Goal: Task Accomplishment & Management: Use online tool/utility

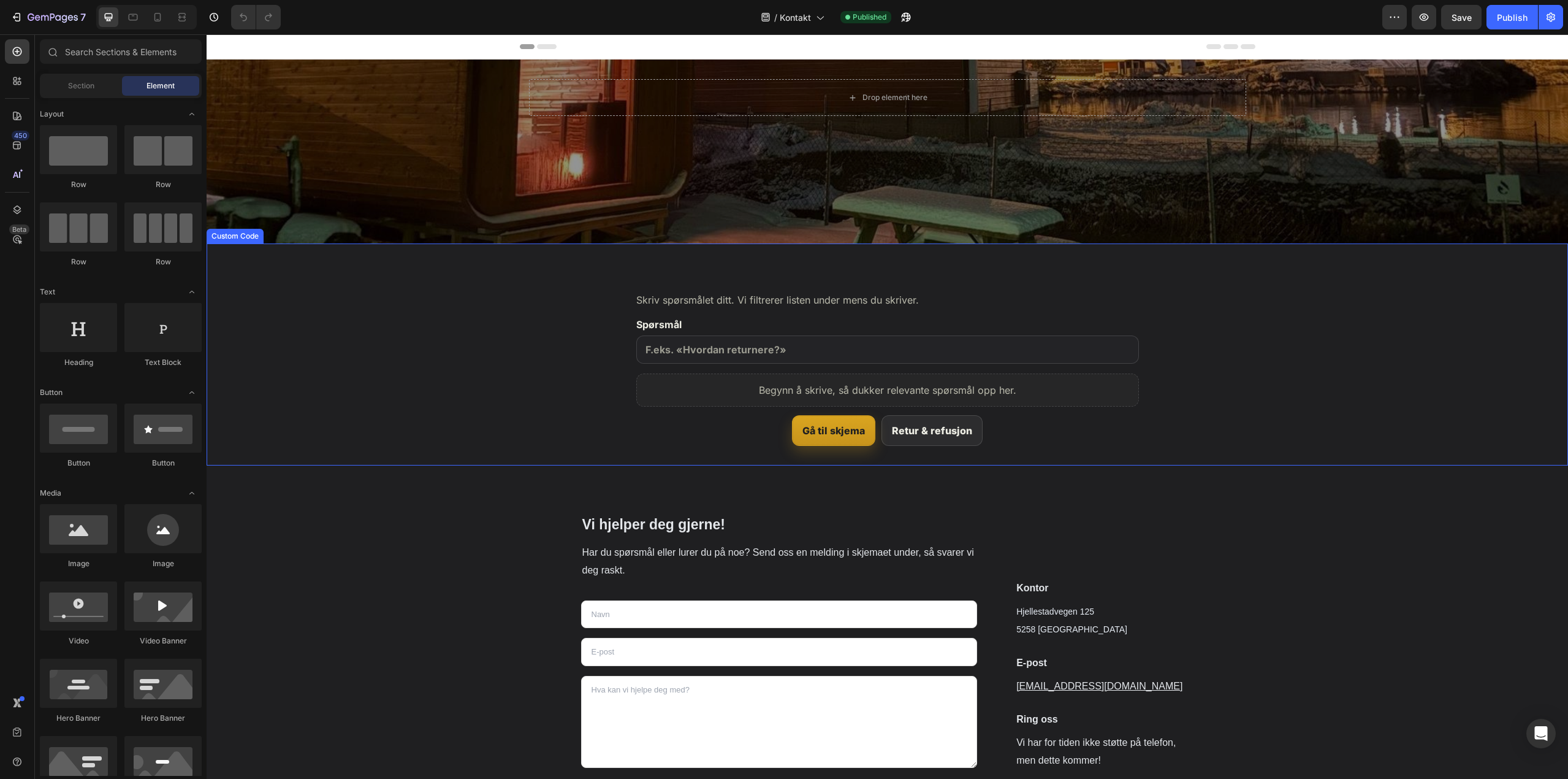
click at [476, 377] on section "Ofte stilte spørsmål Skriv spørsmålet ditt. Vi filtrerer listen under mens du s…" at bounding box center [887, 354] width 1361 height 222
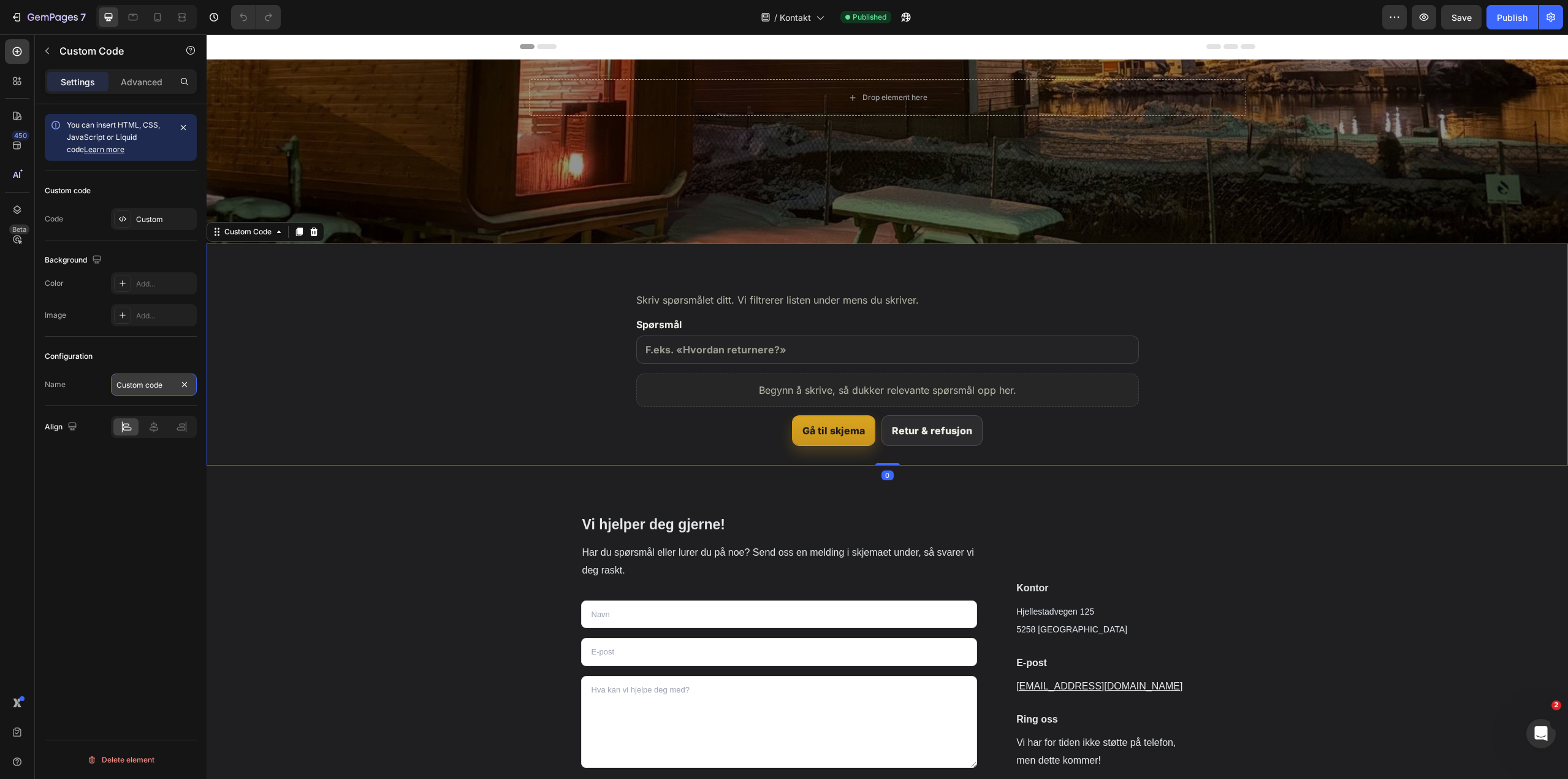
click at [149, 385] on input "Custom code" at bounding box center [154, 384] width 86 height 22
click at [143, 222] on div "Custom" at bounding box center [164, 220] width 57 height 11
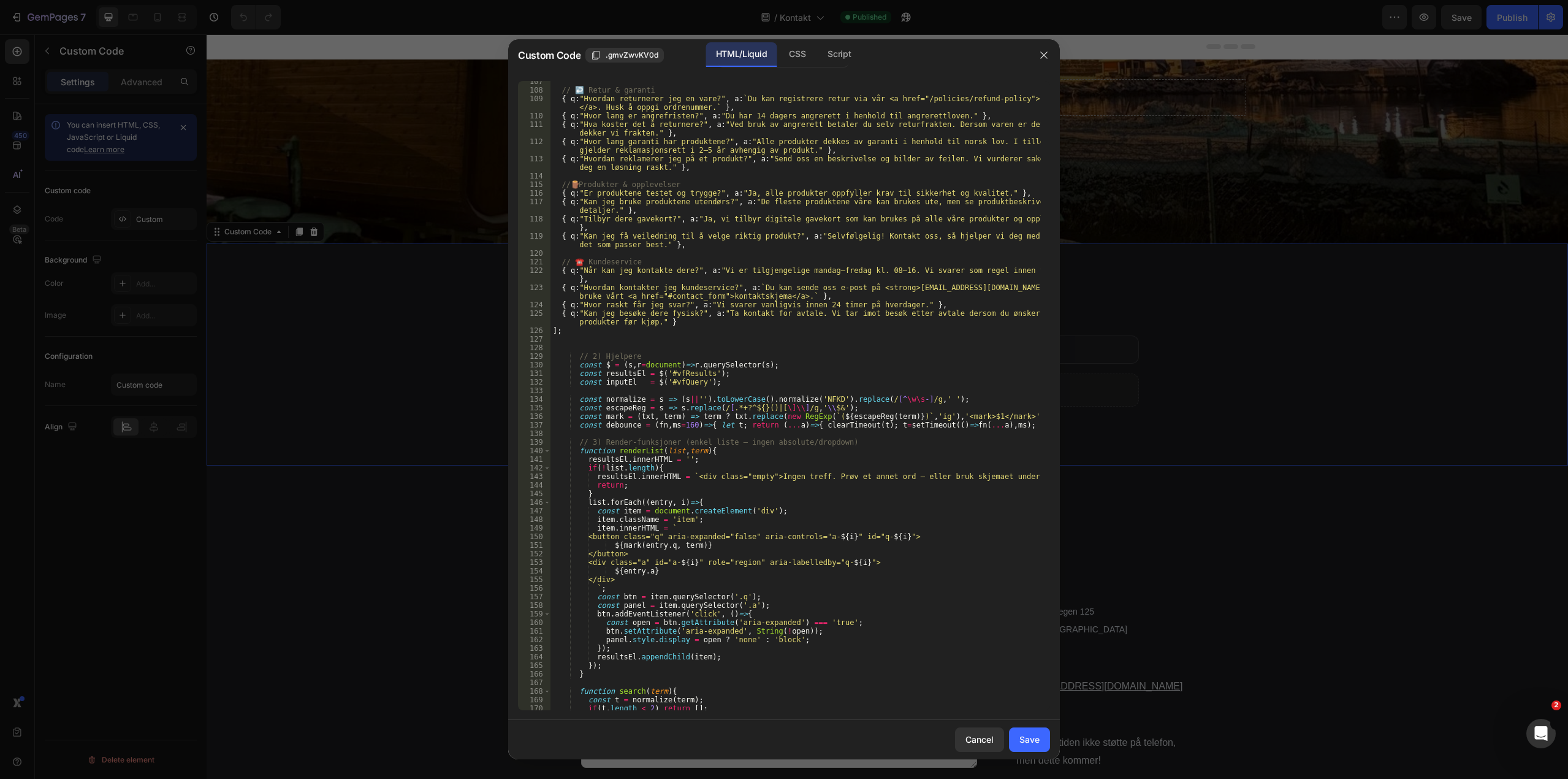
scroll to position [1156, 0]
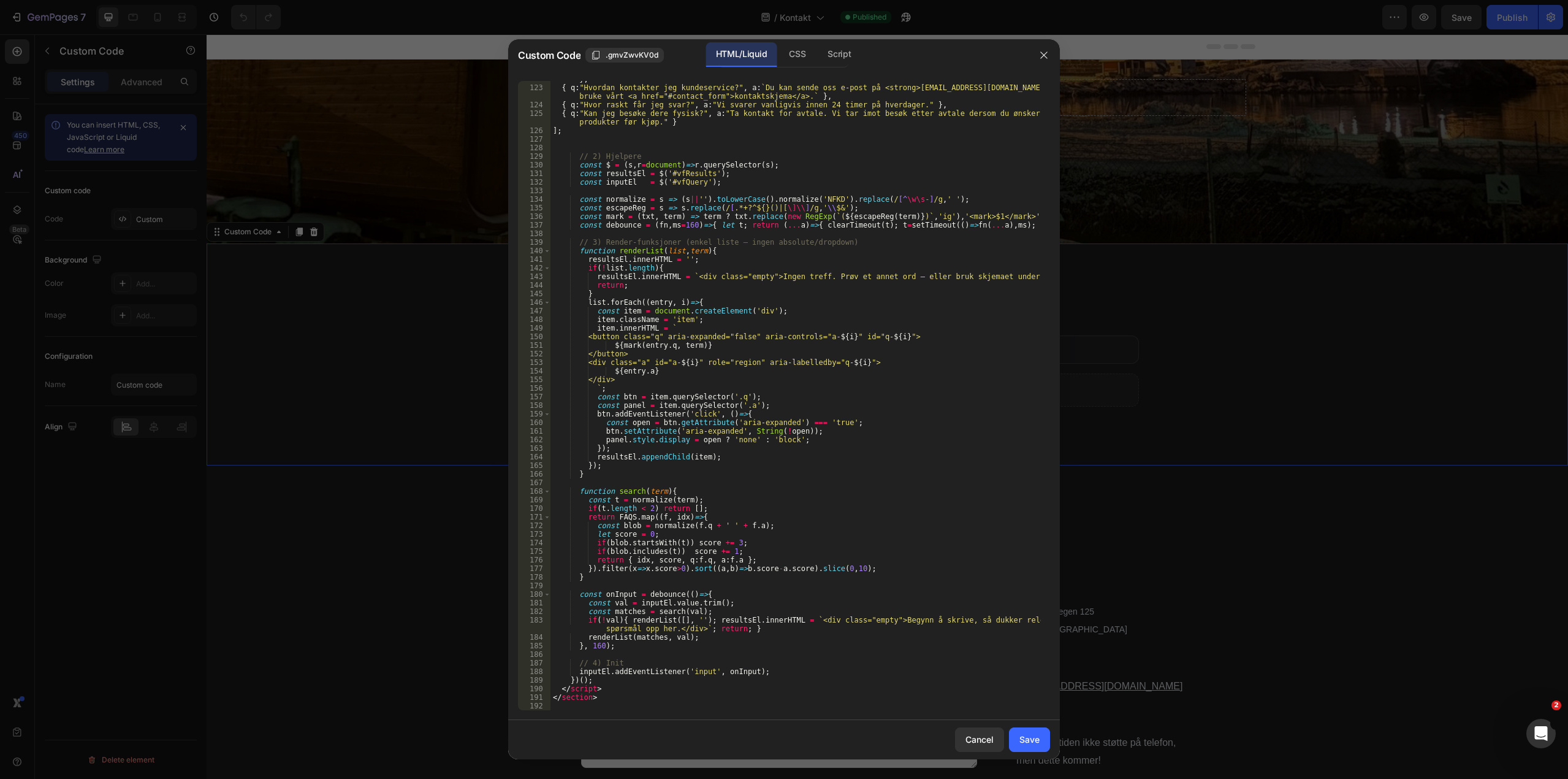
click at [783, 258] on div "{ q : "Når kan jeg kontakte dere?" , a : "Vi er tilgjengelige mandag–fredag kl.…" at bounding box center [796, 394] width 491 height 655
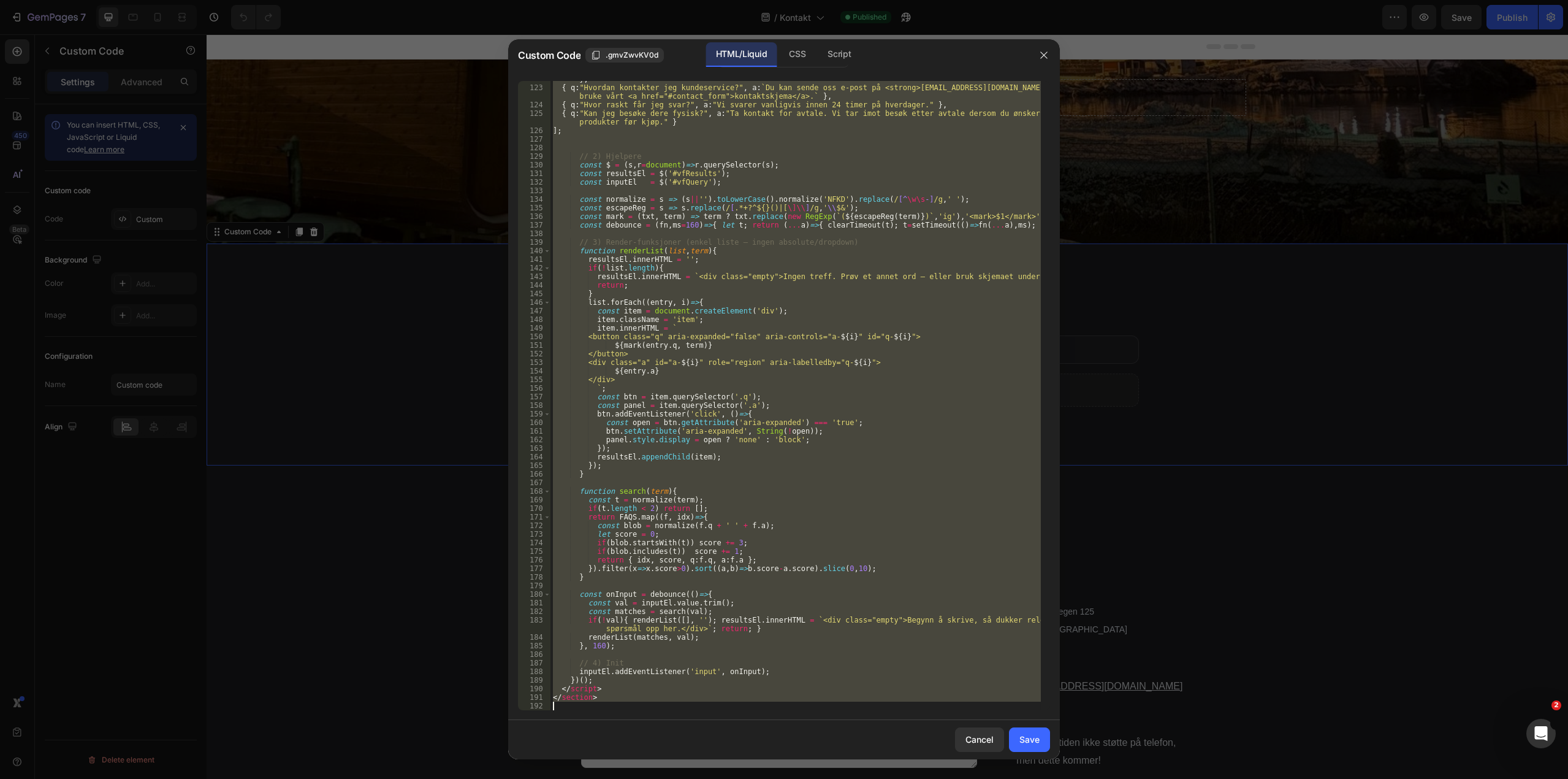
click at [714, 243] on div "{ q : "Når kan jeg kontakte dere?" , a : "Vi er tilgjengelige mandag–fredag kl.…" at bounding box center [796, 395] width 491 height 629
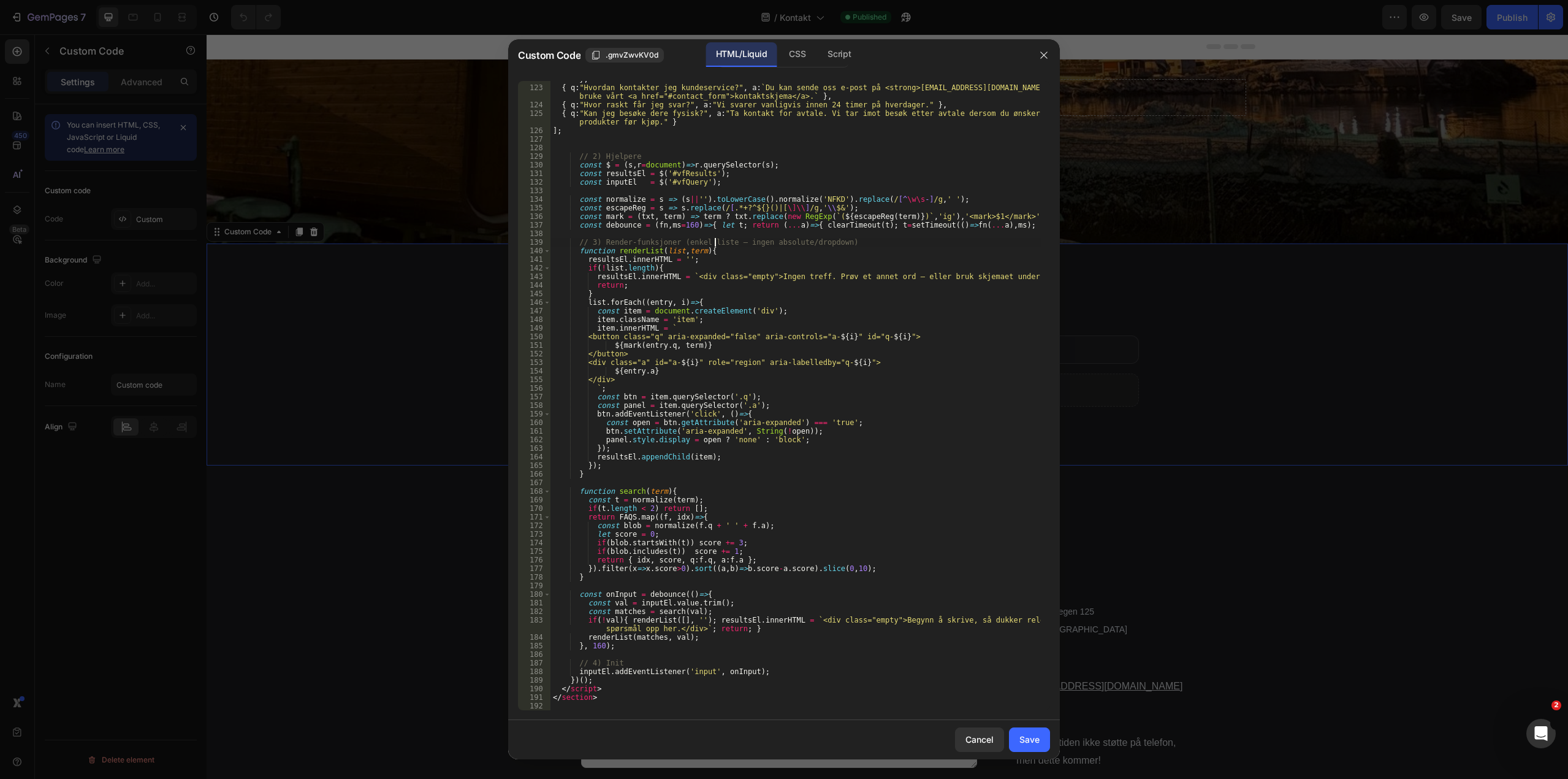
type textarea "</section>"
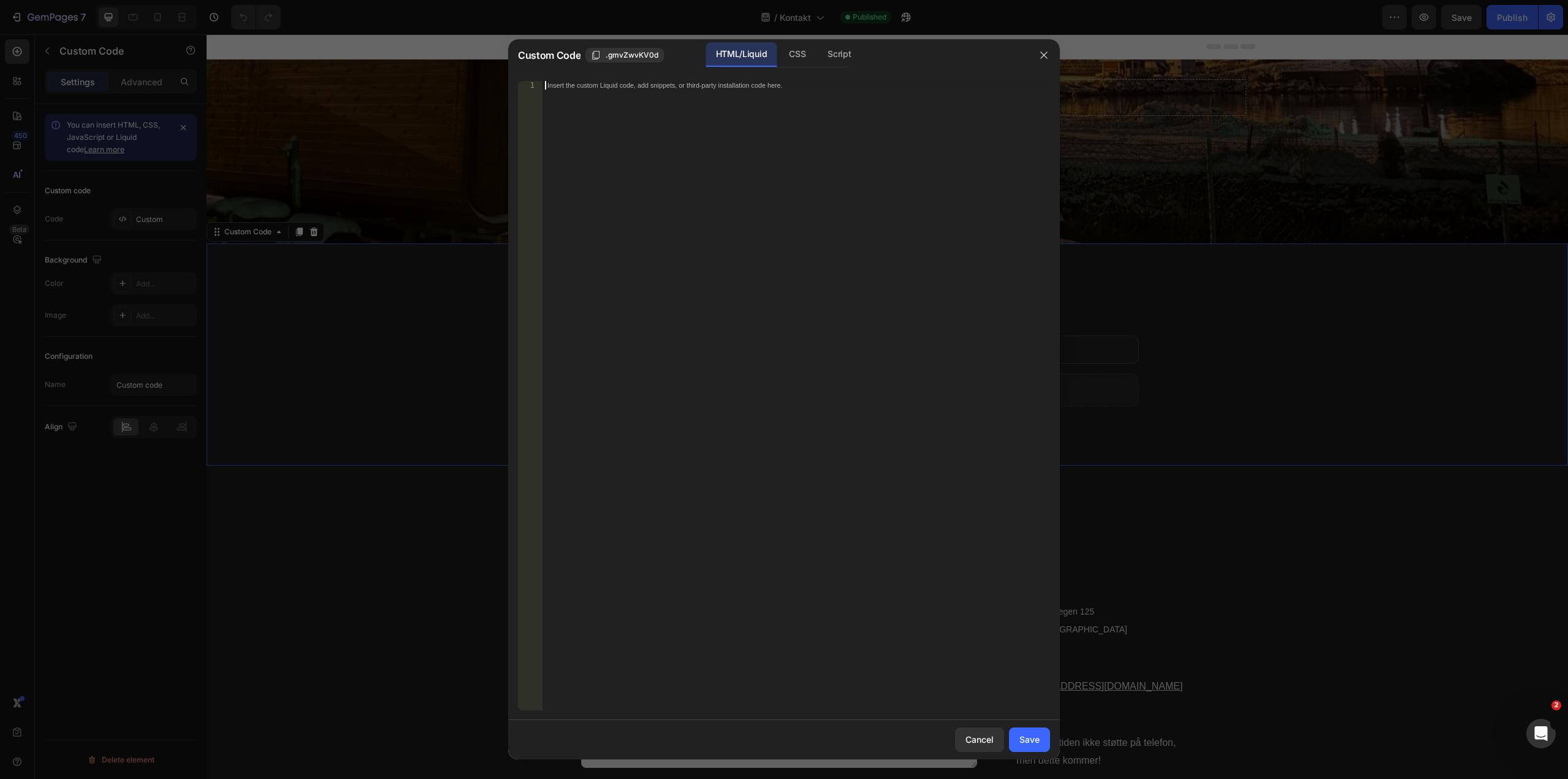
scroll to position [1122, 0]
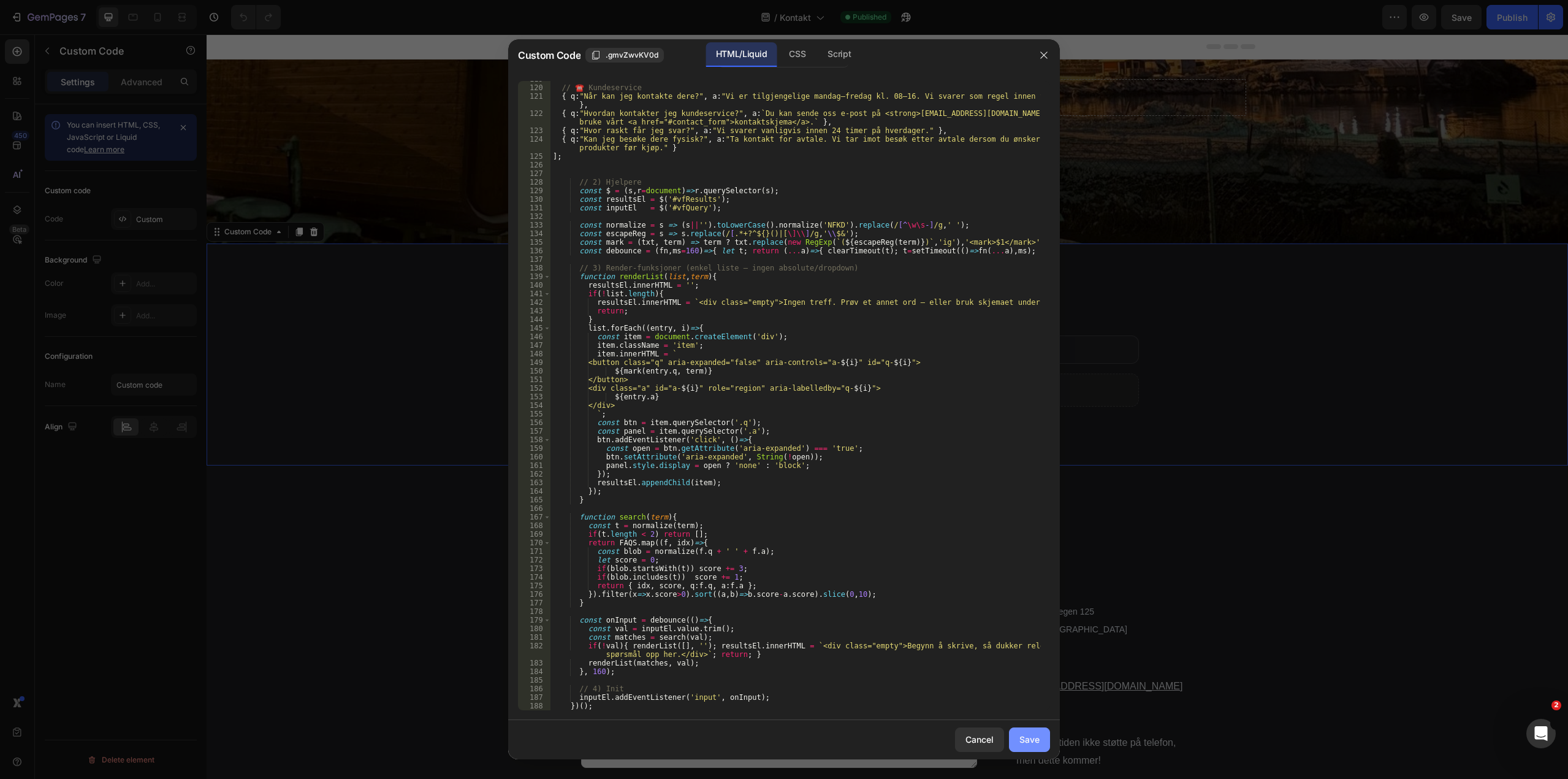
click at [1016, 746] on button "Save" at bounding box center [1029, 739] width 41 height 25
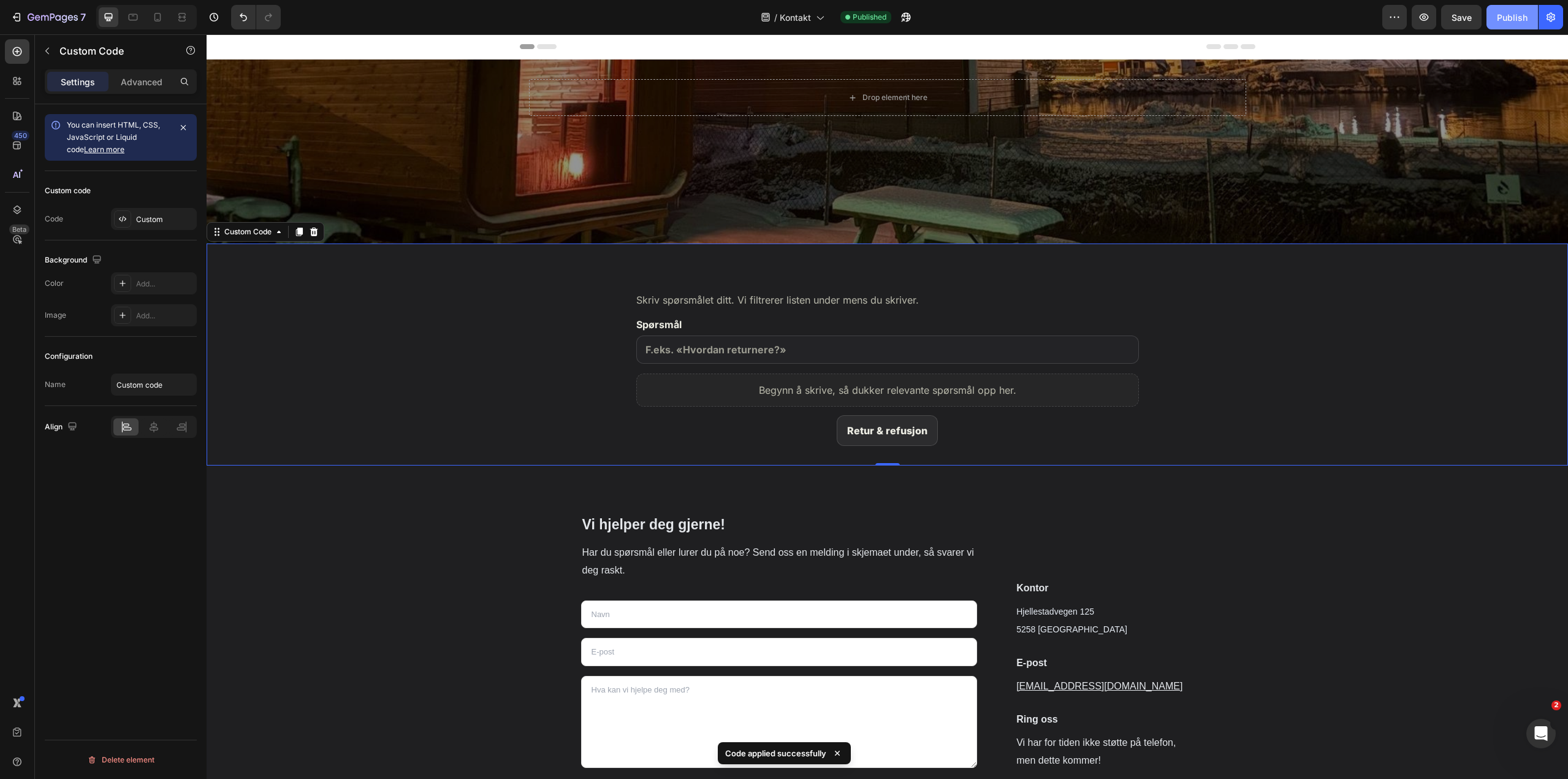
click at [1512, 13] on div "Publish" at bounding box center [1511, 18] width 30 height 13
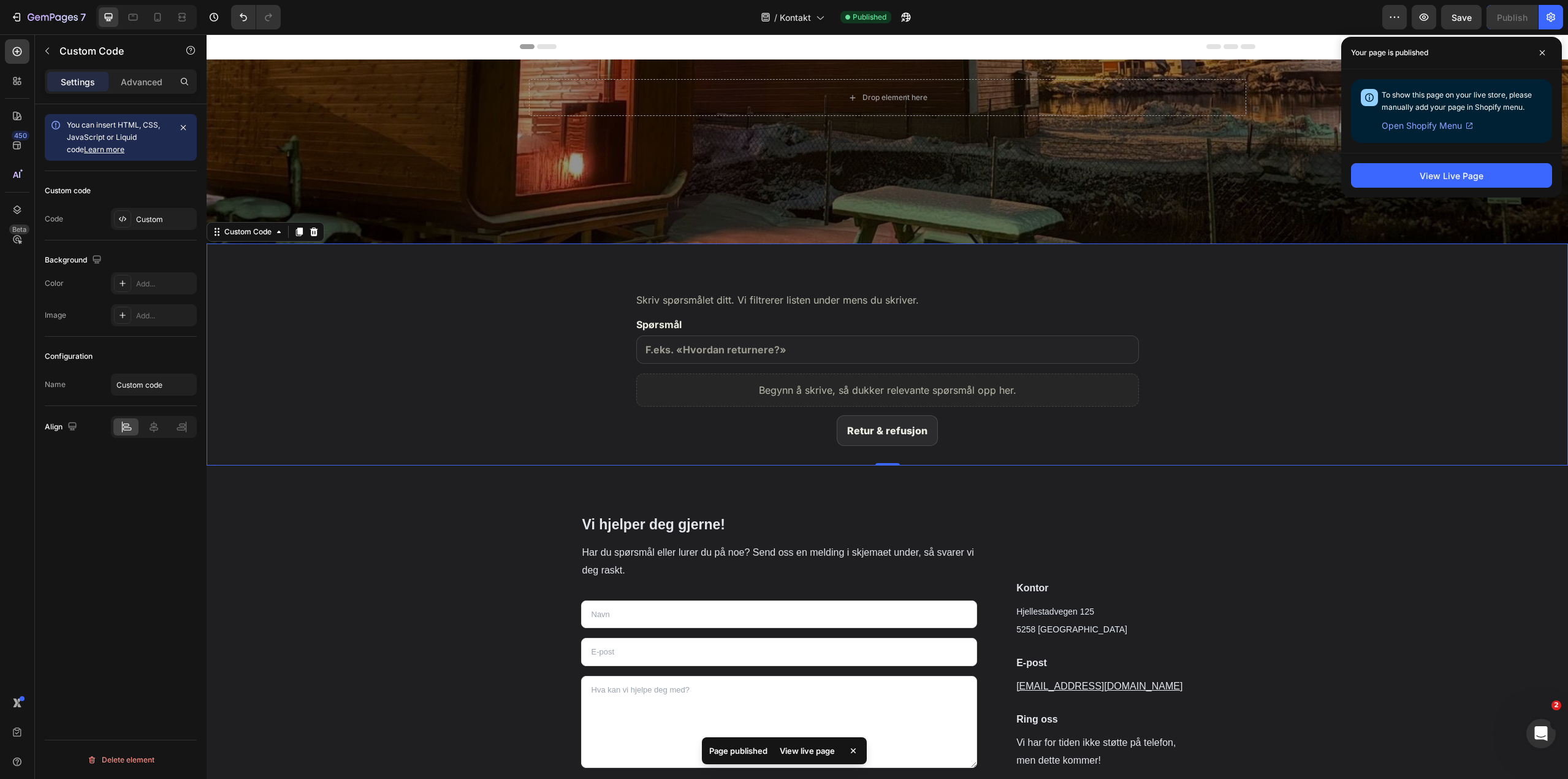
click at [1315, 505] on div "Vi hjelper deg gjerne! Heading Har du spørsmål eller lurer du på noe? Send oss …" at bounding box center [887, 665] width 1343 height 341
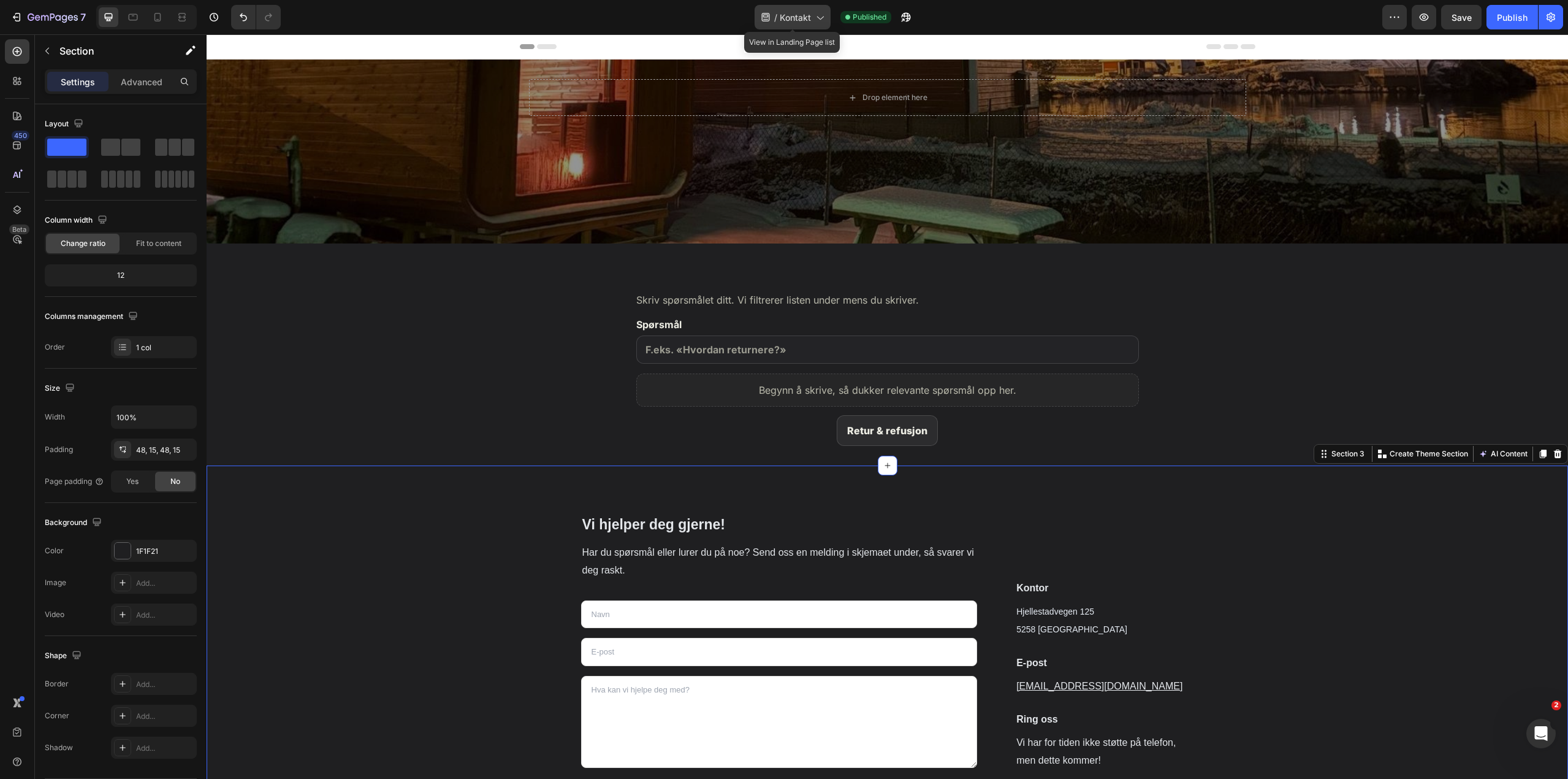
click at [804, 21] on span "Kontakt" at bounding box center [795, 18] width 31 height 13
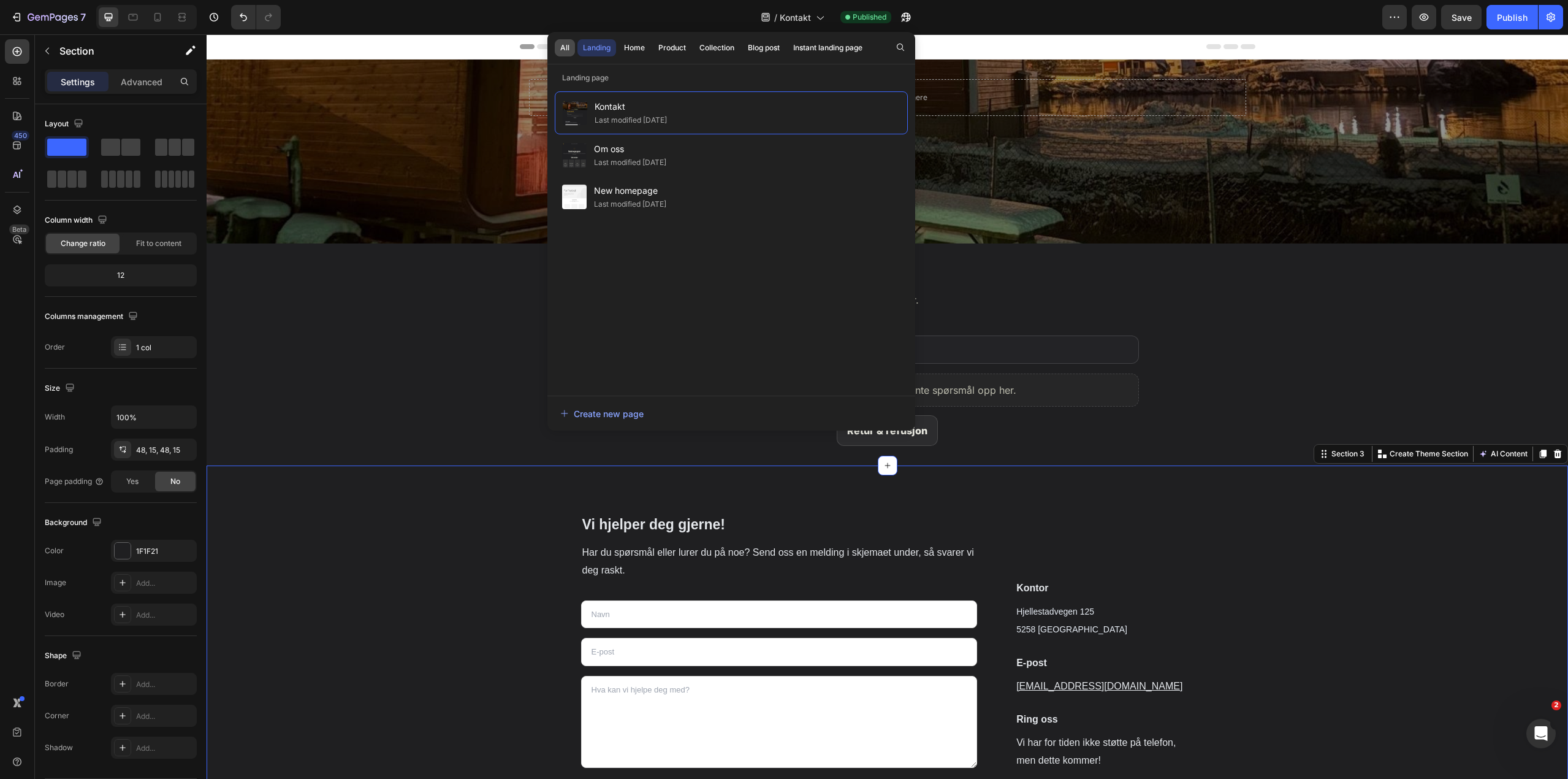
click at [569, 44] on button "All" at bounding box center [565, 47] width 21 height 17
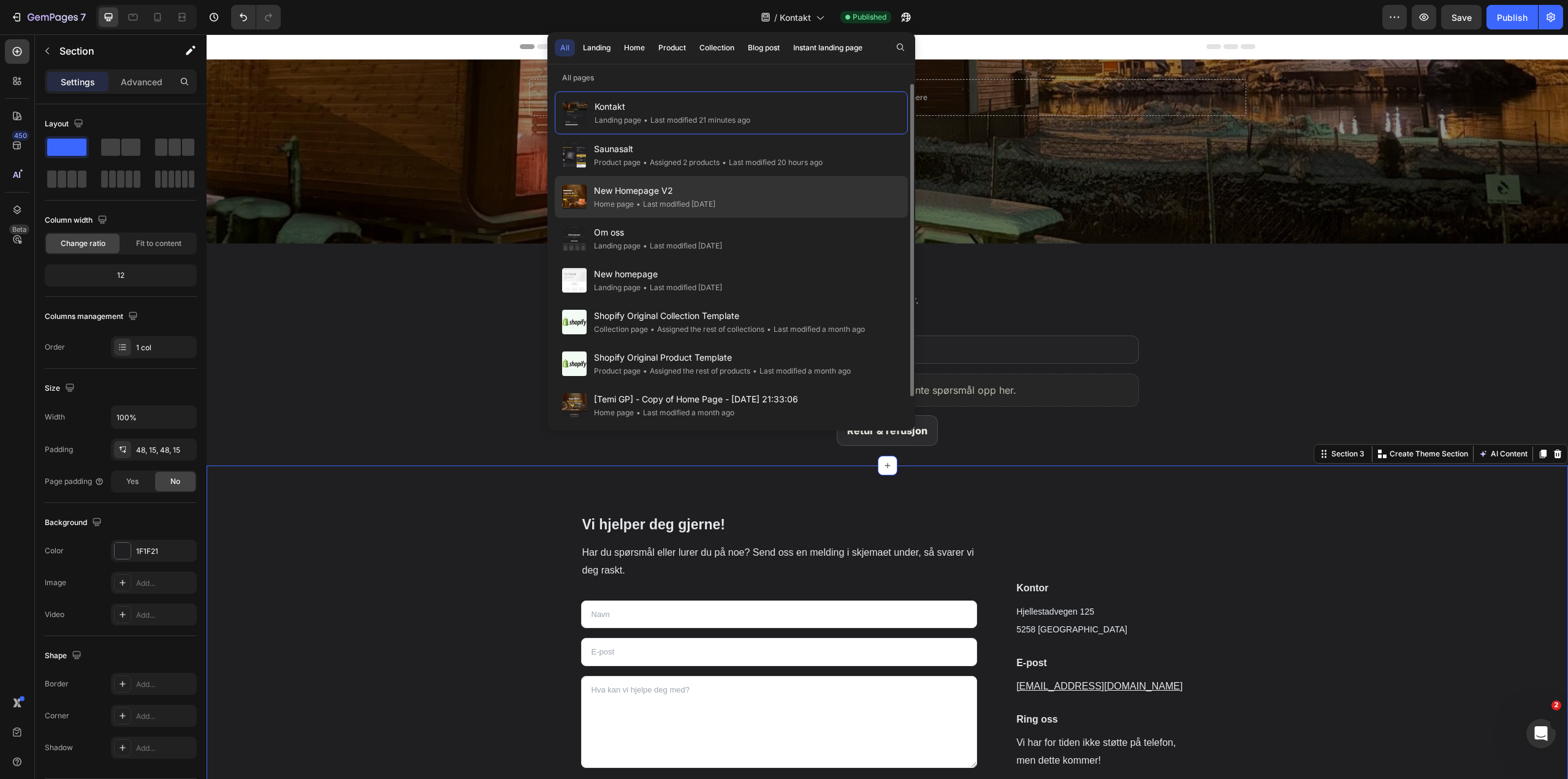
click at [656, 198] on div "• Last modified 2 days ago" at bounding box center [674, 204] width 81 height 12
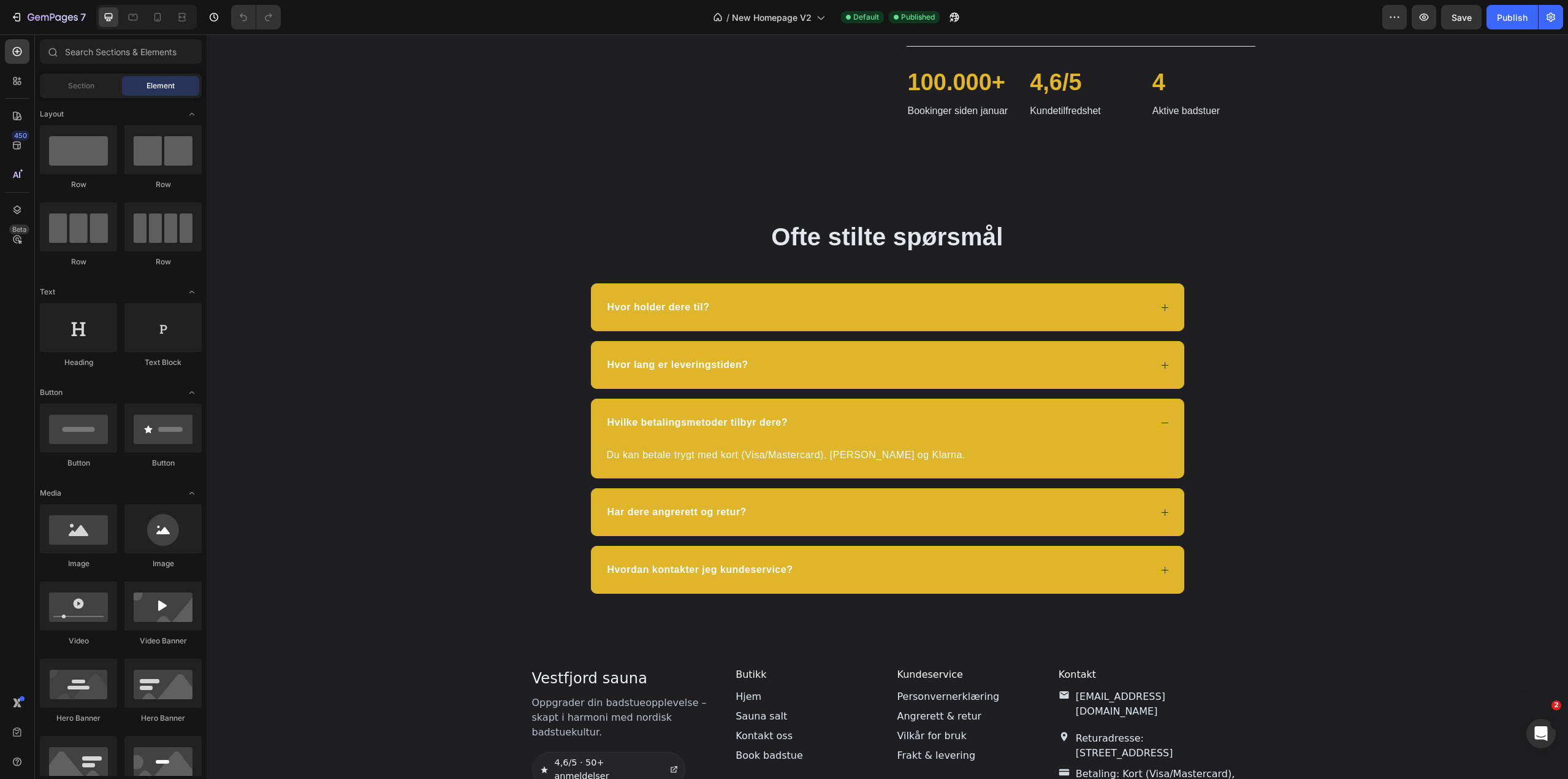
scroll to position [1533, 0]
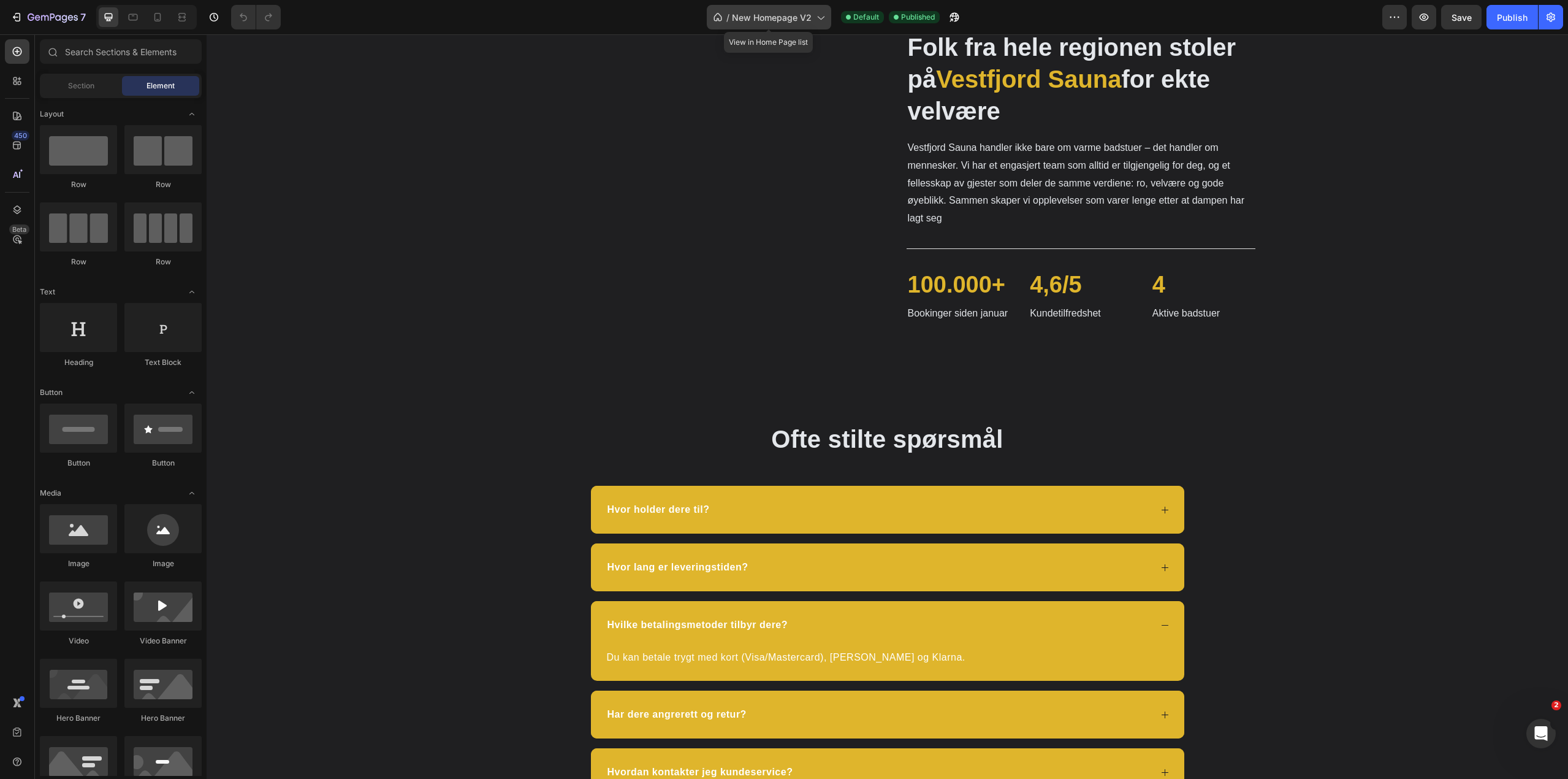
click at [745, 23] on span "New Homepage V2" at bounding box center [772, 18] width 80 height 13
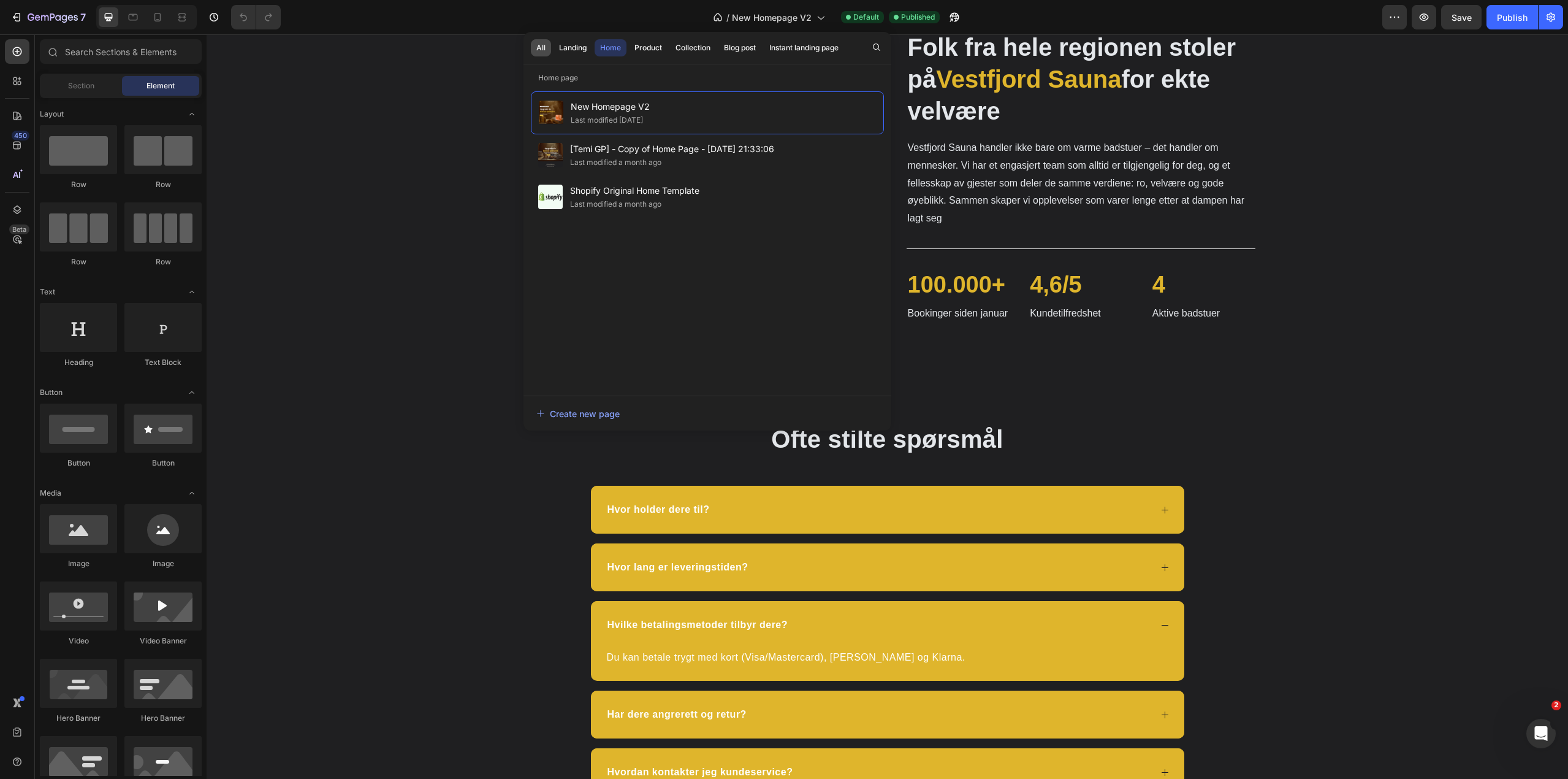
click at [542, 47] on div "All" at bounding box center [541, 48] width 9 height 11
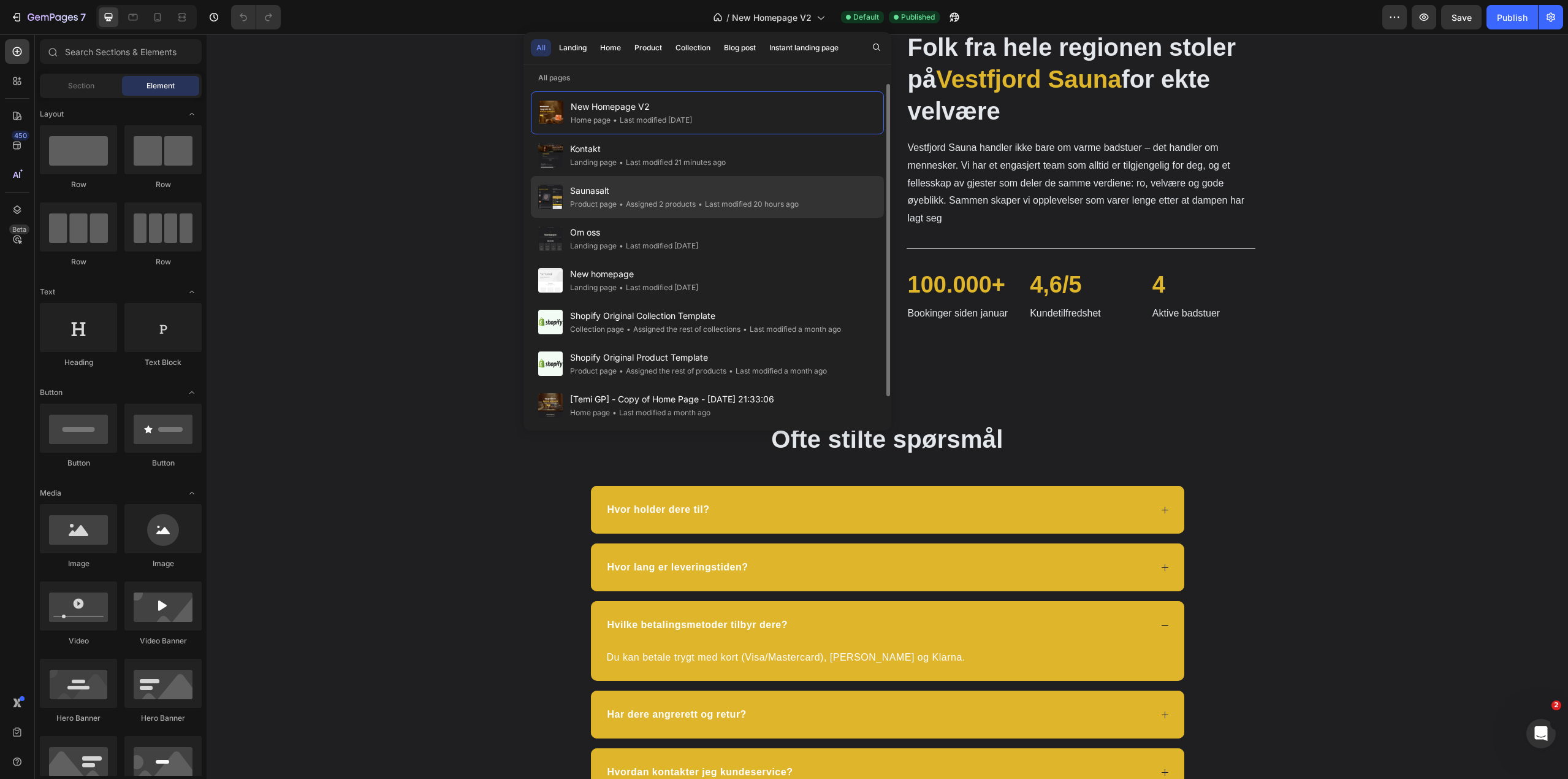
click at [639, 199] on div "• Assigned 2 products" at bounding box center [656, 204] width 79 height 12
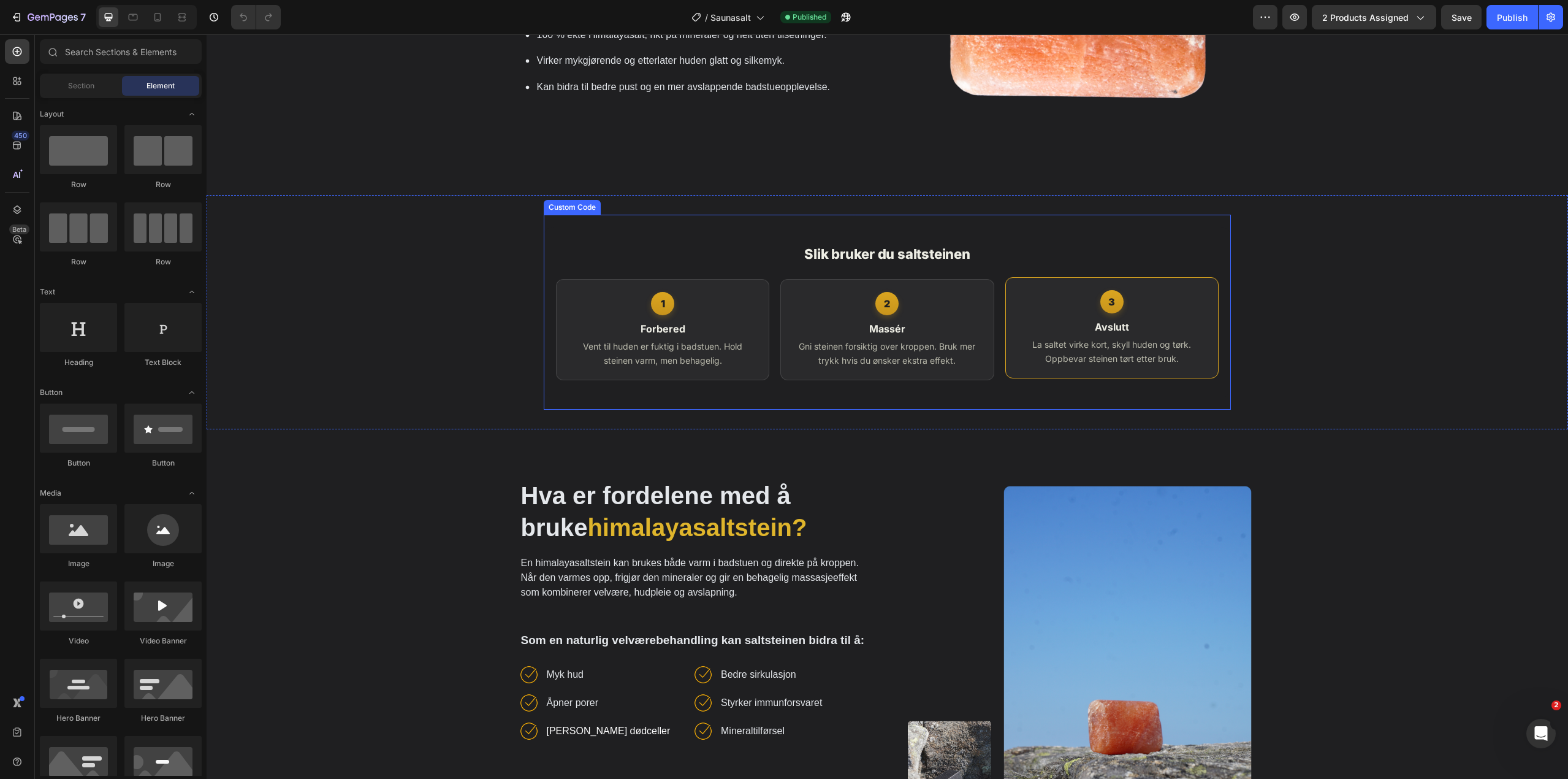
scroll to position [797, 0]
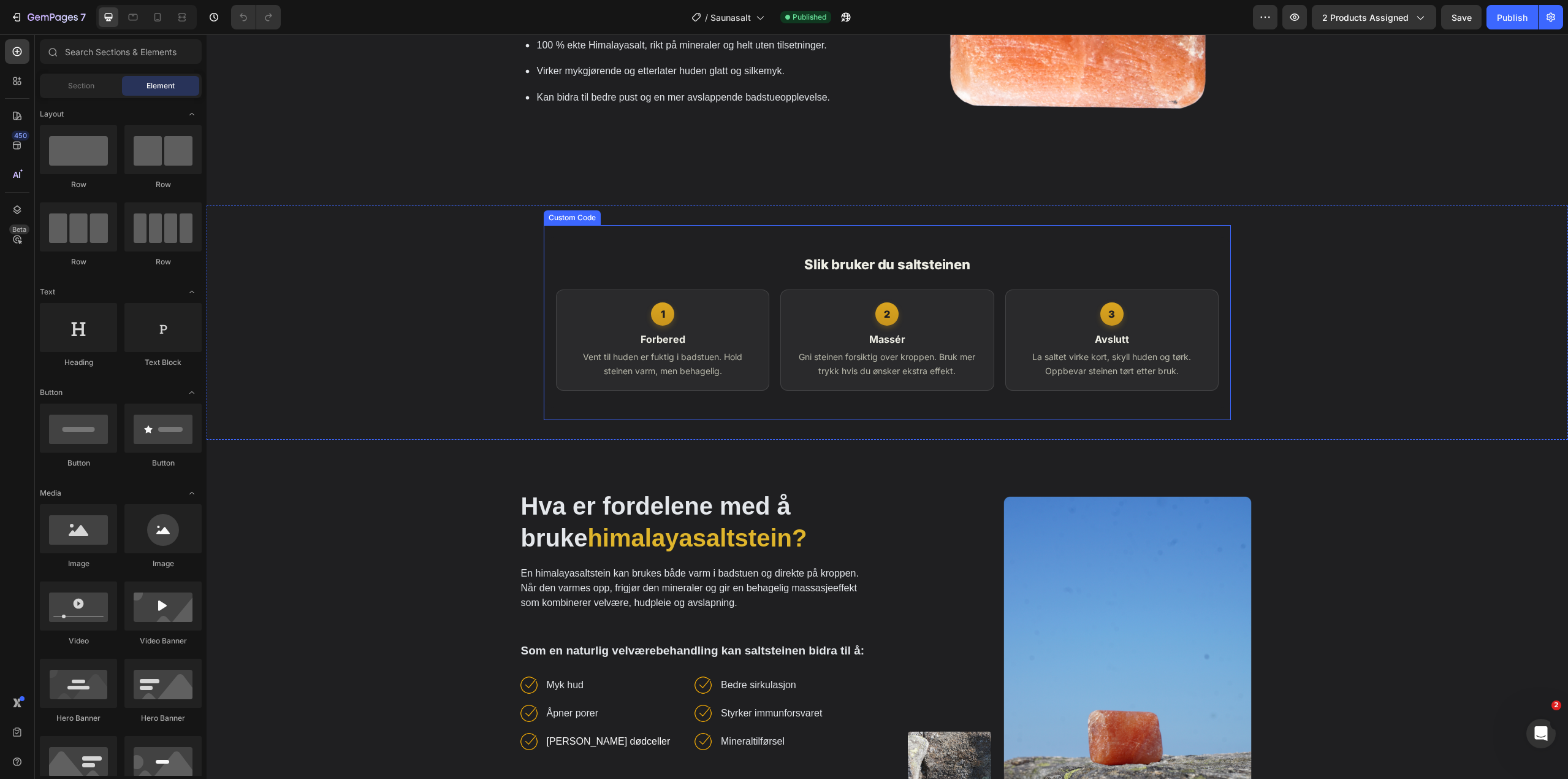
drag, startPoint x: 1161, startPoint y: 258, endPoint x: 1153, endPoint y: 261, distance: 8.5
click at [1161, 258] on h3 "Slik bruker du saltsteinen" at bounding box center [887, 264] width 663 height 21
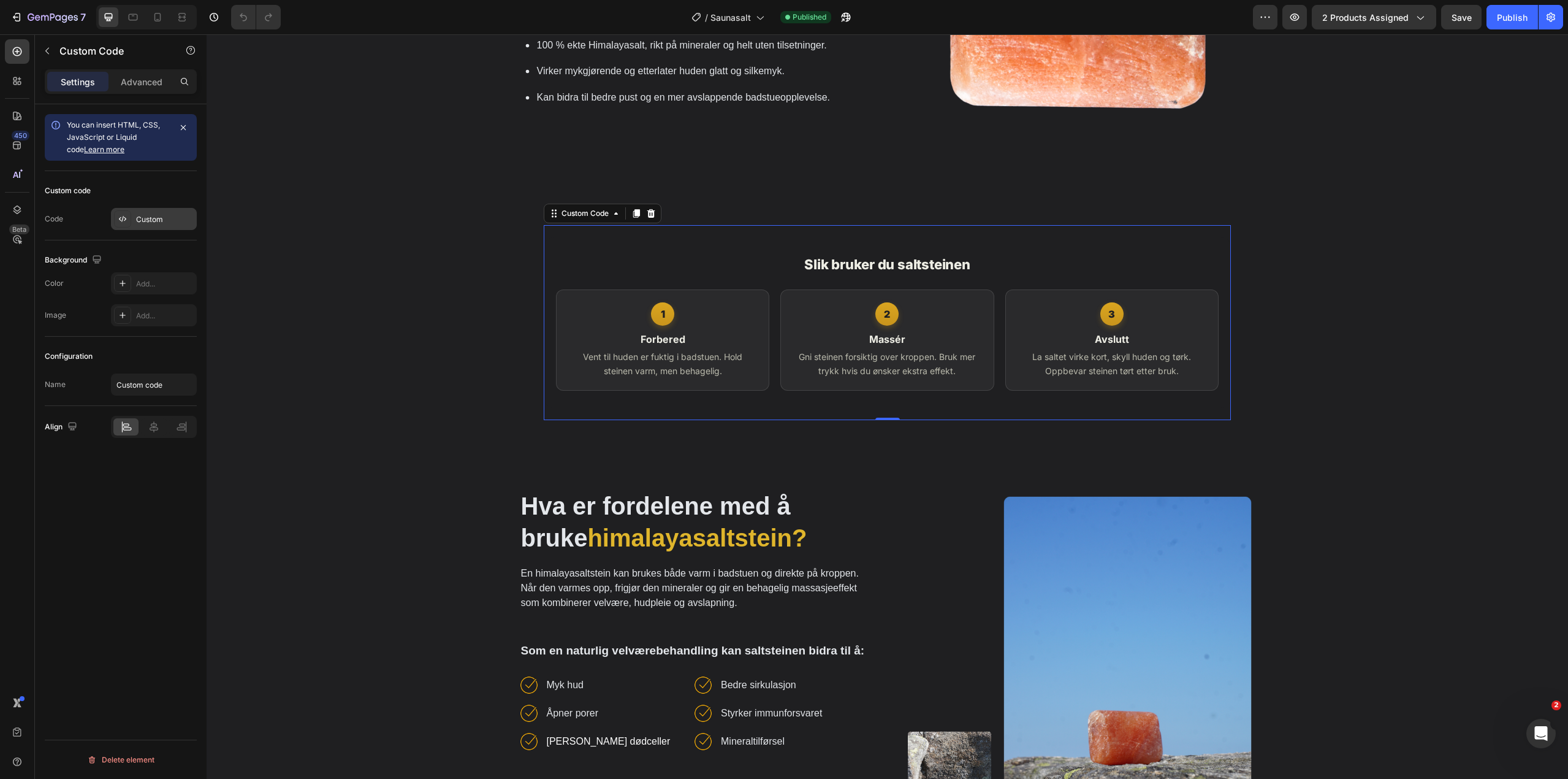
click at [151, 214] on div "Custom" at bounding box center [164, 220] width 57 height 11
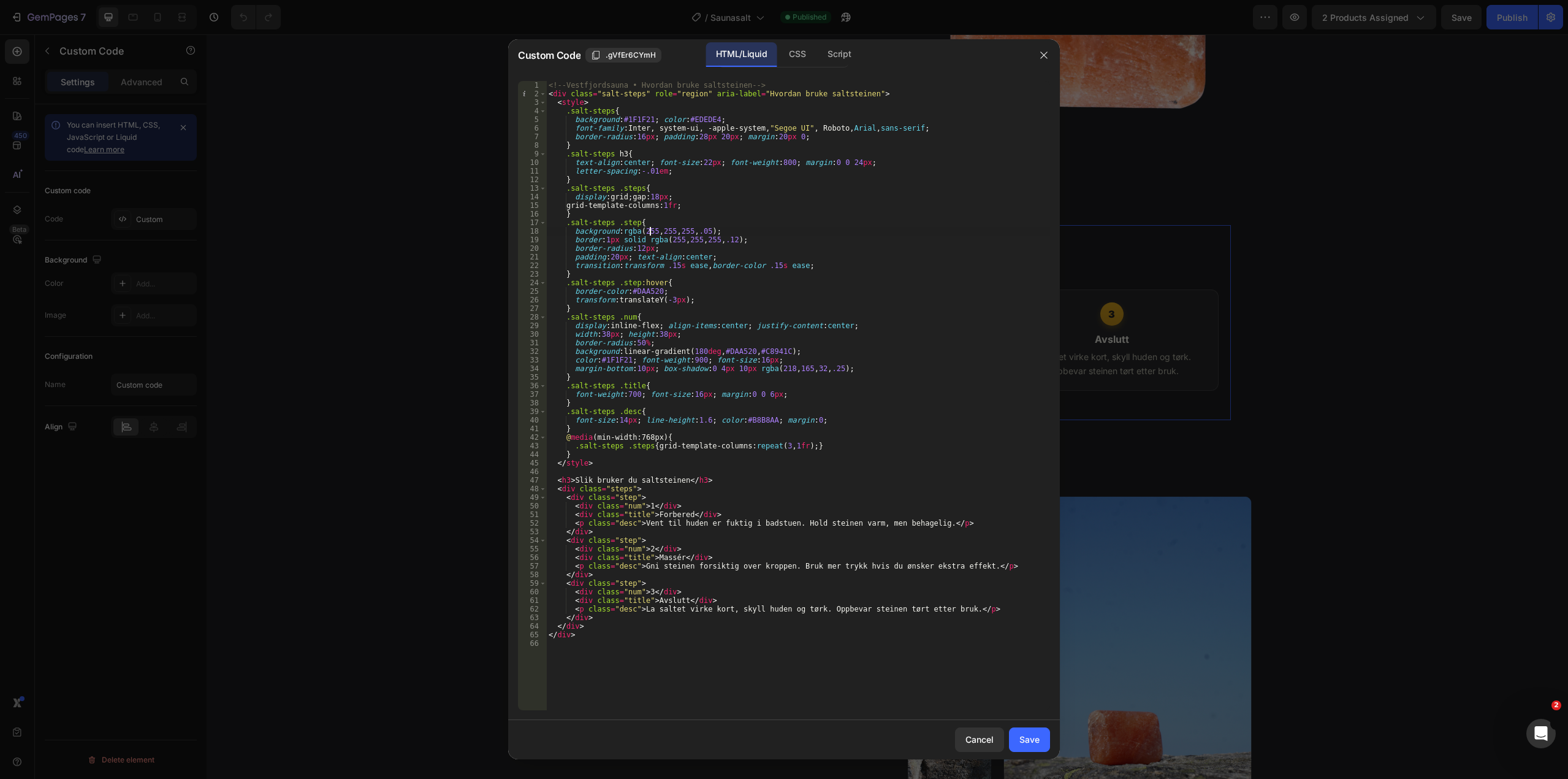
click at [651, 234] on div "<!-- [GEOGRAPHIC_DATA] • Hvordan bruke saltsteinen --> < div class = "salt-step…" at bounding box center [798, 404] width 504 height 647
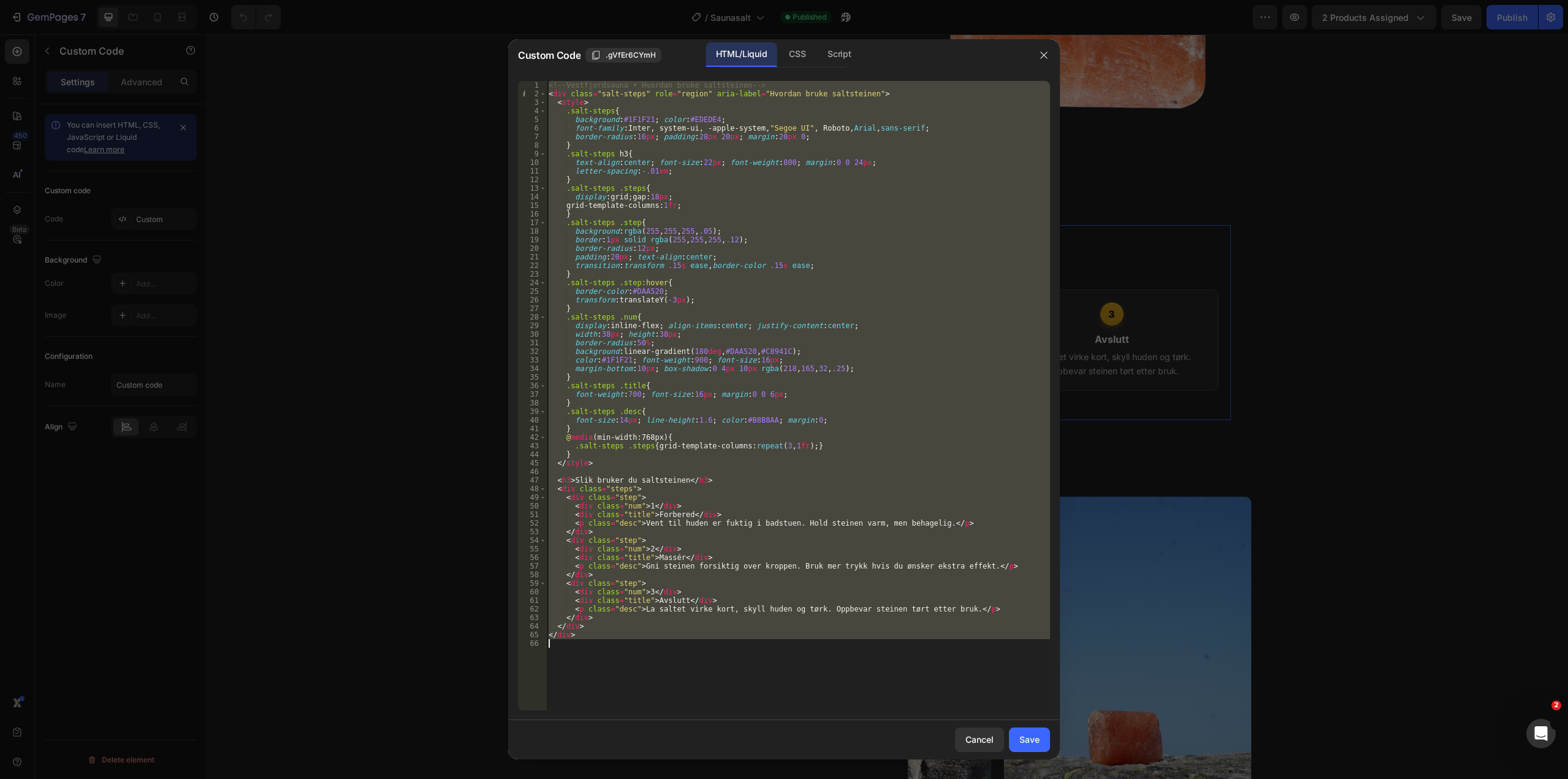
click at [810, 311] on div "<!-- [GEOGRAPHIC_DATA] • Hvordan bruke saltsteinen --> < div class = "salt-step…" at bounding box center [798, 395] width 504 height 629
type textarea "</div>"
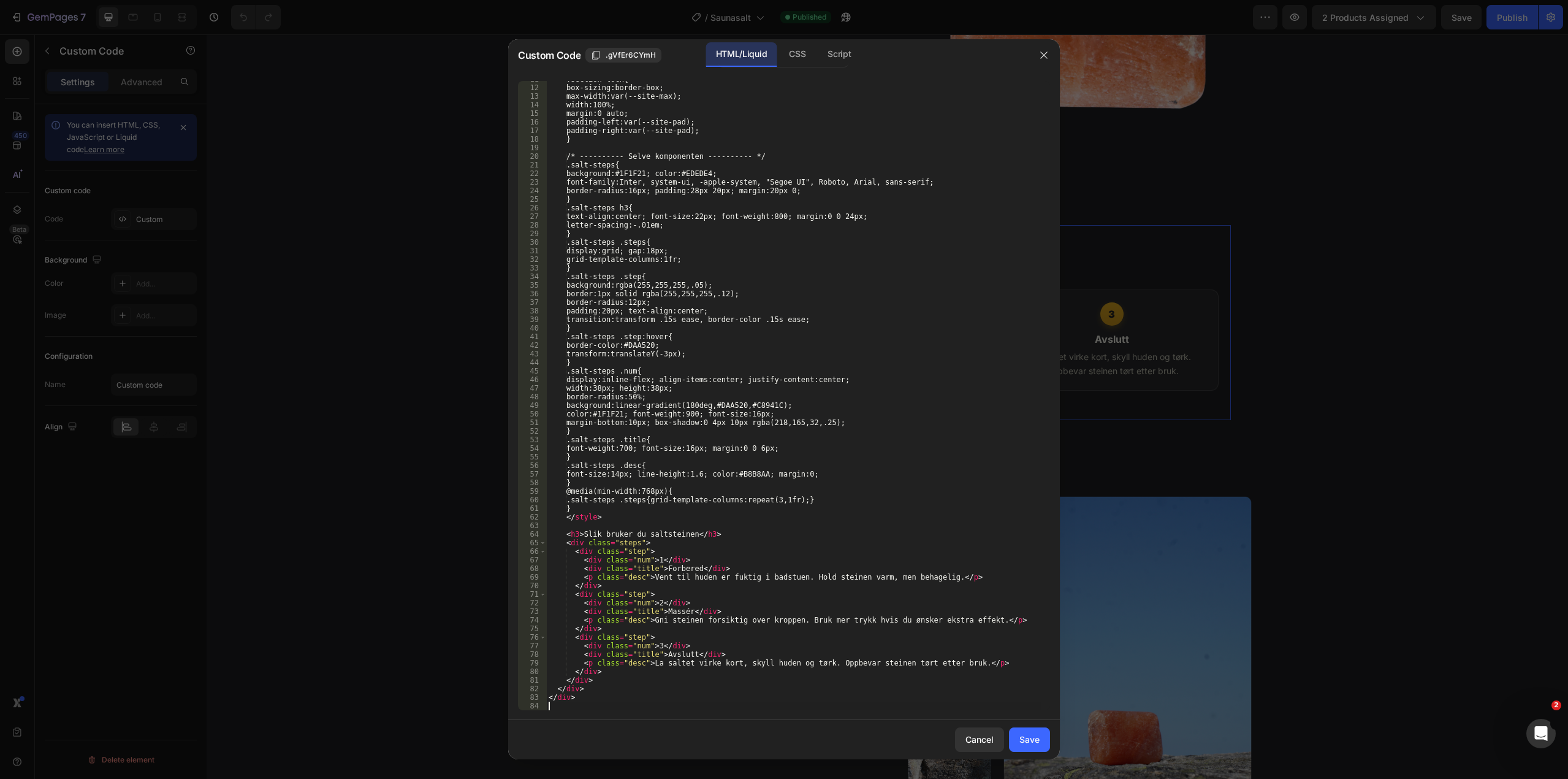
scroll to position [92, 0]
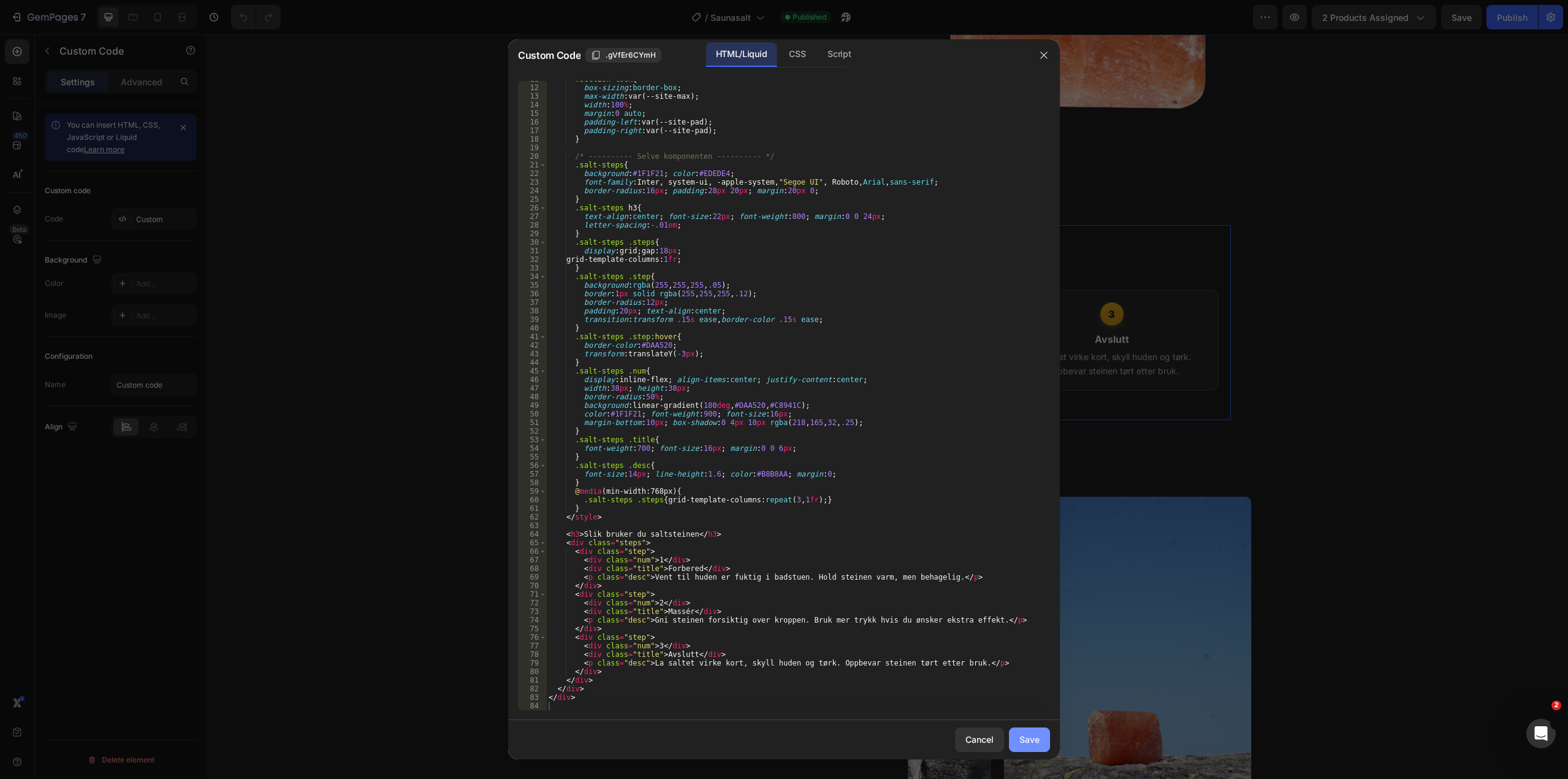
click at [1034, 743] on div "Save" at bounding box center [1029, 739] width 21 height 13
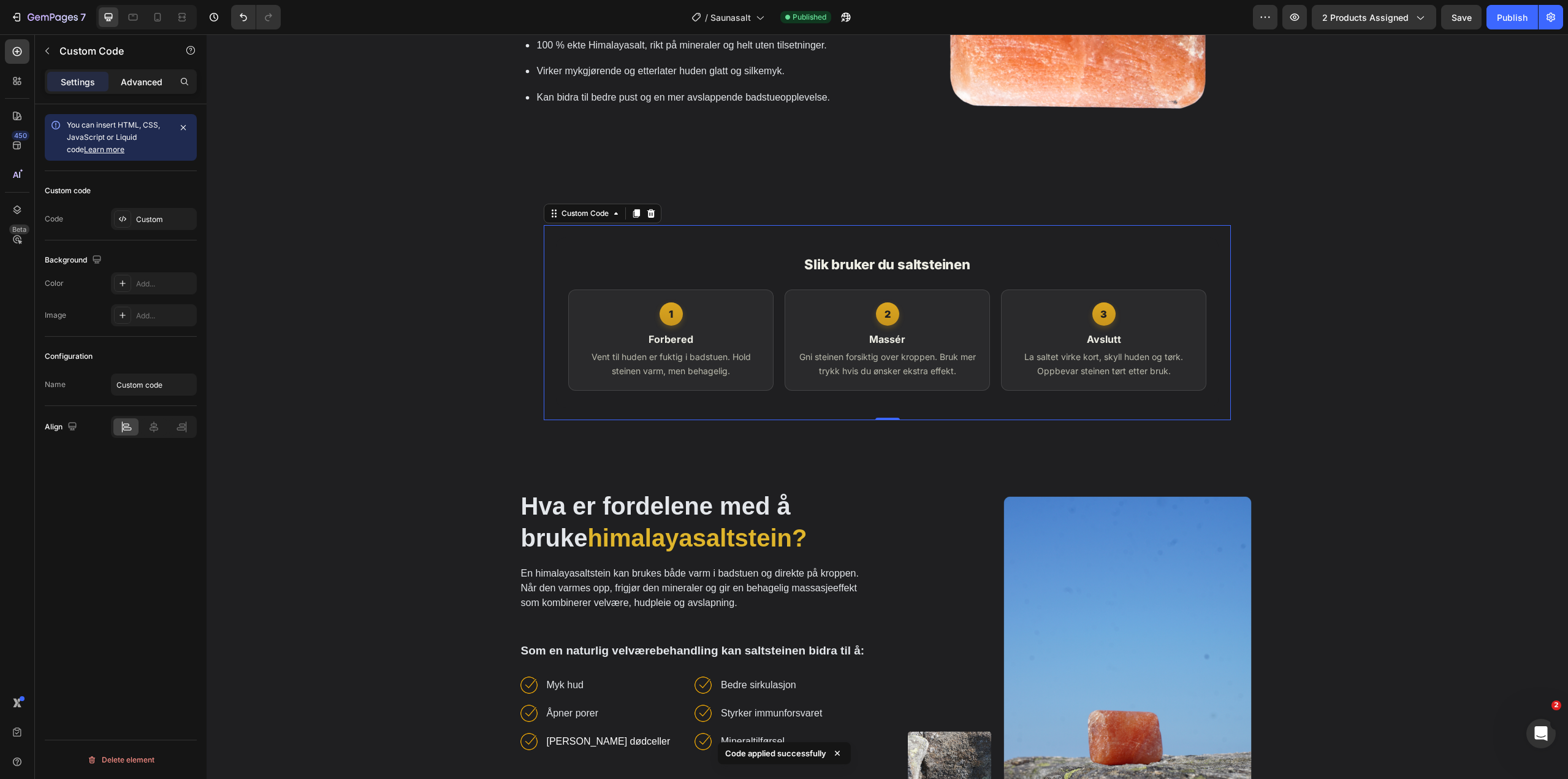
click at [144, 80] on p "Advanced" at bounding box center [142, 81] width 42 height 13
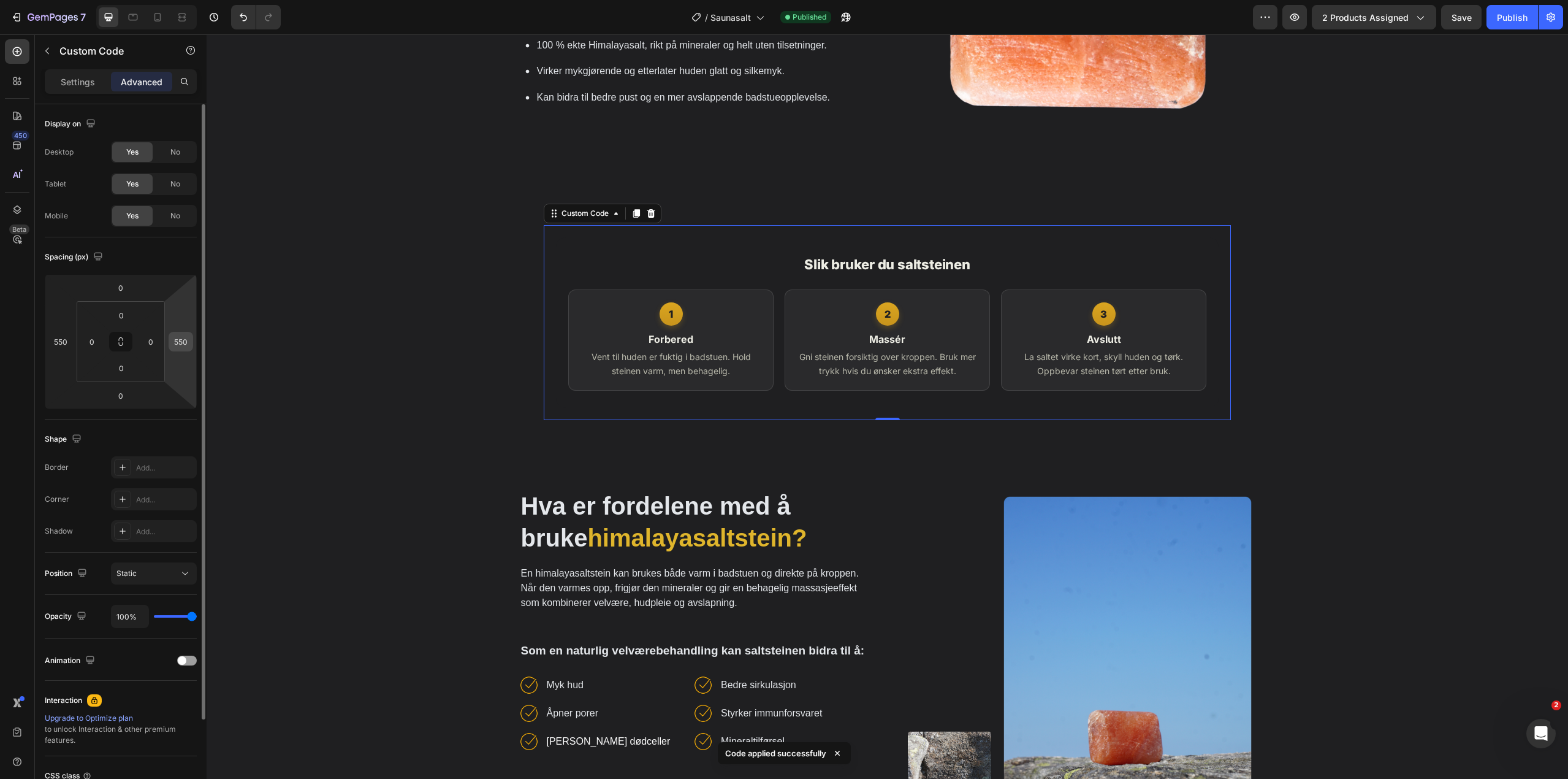
click at [181, 341] on input "550" at bounding box center [181, 341] width 18 height 18
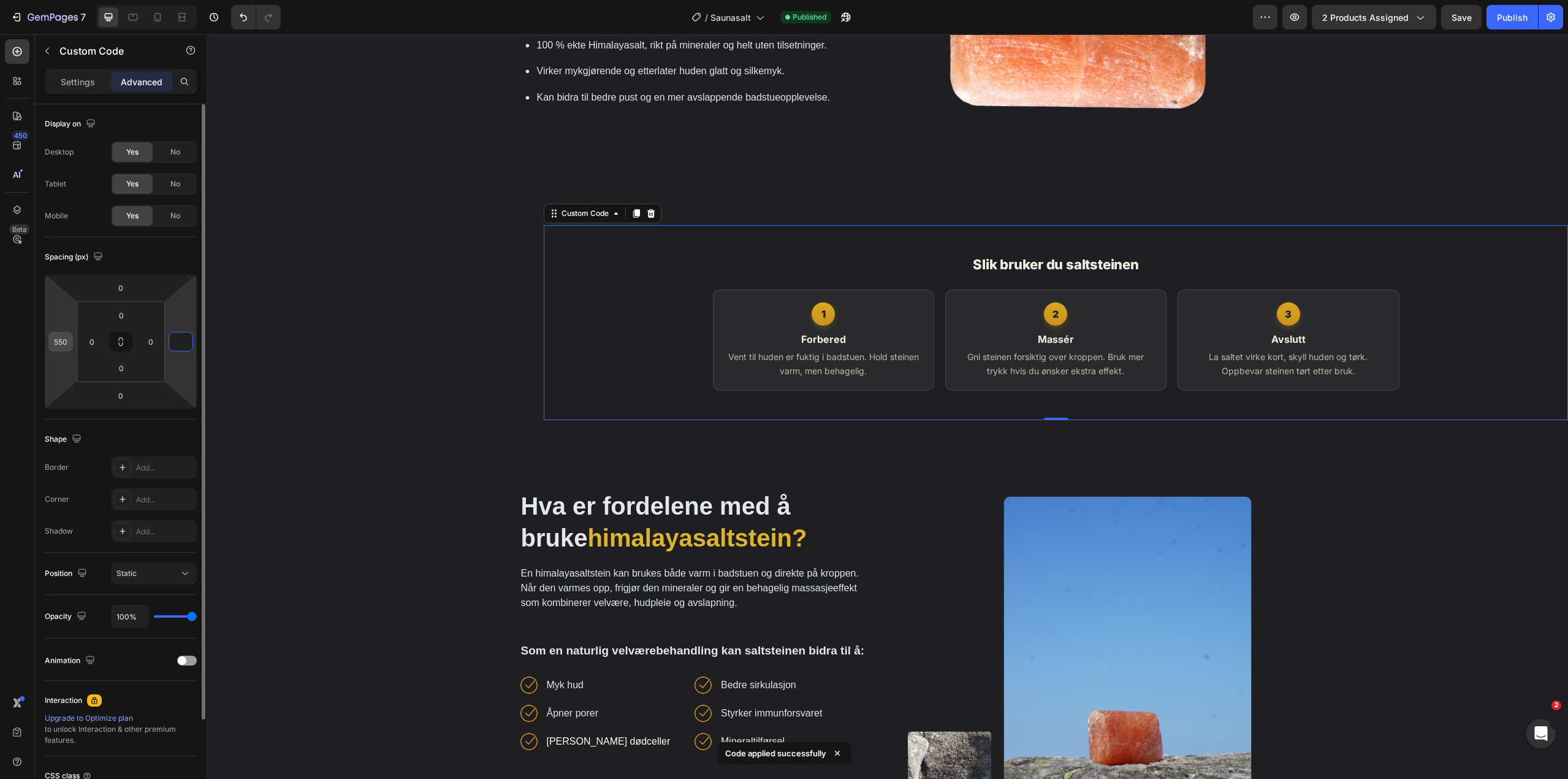
type input "0"
click at [68, 340] on input "550" at bounding box center [61, 341] width 18 height 18
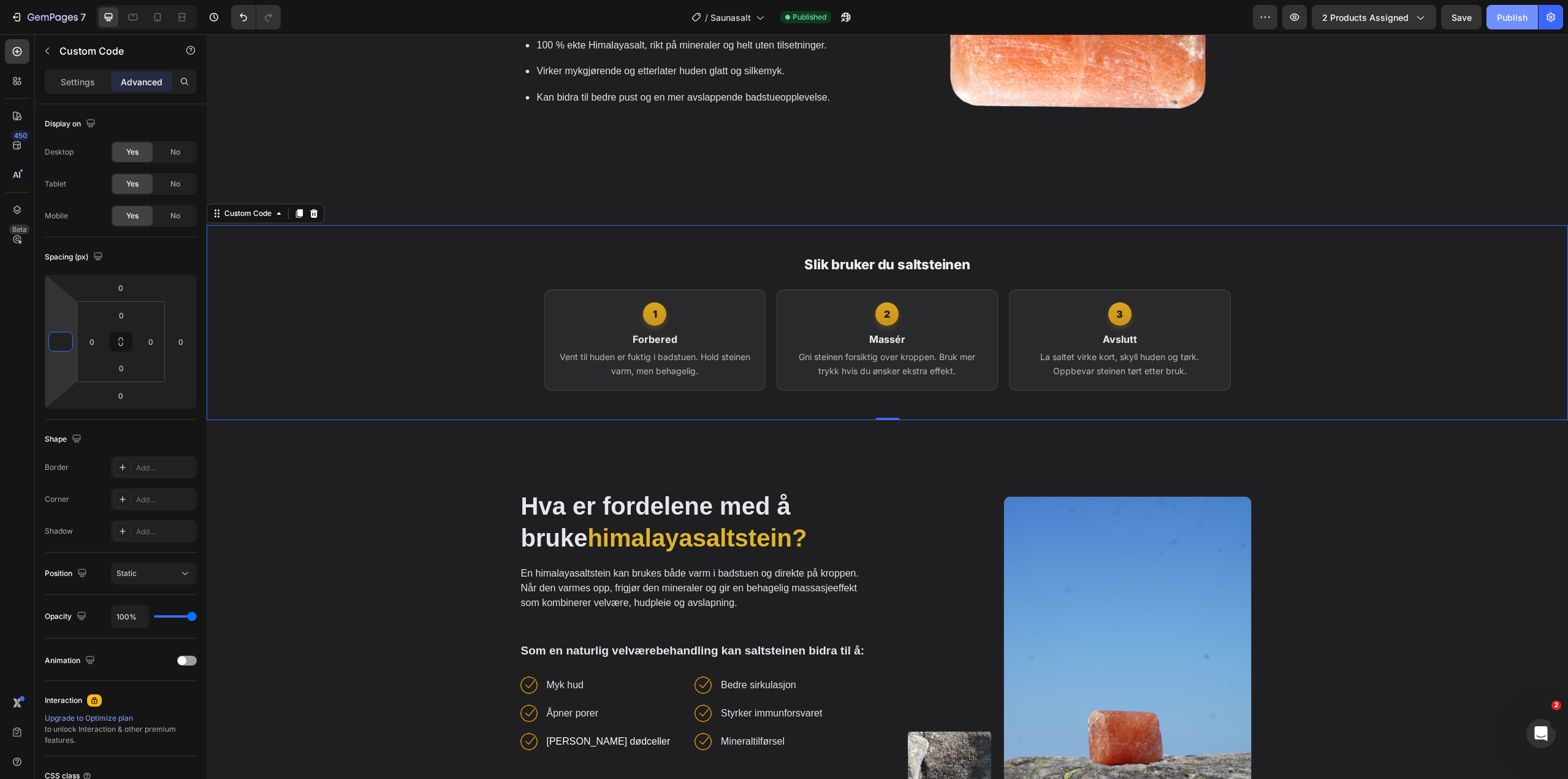
type input "0"
click at [1509, 19] on div "Publish" at bounding box center [1511, 18] width 30 height 13
click at [470, 345] on div "Slik bruker du saltsteinen 1 Forbered Vent til huden er fuktig i badstuen. Hold…" at bounding box center [887, 322] width 1361 height 171
click at [743, 261] on h3 "Slik bruker du saltsteinen" at bounding box center [888, 264] width 687 height 21
click at [88, 76] on p "Settings" at bounding box center [78, 81] width 34 height 13
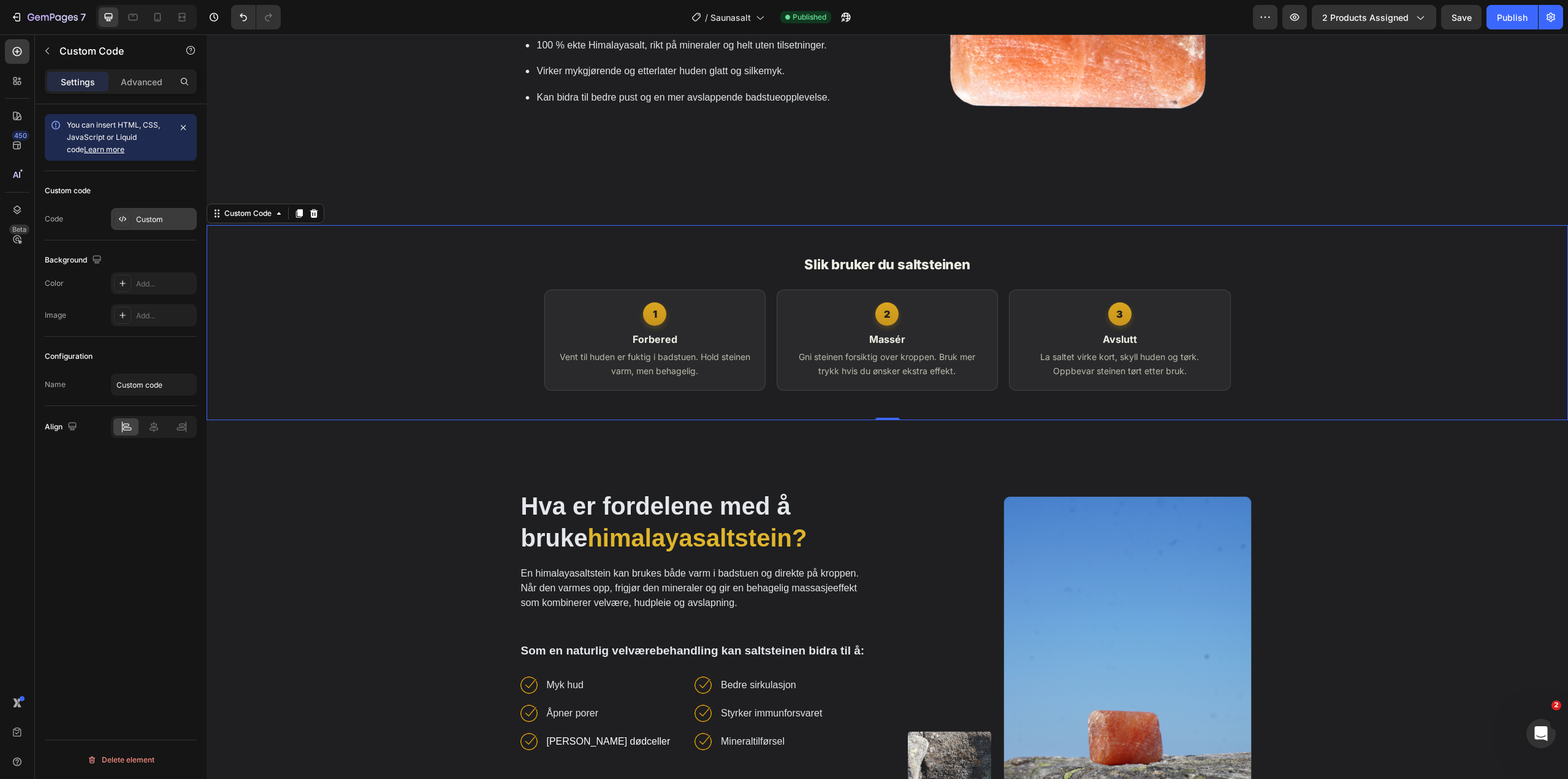
click at [140, 212] on div "Custom" at bounding box center [154, 219] width 86 height 22
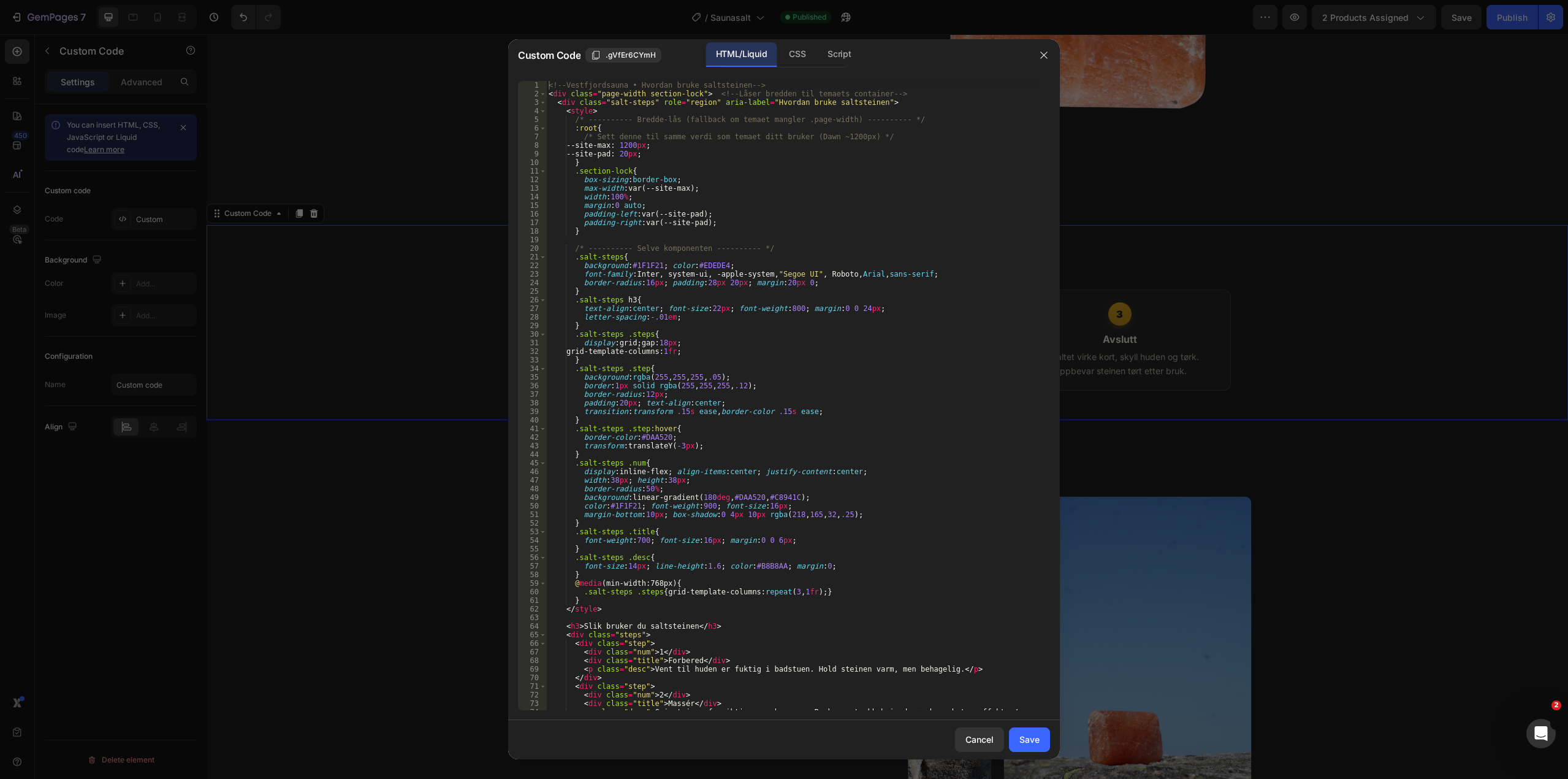
click at [581, 291] on div "<!-- [GEOGRAPHIC_DATA] • Hvordan bruke saltsteinen --> < div class = "page-widt…" at bounding box center [793, 404] width 495 height 647
type textarea "</div>"
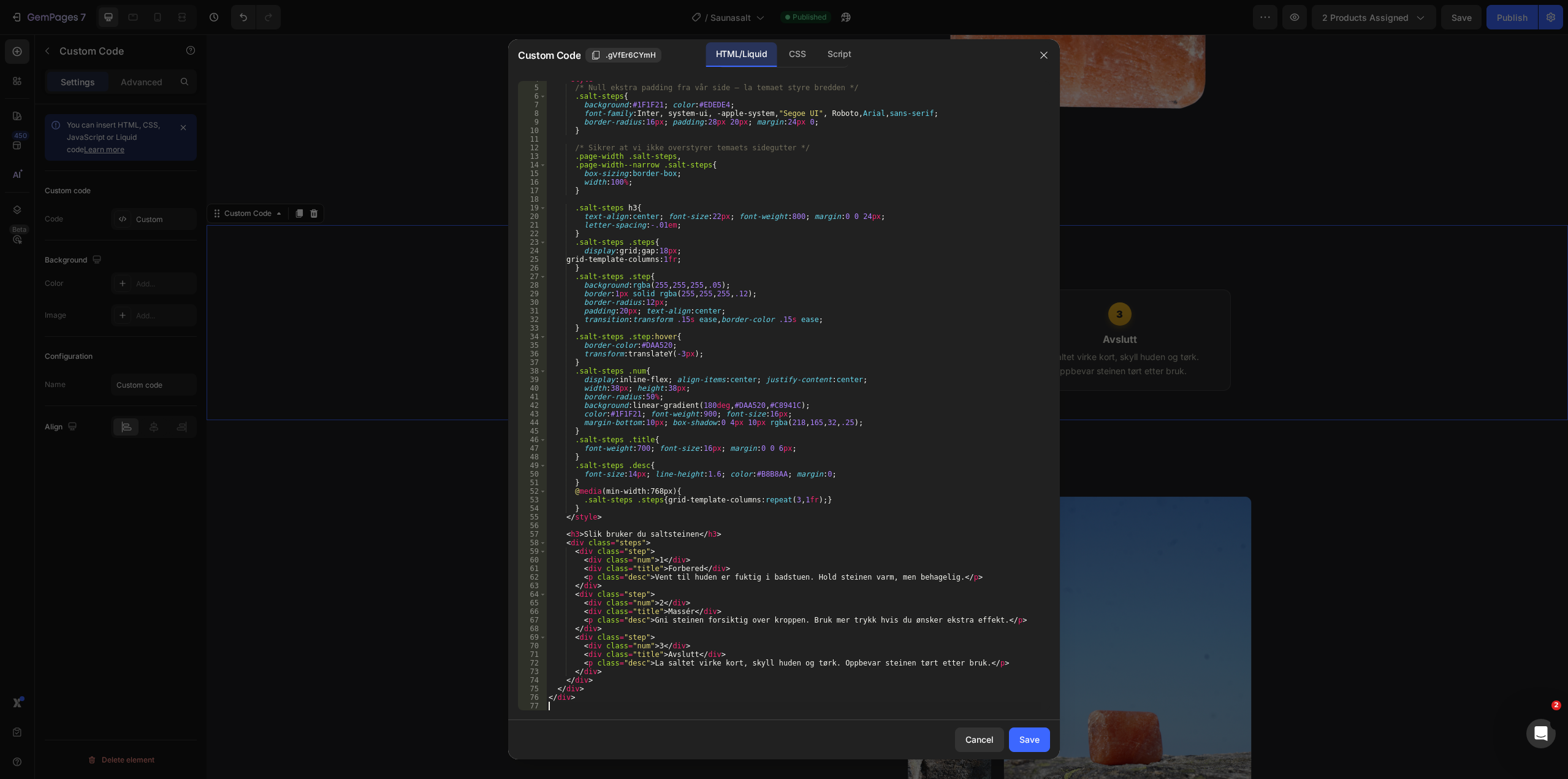
scroll to position [32, 0]
click at [1032, 733] on div "Save" at bounding box center [1029, 739] width 21 height 13
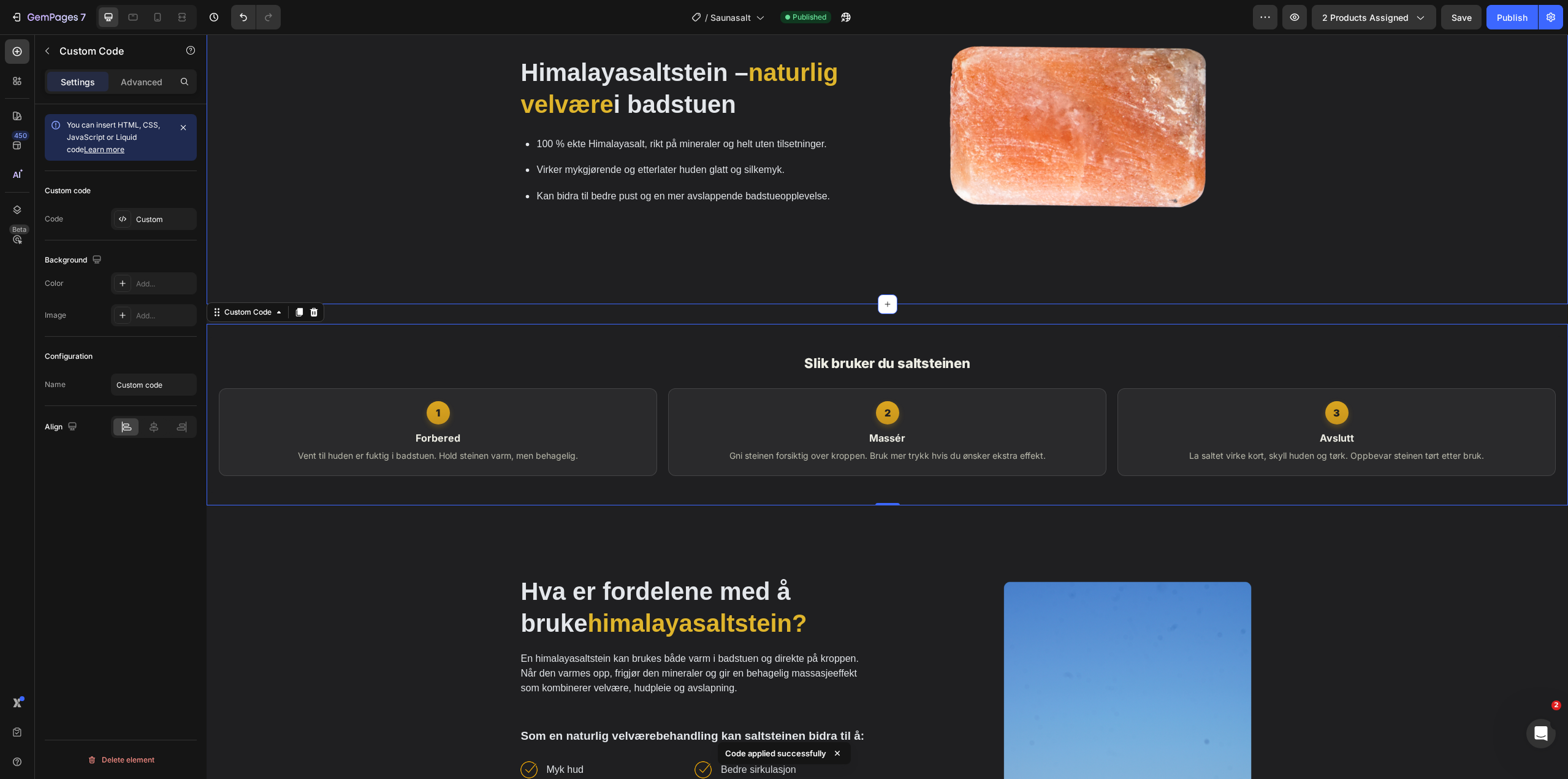
scroll to position [674, 0]
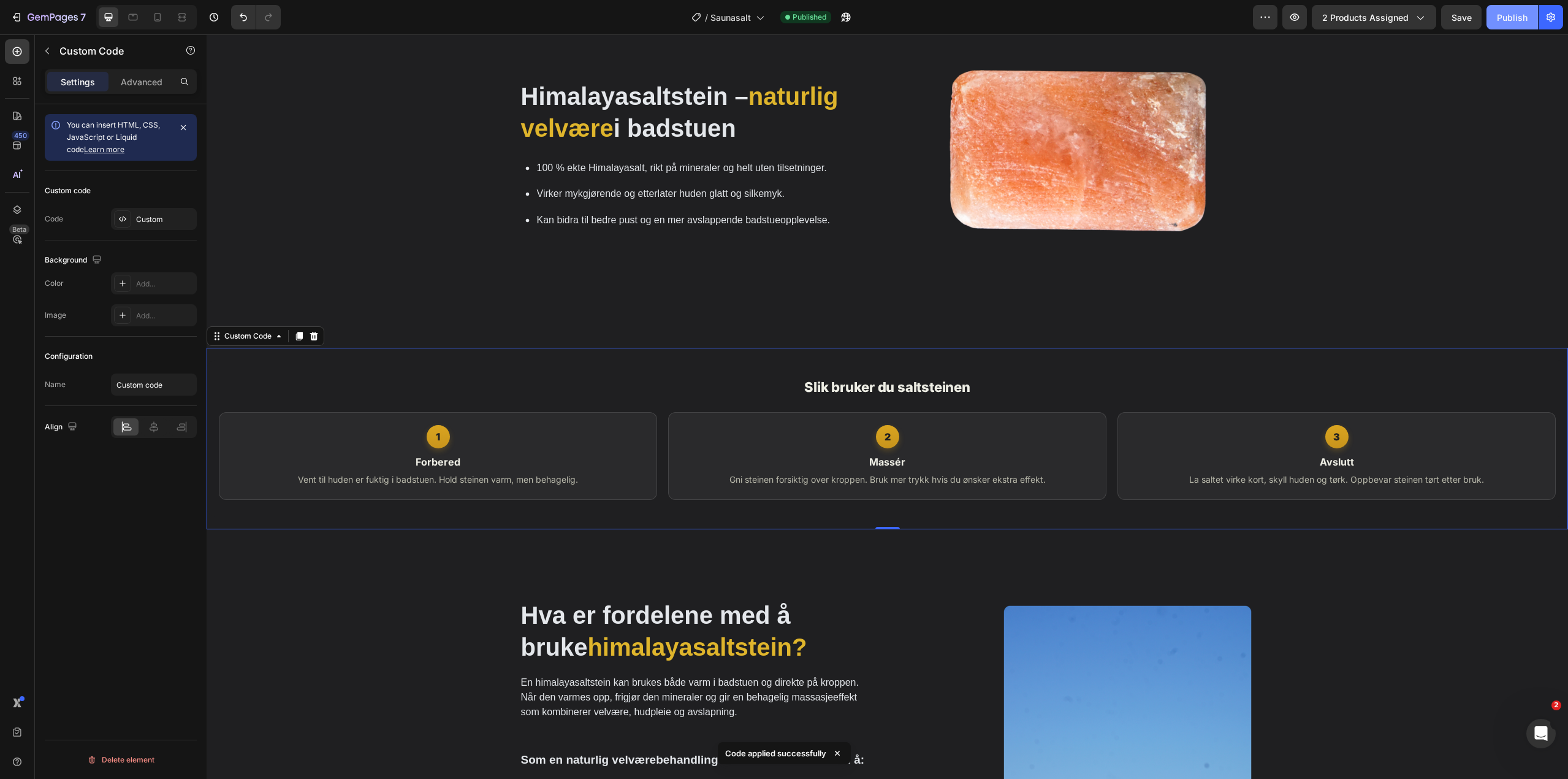
click at [1509, 13] on div "Publish" at bounding box center [1511, 18] width 30 height 13
click at [406, 391] on h3 "Slik bruker du saltsteinen" at bounding box center [887, 387] width 1337 height 21
click at [130, 212] on div at bounding box center [122, 219] width 17 height 17
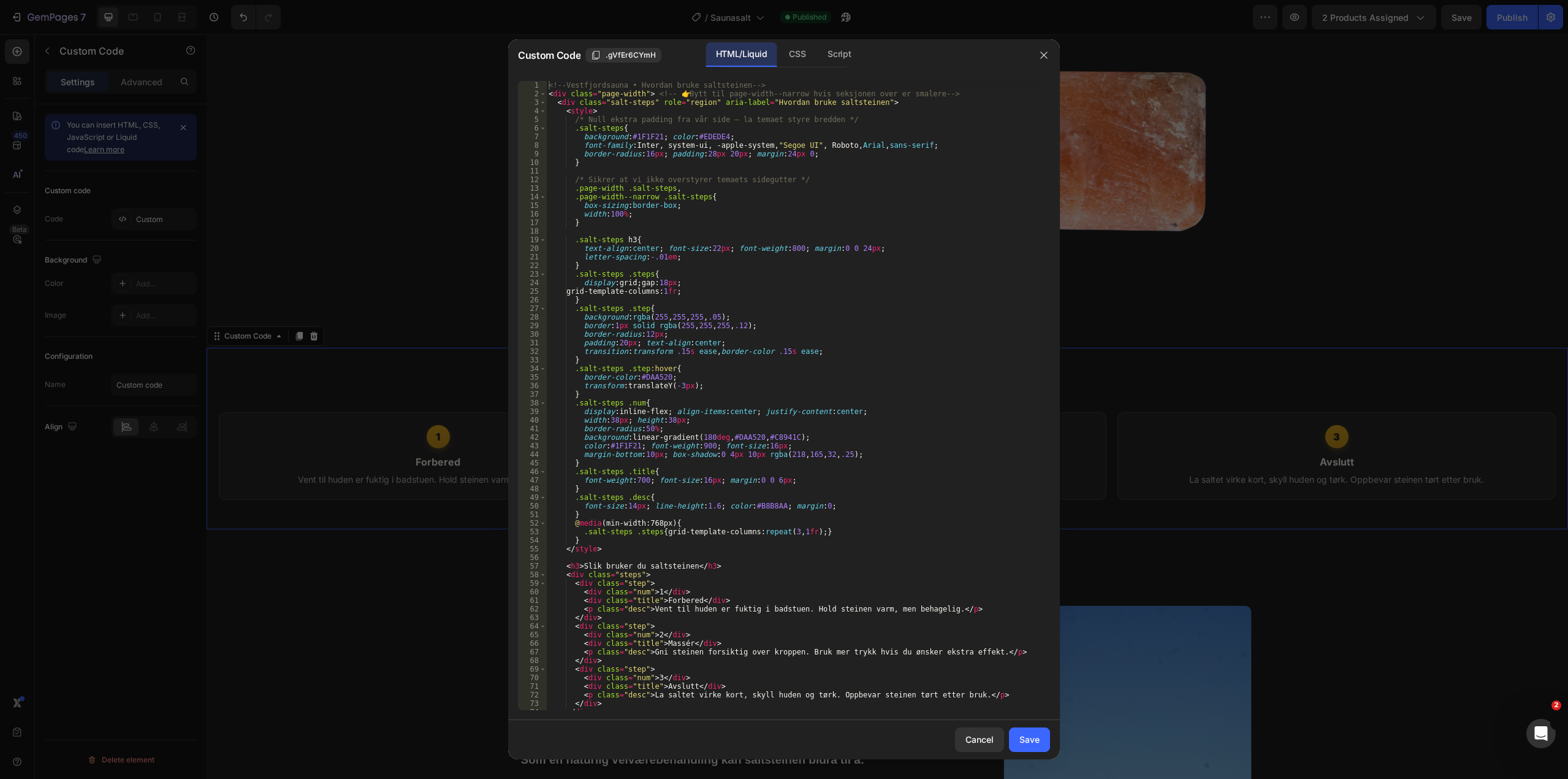
click at [746, 268] on div "<!-- [GEOGRAPHIC_DATA] • Hvordan bruke saltsteinen --> < div class = "page-widt…" at bounding box center [793, 404] width 495 height 647
type textarea "</div>"
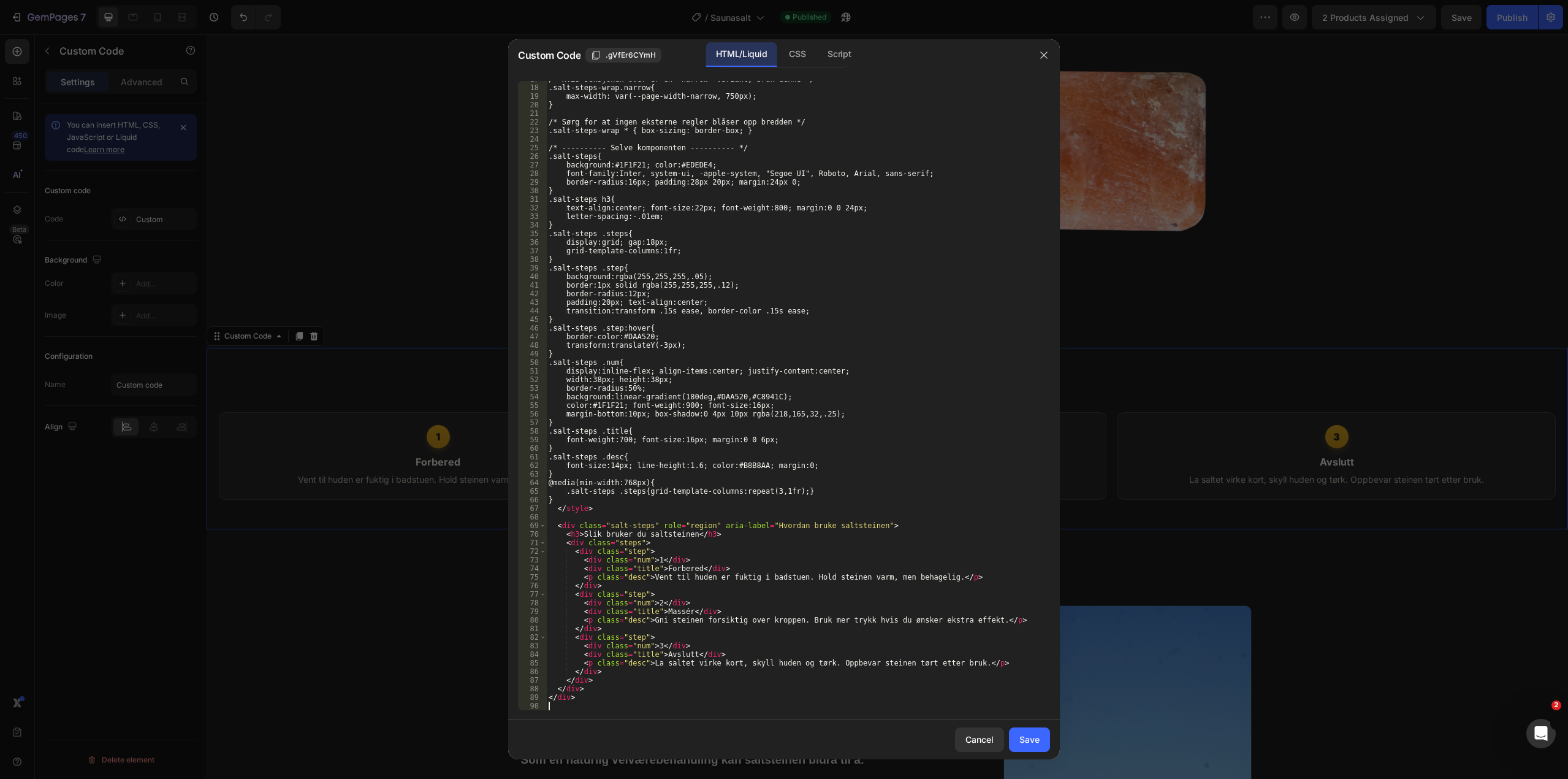
scroll to position [144, 0]
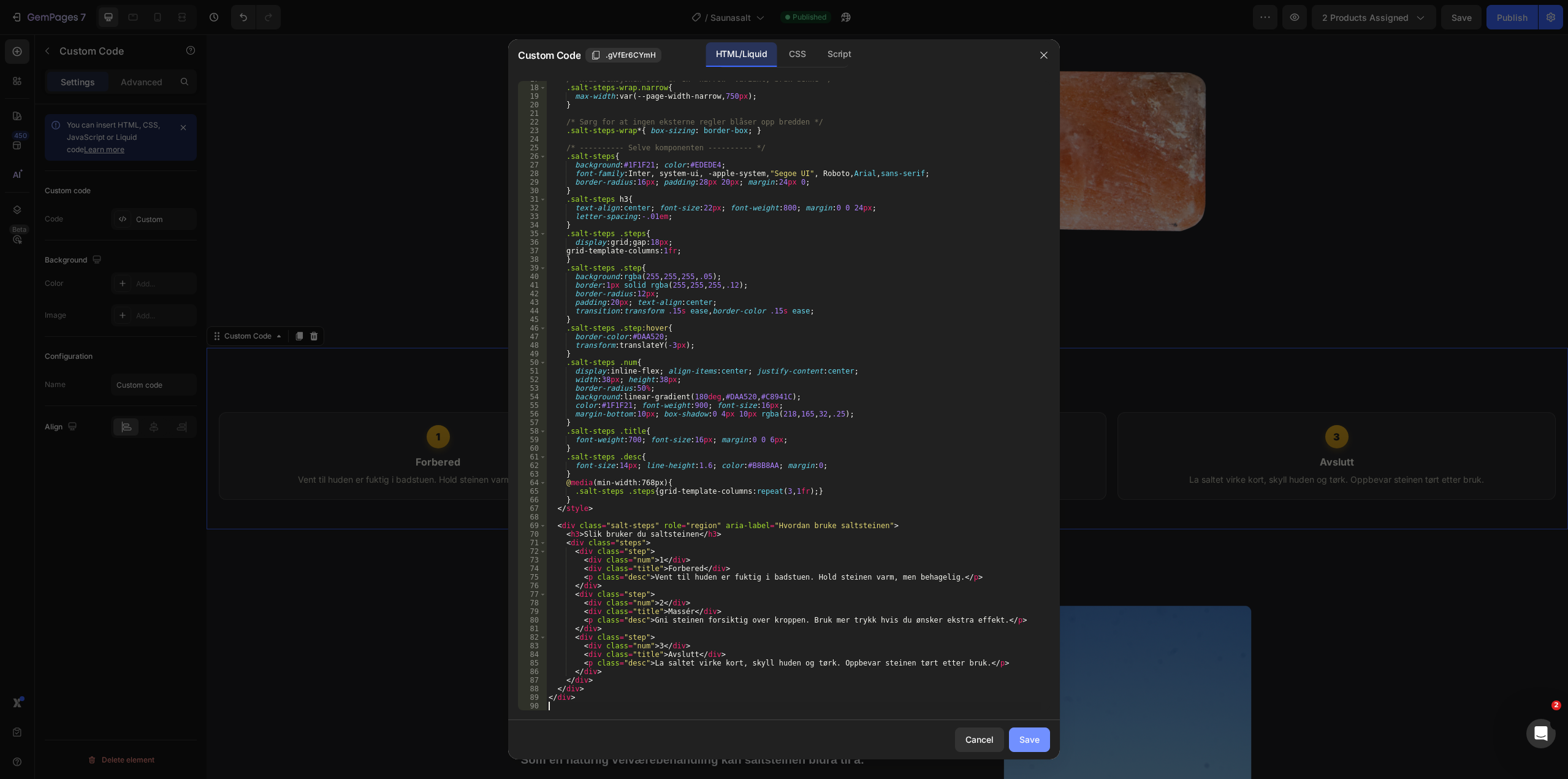
click at [1027, 743] on div "Save" at bounding box center [1029, 739] width 21 height 13
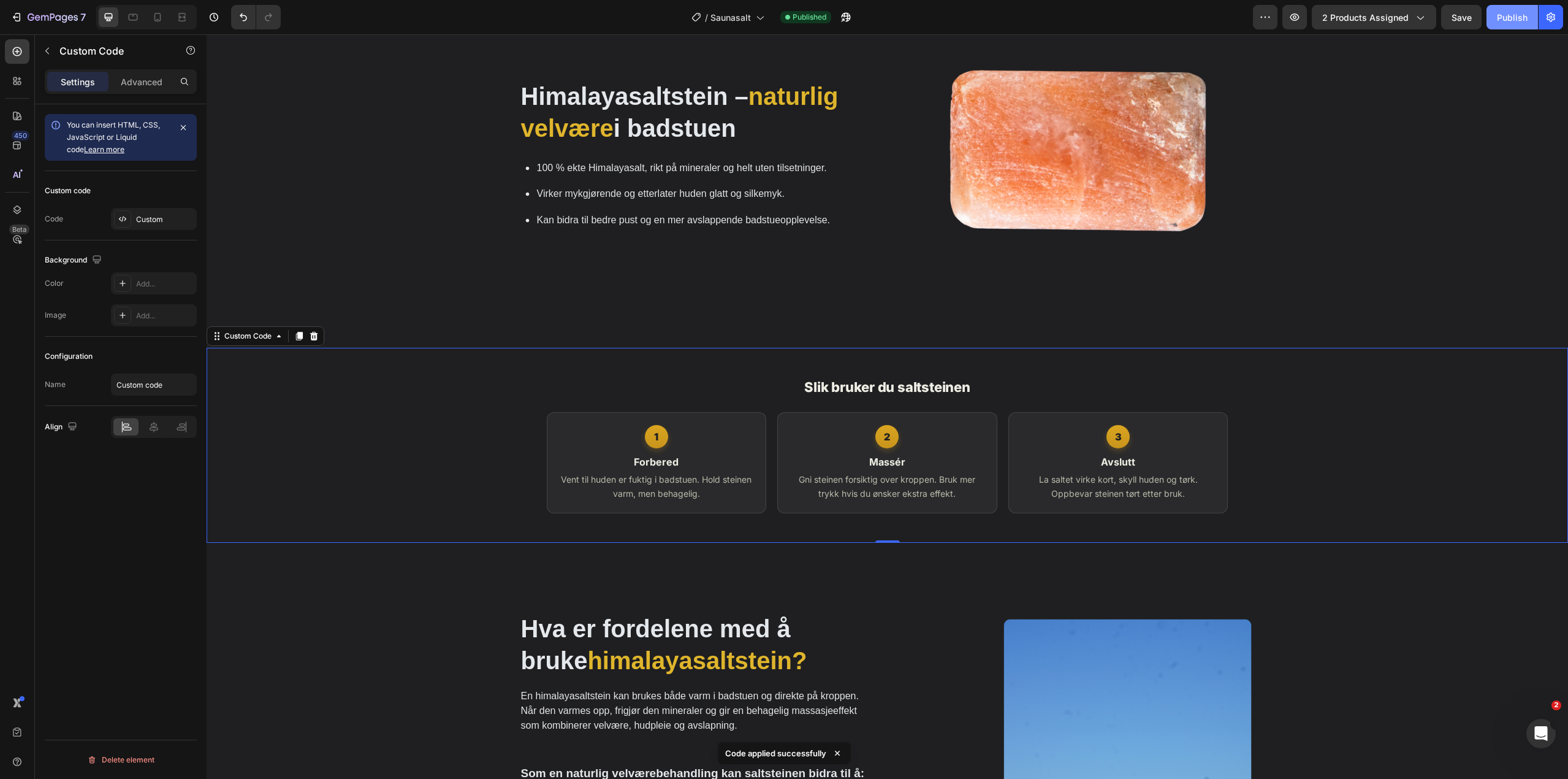
click at [1535, 13] on button "Publish" at bounding box center [1512, 17] width 52 height 25
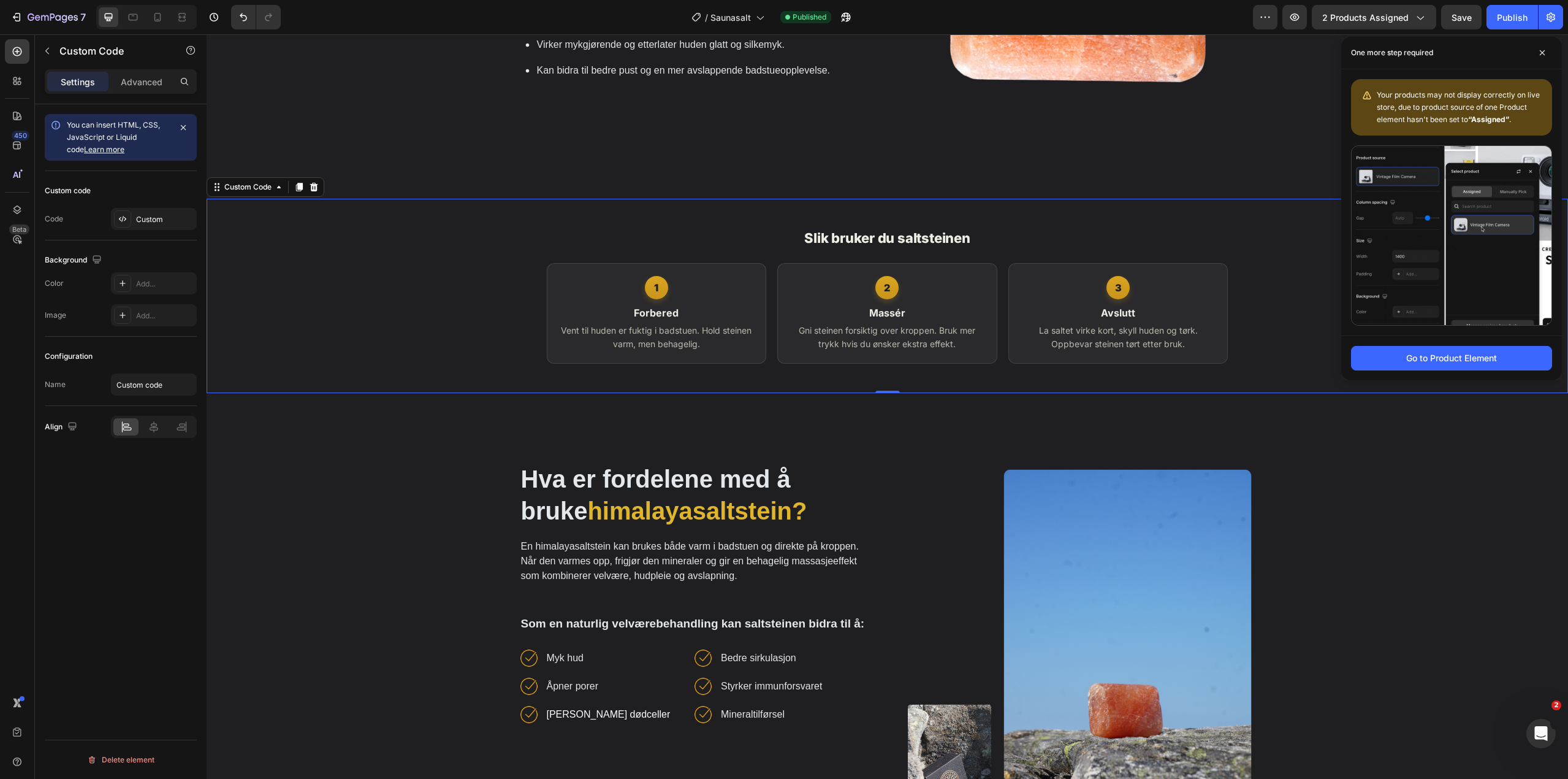
scroll to position [613, 0]
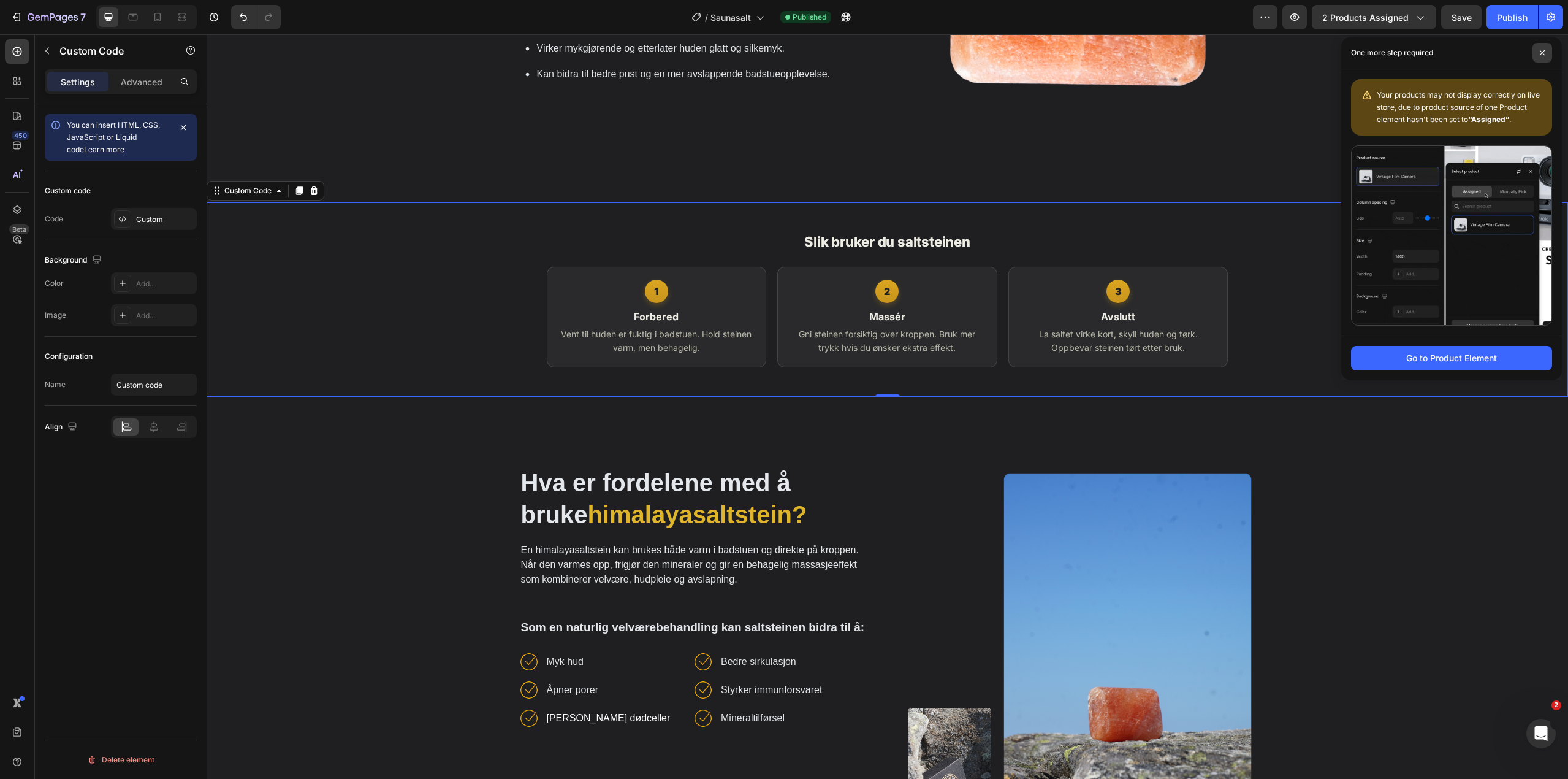
click at [1542, 51] on icon at bounding box center [1542, 52] width 6 height 6
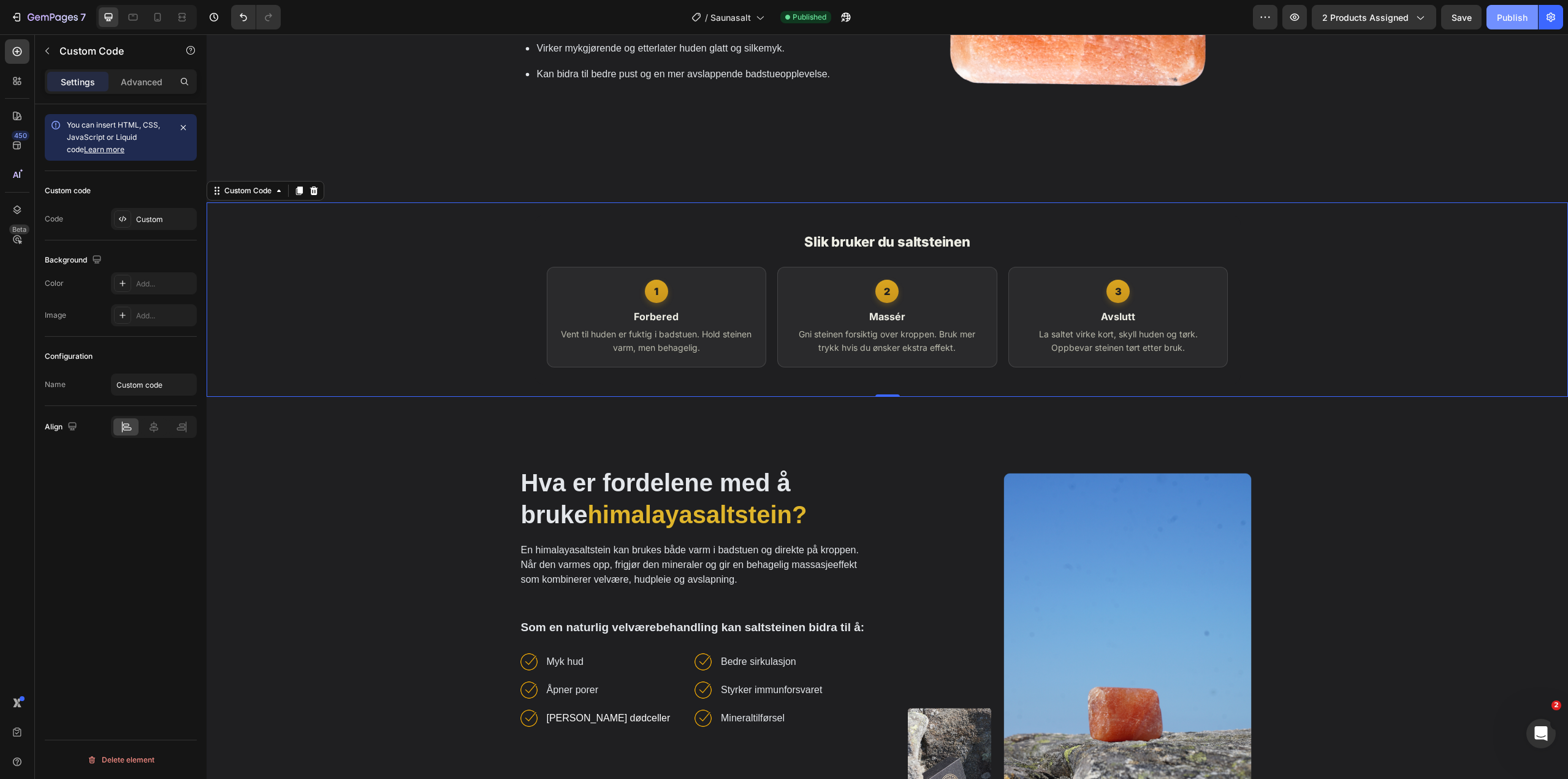
click at [1509, 23] on div "Publish" at bounding box center [1511, 18] width 30 height 13
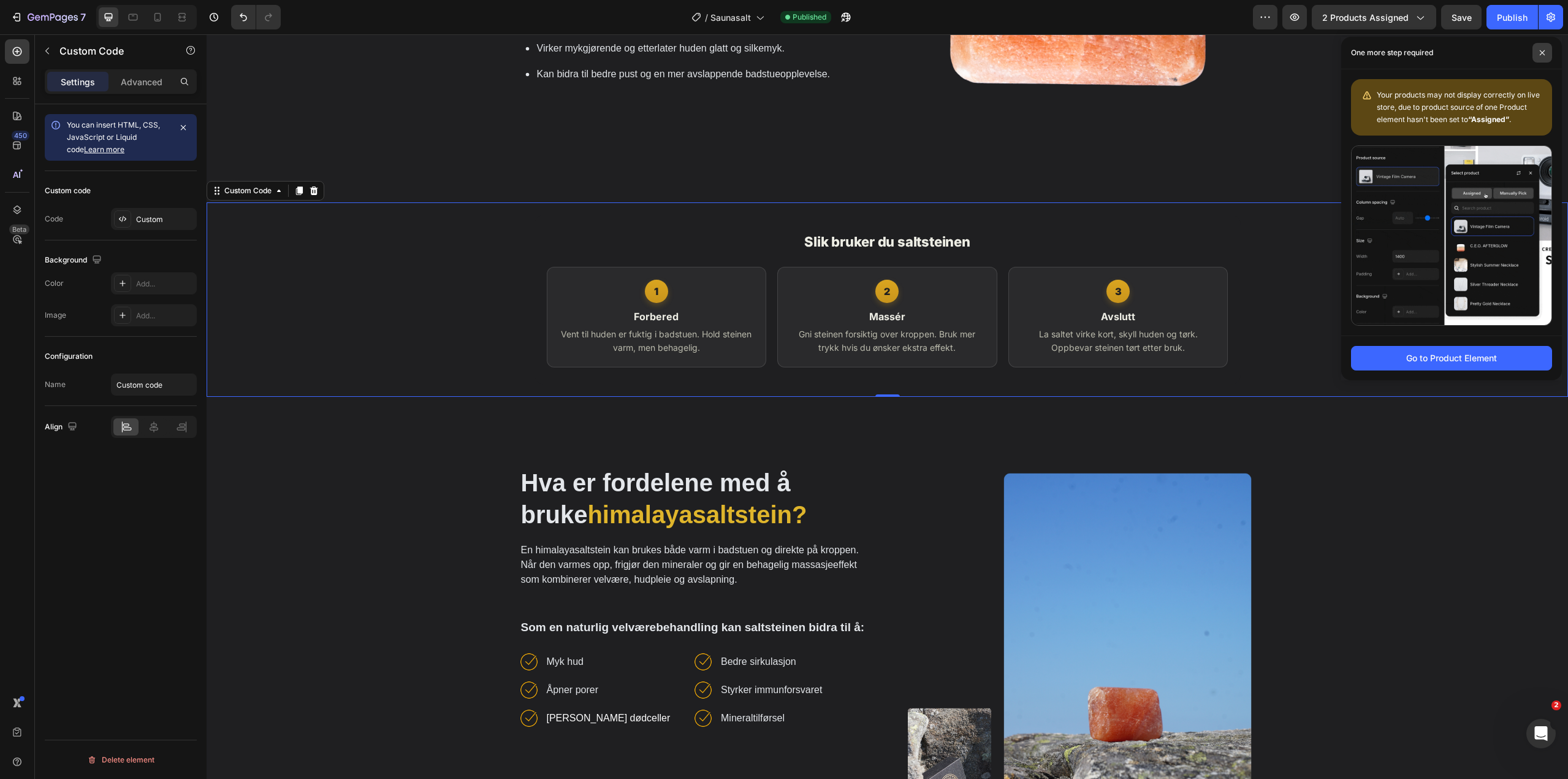
click at [1547, 50] on span at bounding box center [1543, 53] width 20 height 20
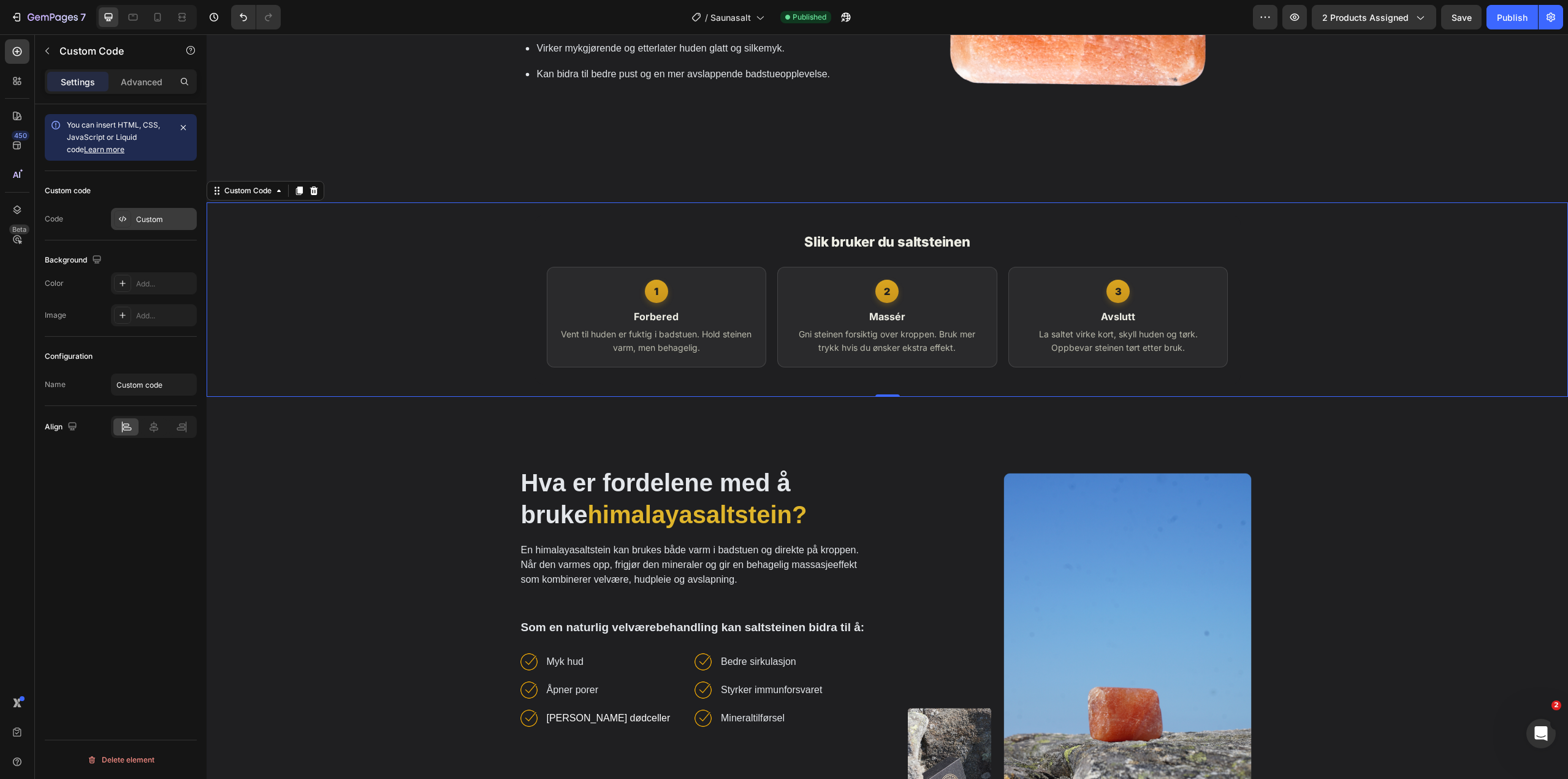
click at [159, 224] on div "Custom" at bounding box center [164, 220] width 57 height 11
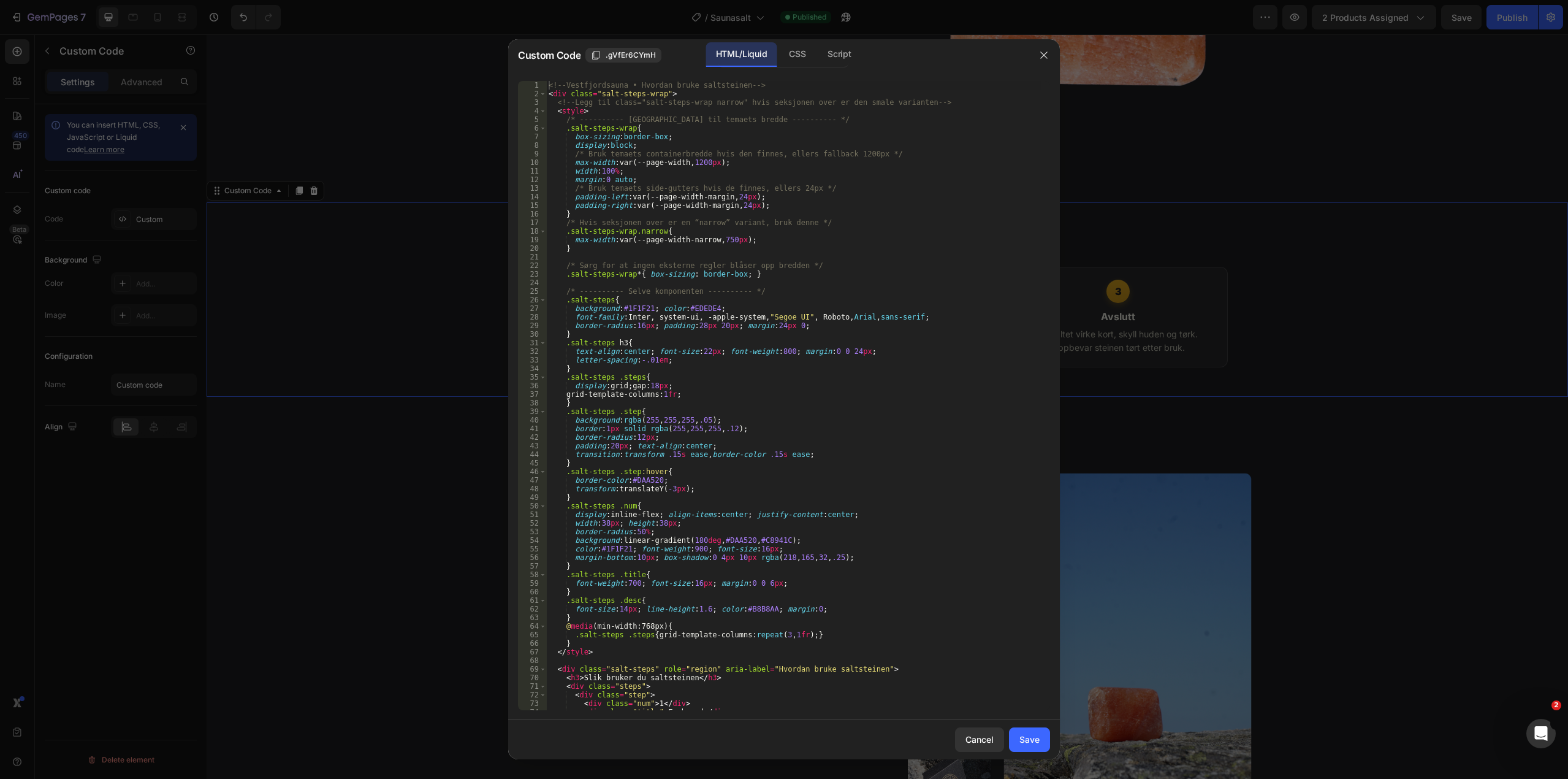
click at [744, 318] on div "<!-- [GEOGRAPHIC_DATA] • Hvordan bruke saltsteinen --> < div class = "salt-step…" at bounding box center [793, 404] width 495 height 647
type textarea "</div>"
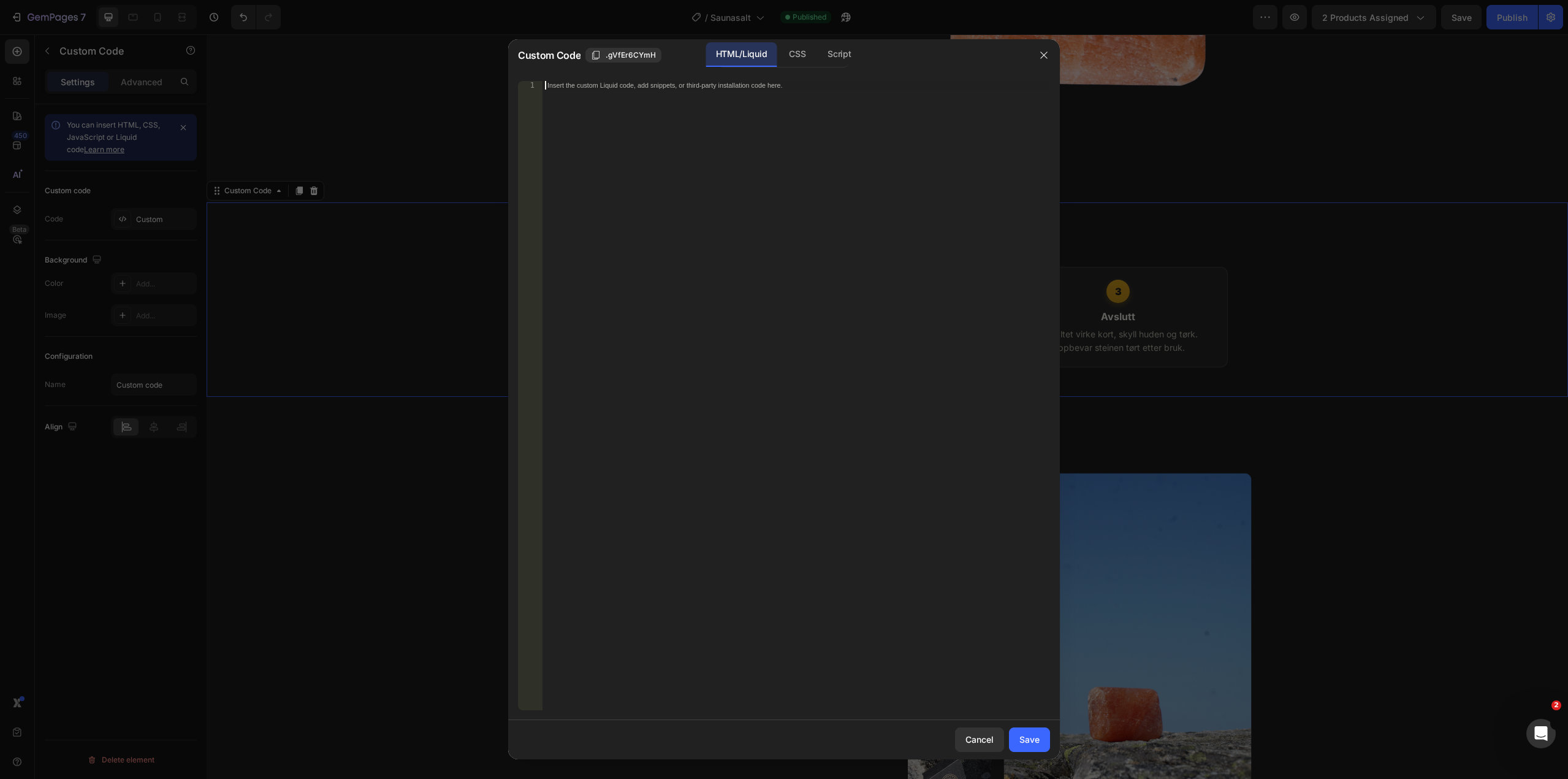
scroll to position [15, 0]
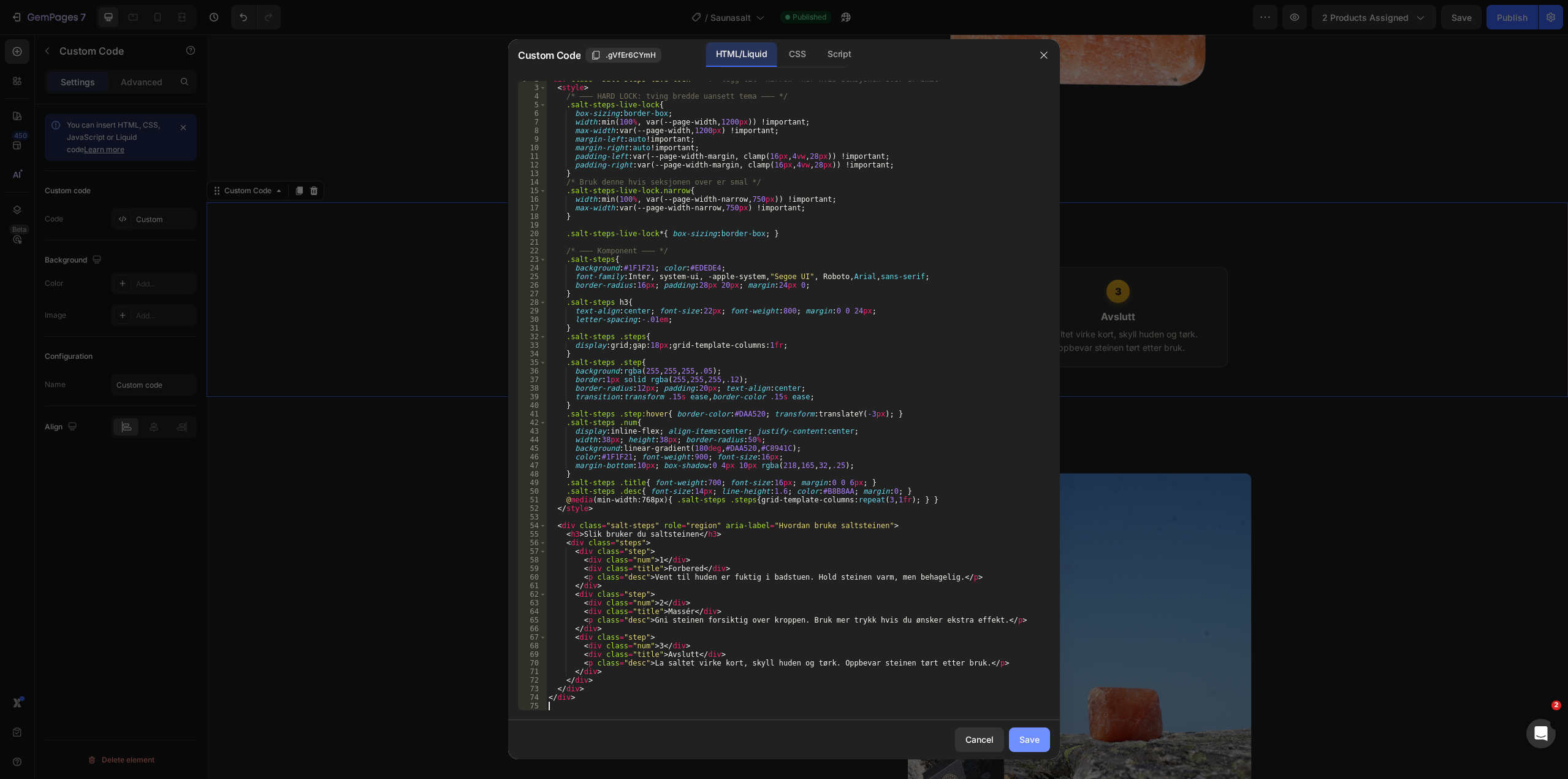
click at [1026, 738] on div "Save" at bounding box center [1029, 739] width 21 height 13
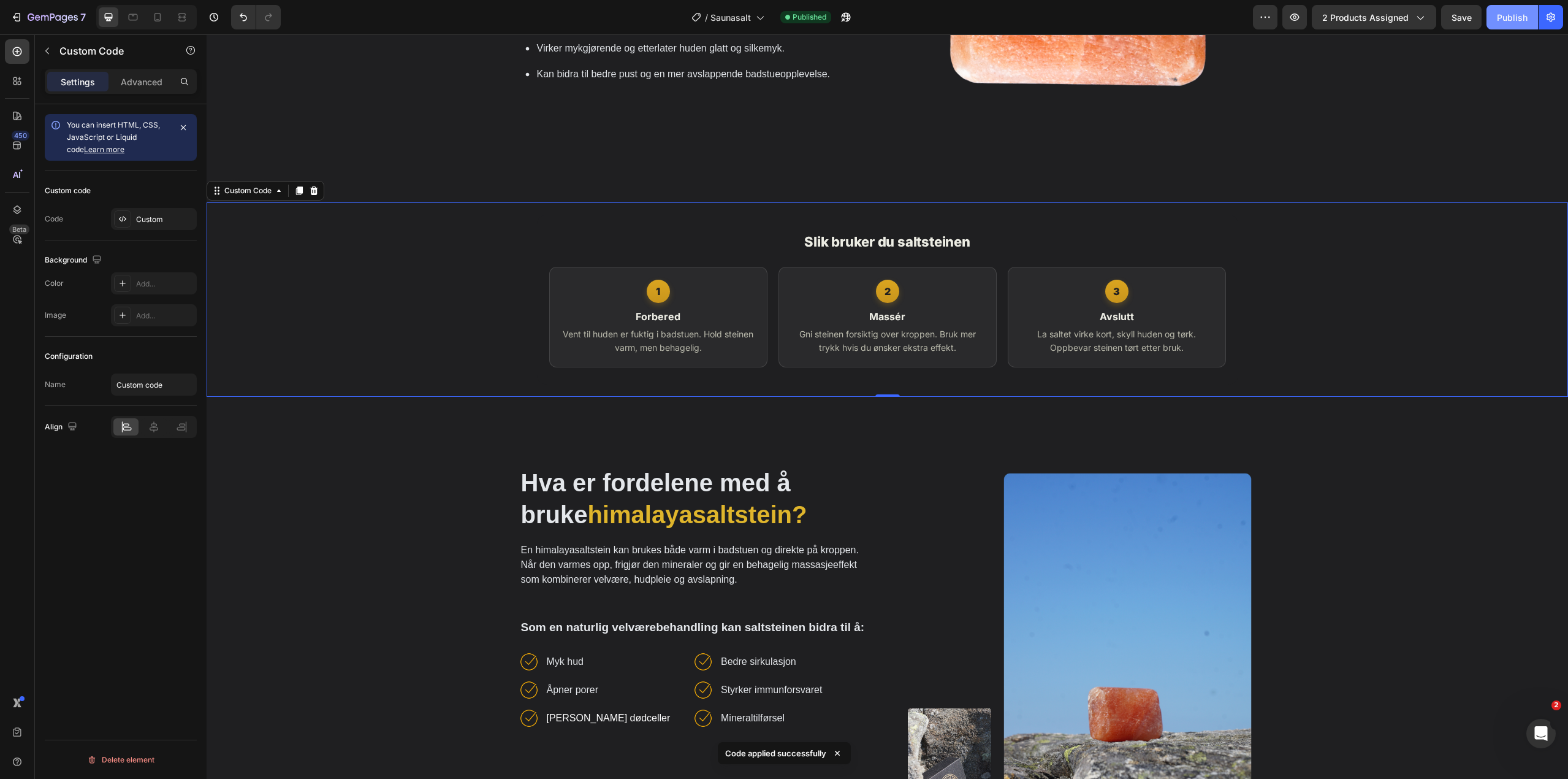
click at [1506, 21] on div "Publish" at bounding box center [1511, 18] width 30 height 13
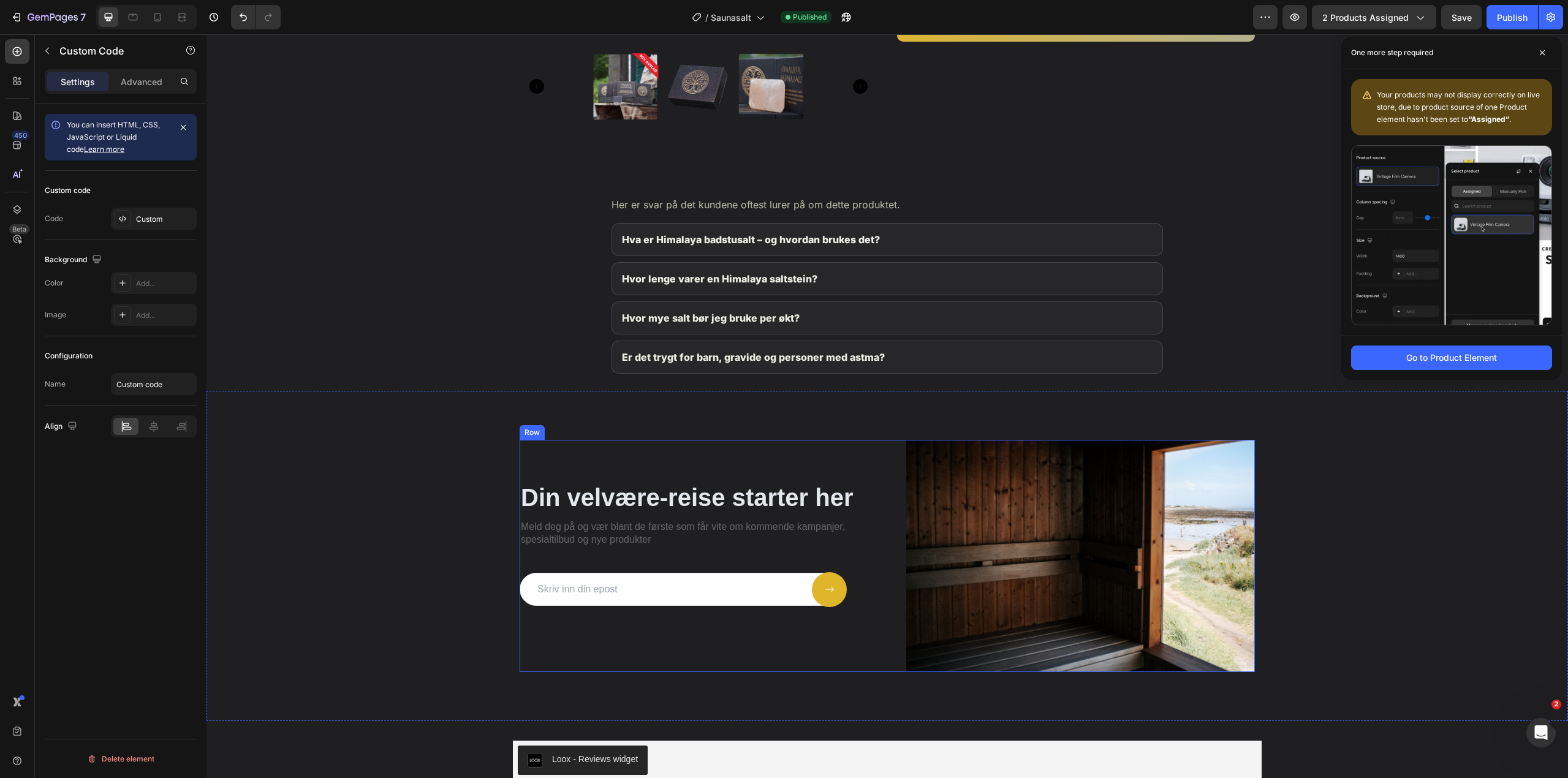
scroll to position [1714, 0]
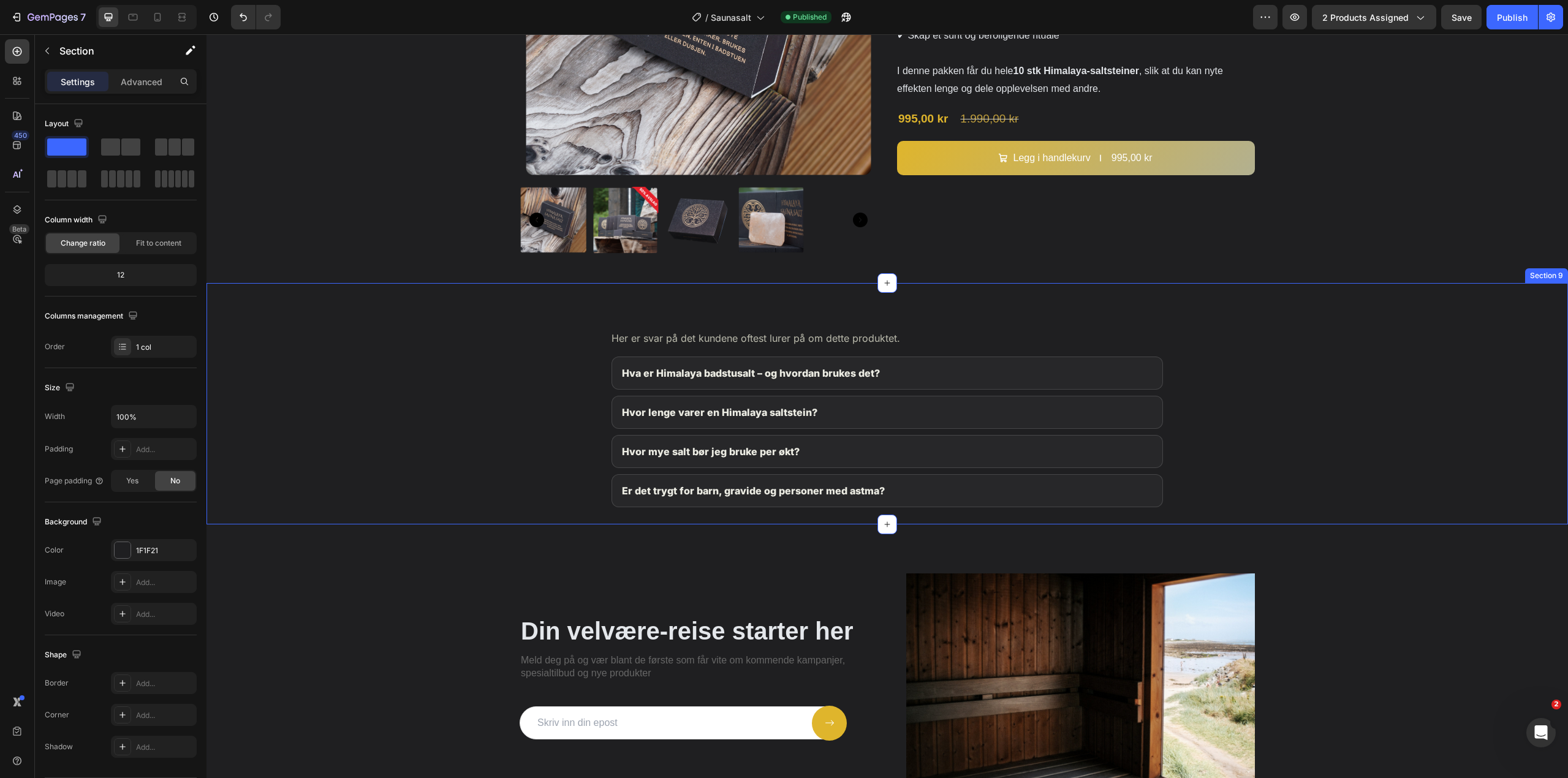
click at [497, 342] on div "Vanlige spørsmål om Himalaya Badstusalt Her er svar på det kundene oftest lurer…" at bounding box center [887, 403] width 1361 height 240
click at [582, 347] on section "Vanlige spørsmål om Himalaya Badstusalt Her er svar på det kundene oftest lurer…" at bounding box center [887, 403] width 749 height 240
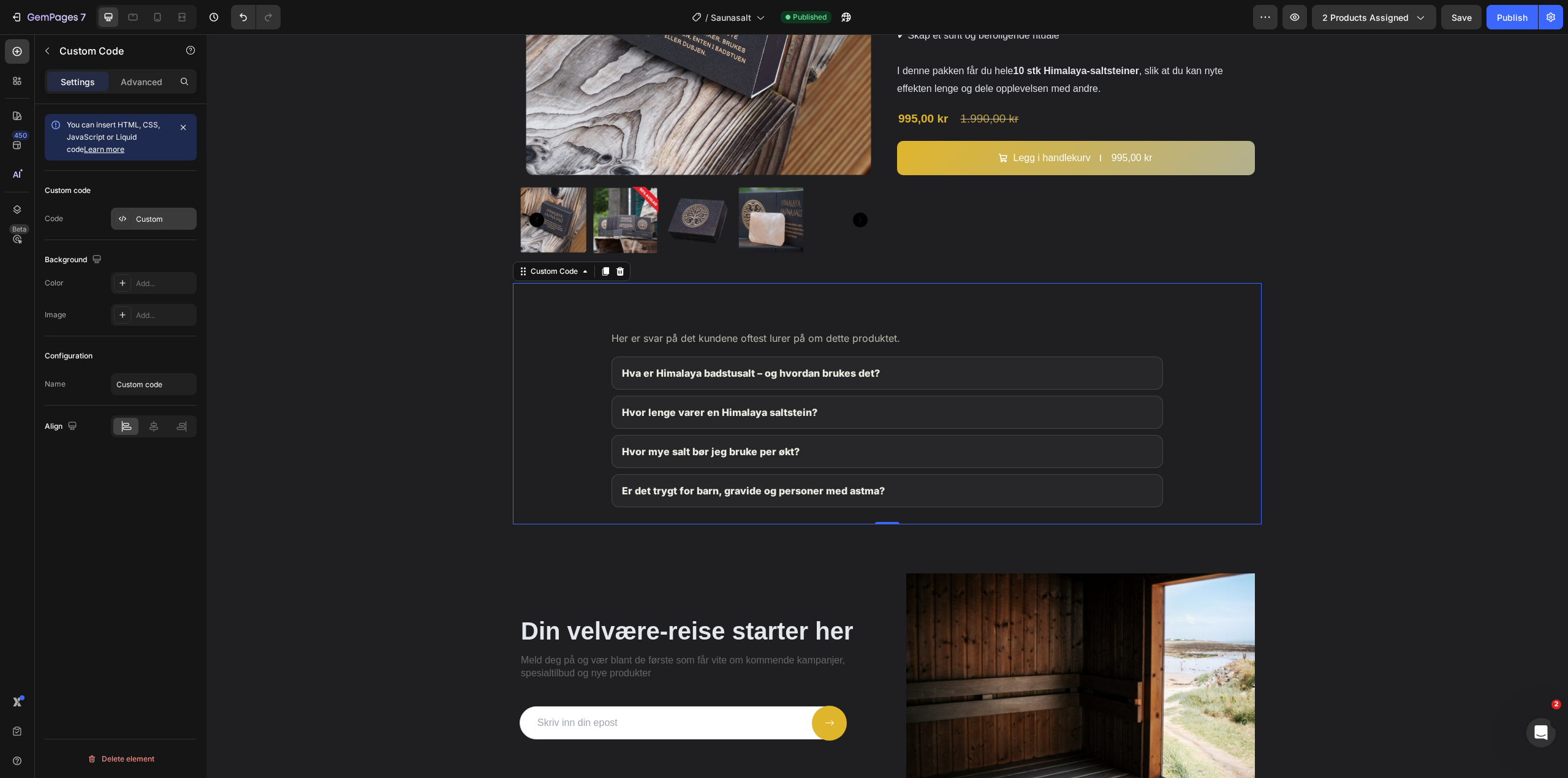
click at [154, 220] on div "Custom" at bounding box center [164, 219] width 57 height 11
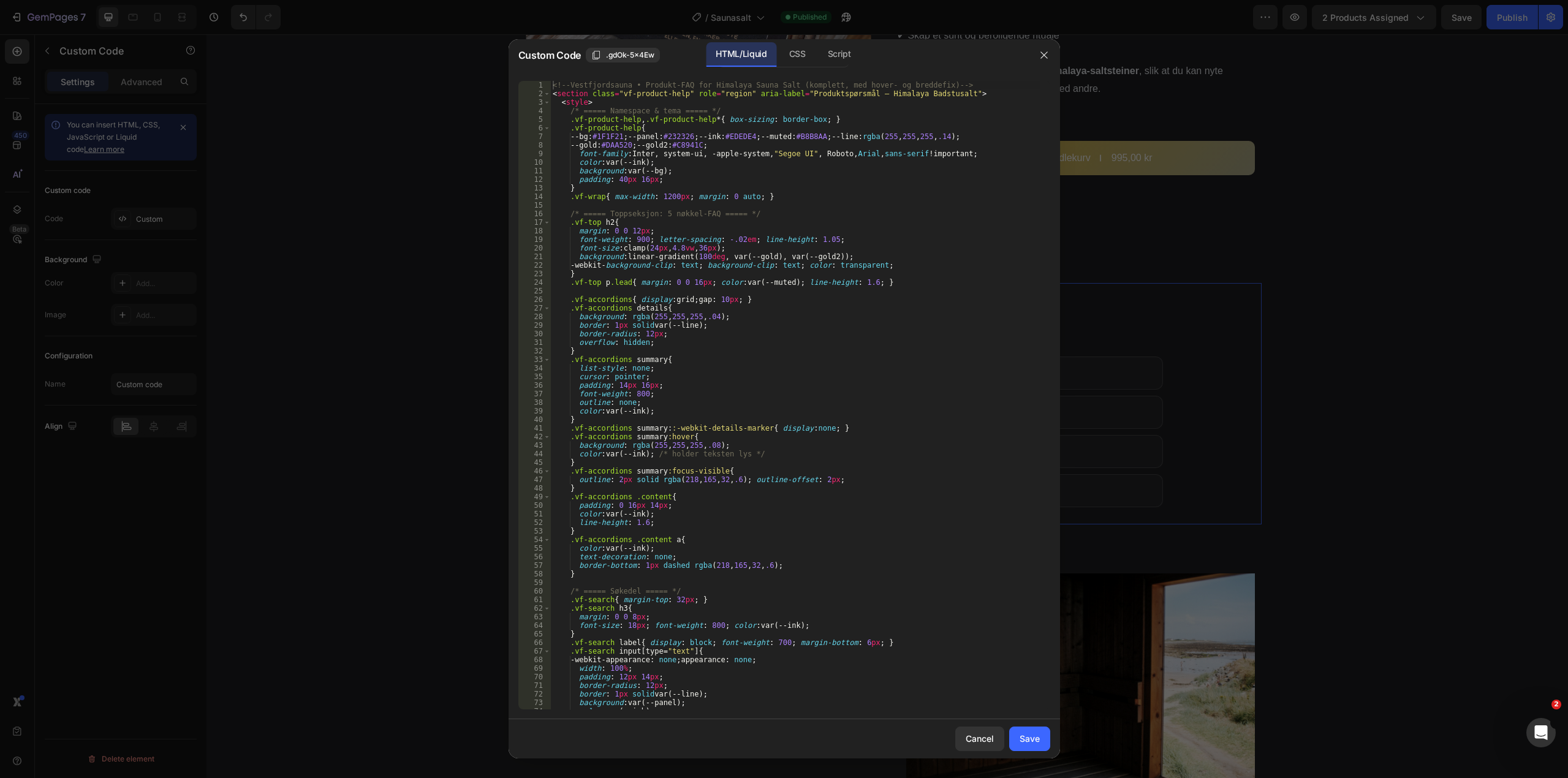
click at [967, 451] on div "<!-- [GEOGRAPHIC_DATA] • Produkt-FAQ for Himalaya Sauna Salt (komplett, med hov…" at bounding box center [795, 403] width 490 height 646
type textarea "</div> </div>"
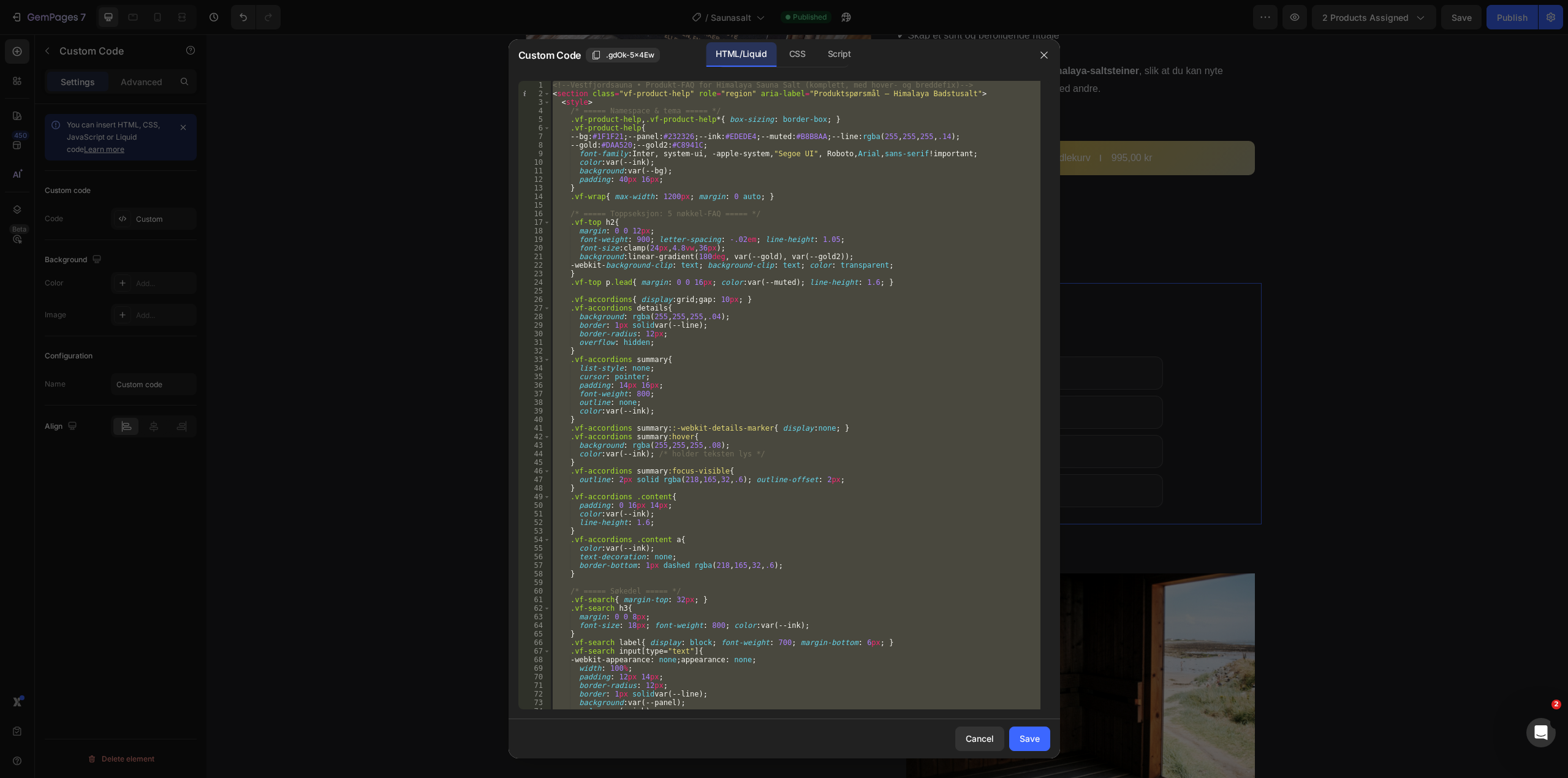
drag, startPoint x: 1044, startPoint y: 59, endPoint x: 1039, endPoint y: 85, distance: 26.5
click at [1044, 59] on icon "button" at bounding box center [1044, 55] width 10 height 10
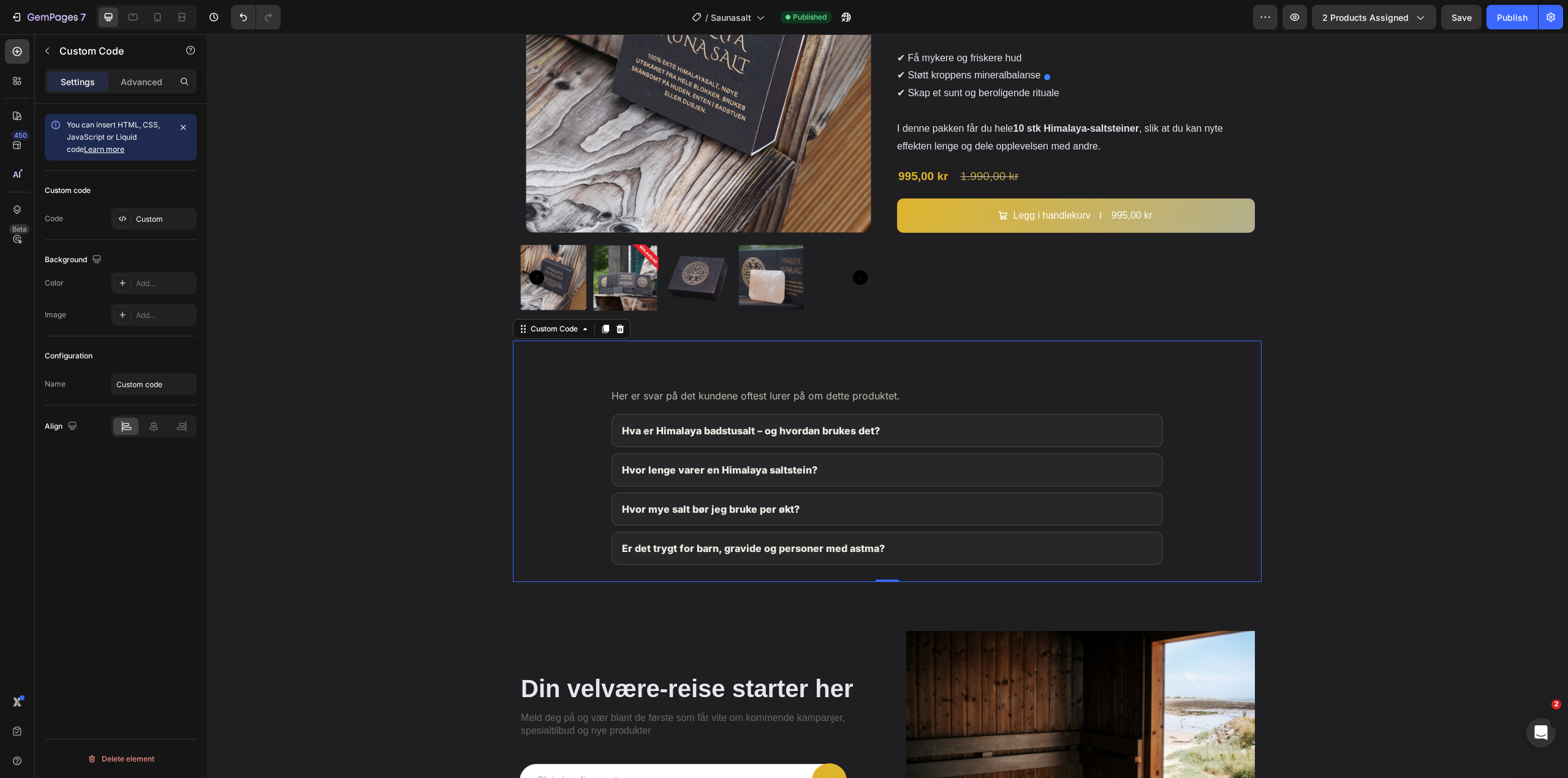
scroll to position [1654, 0]
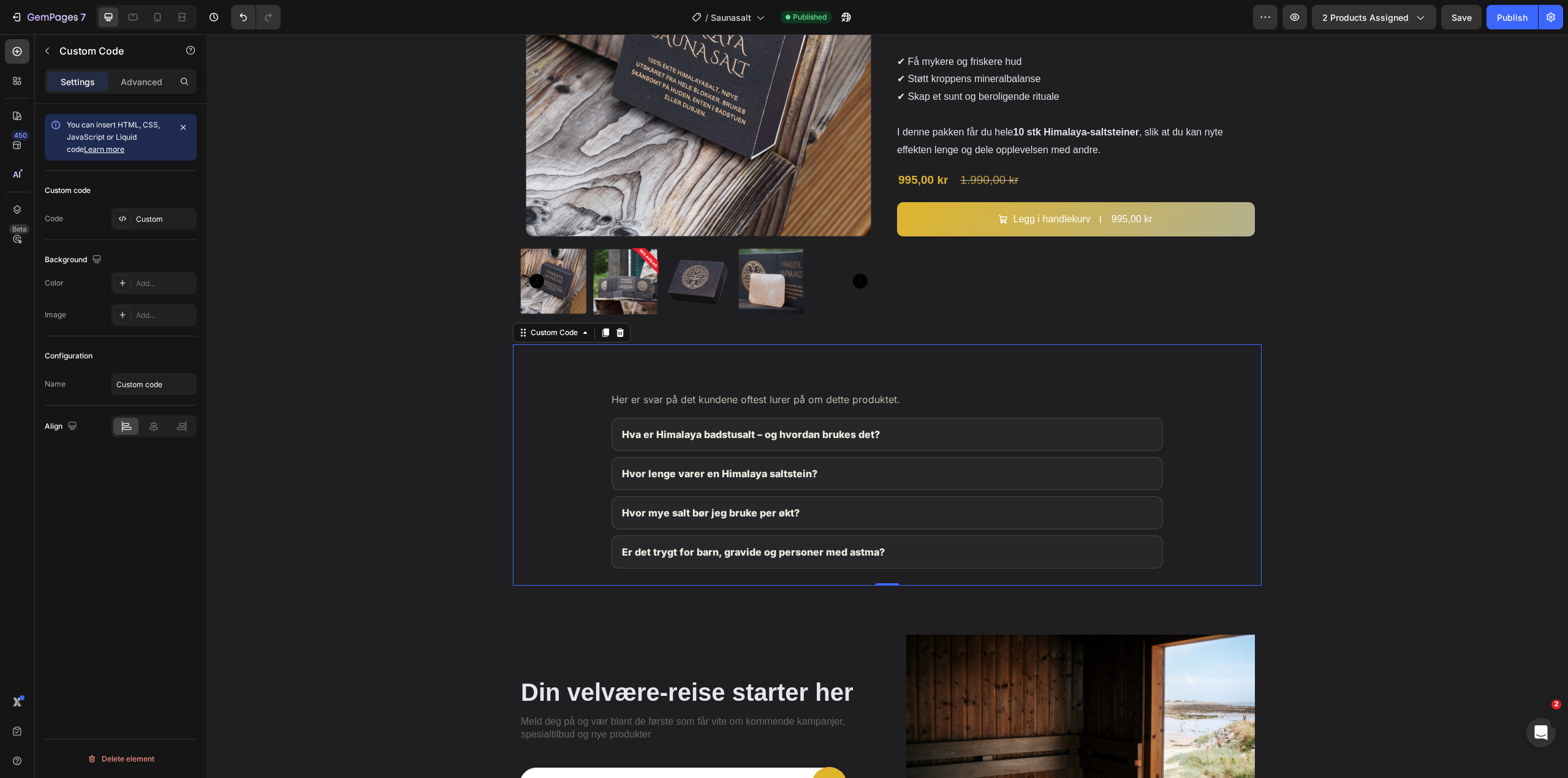
drag, startPoint x: 642, startPoint y: 416, endPoint x: 614, endPoint y: 414, distance: 28.1
click at [642, 416] on div "Vanlige spørsmål om Himalaya Badstusalt Her er svar på det kundene oftest lurer…" at bounding box center [887, 465] width 551 height 207
click at [131, 209] on div "Custom" at bounding box center [154, 219] width 86 height 22
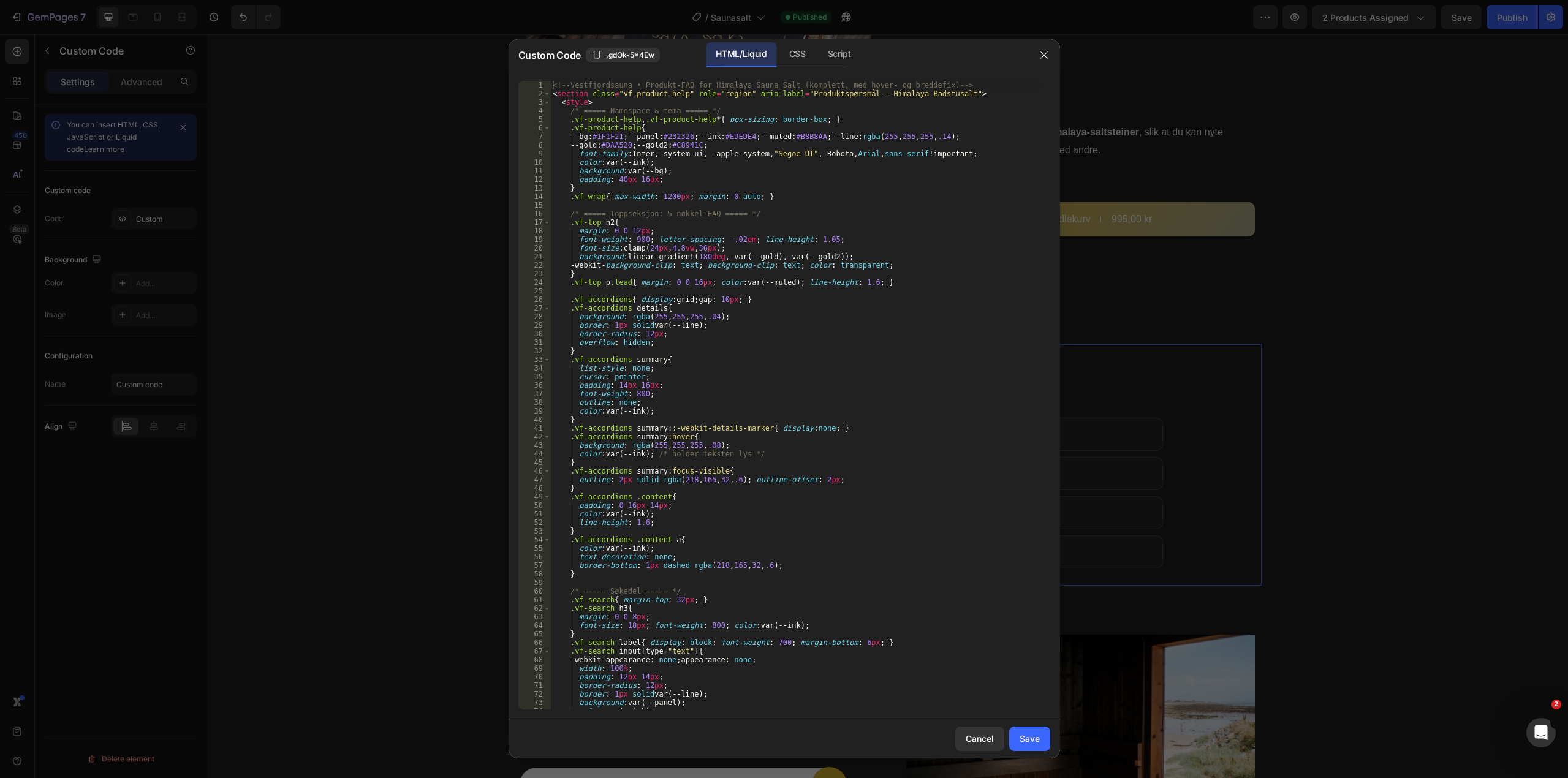
click at [773, 258] on div "<!-- [GEOGRAPHIC_DATA] • Produkt-FAQ for Himalaya Sauna Salt (komplett, med hov…" at bounding box center [795, 403] width 490 height 646
type textarea "</div> </div>"
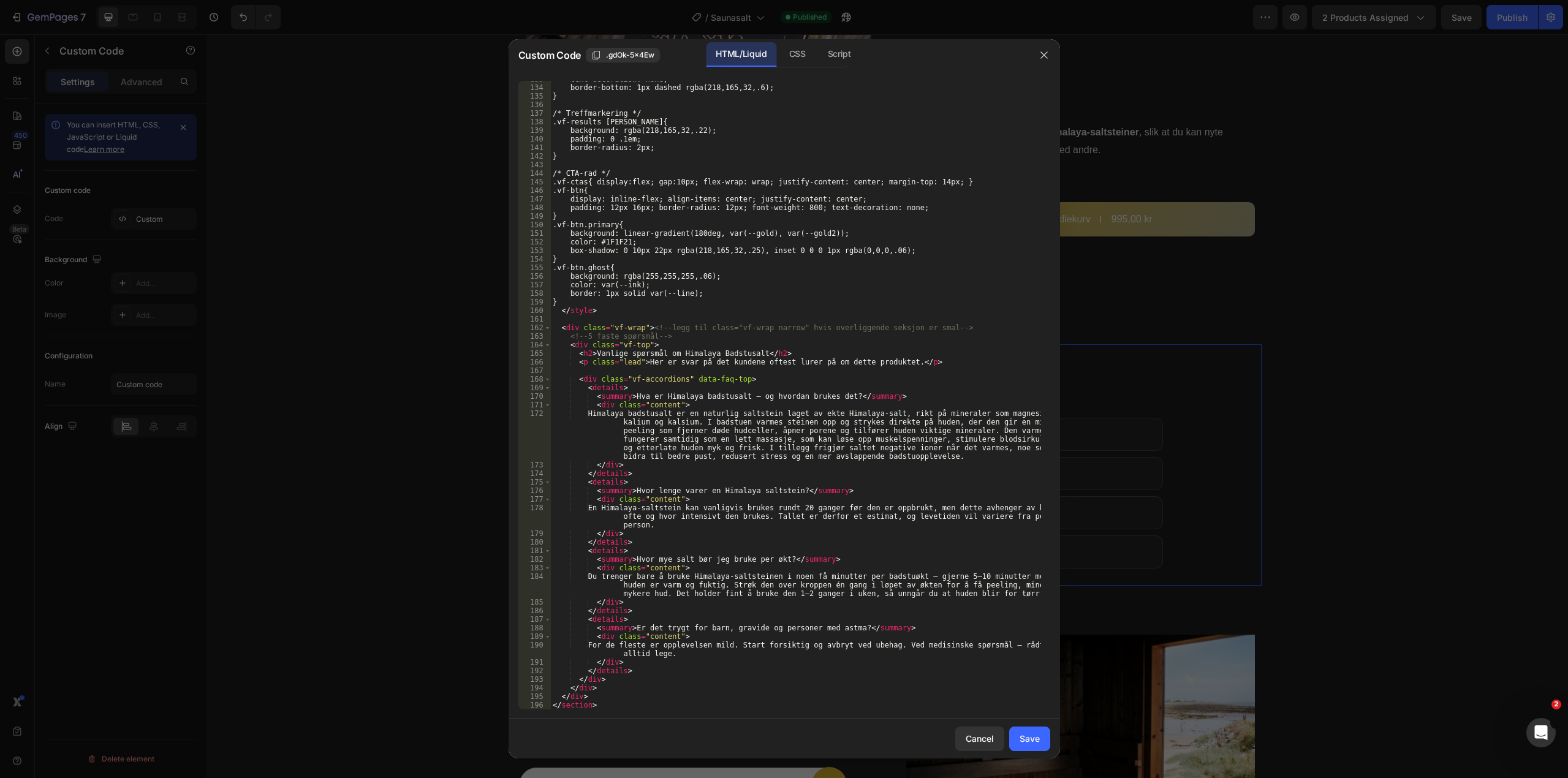
scroll to position [1138, 0]
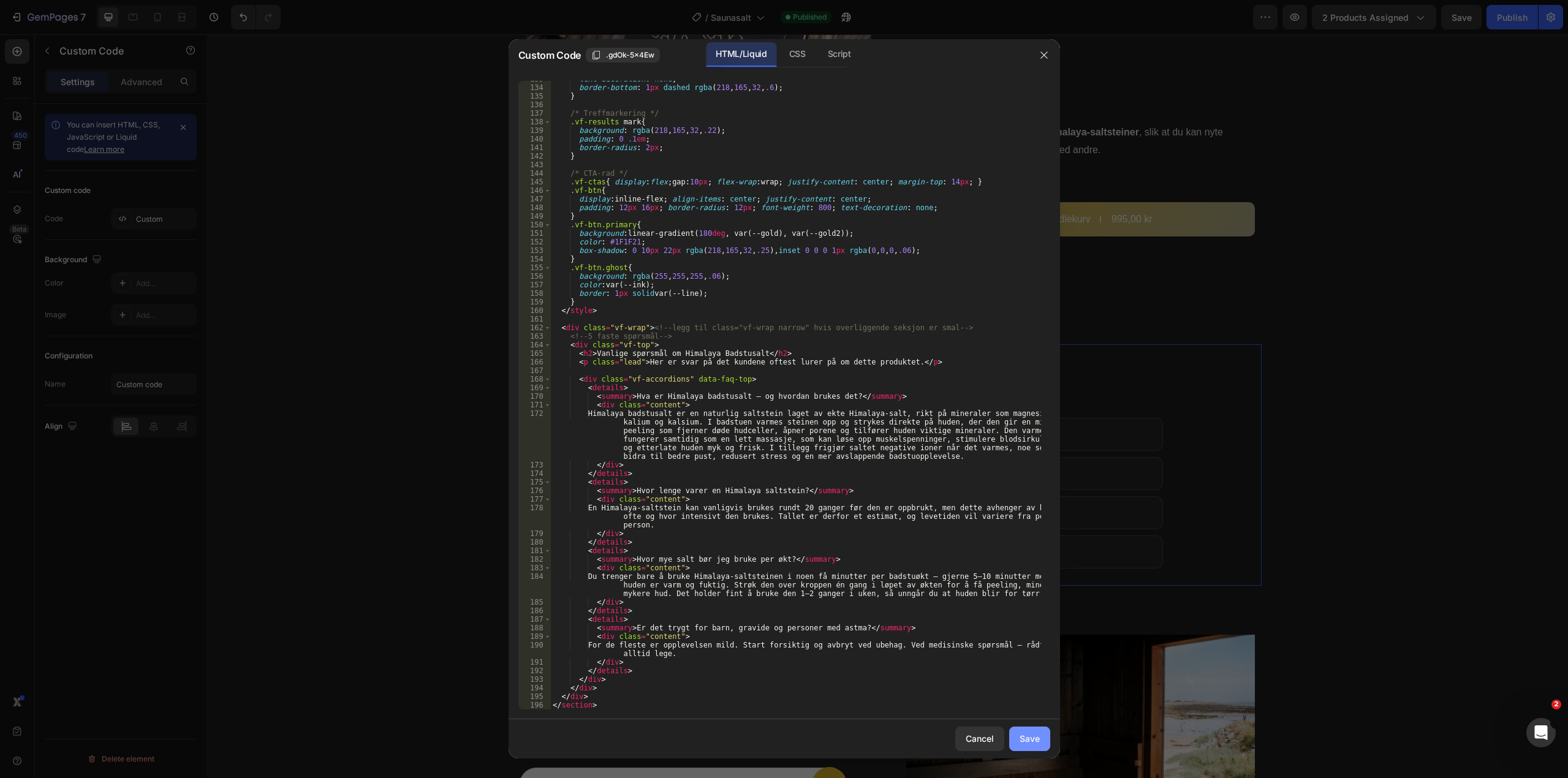
click at [1034, 741] on div "Save" at bounding box center [1030, 738] width 21 height 13
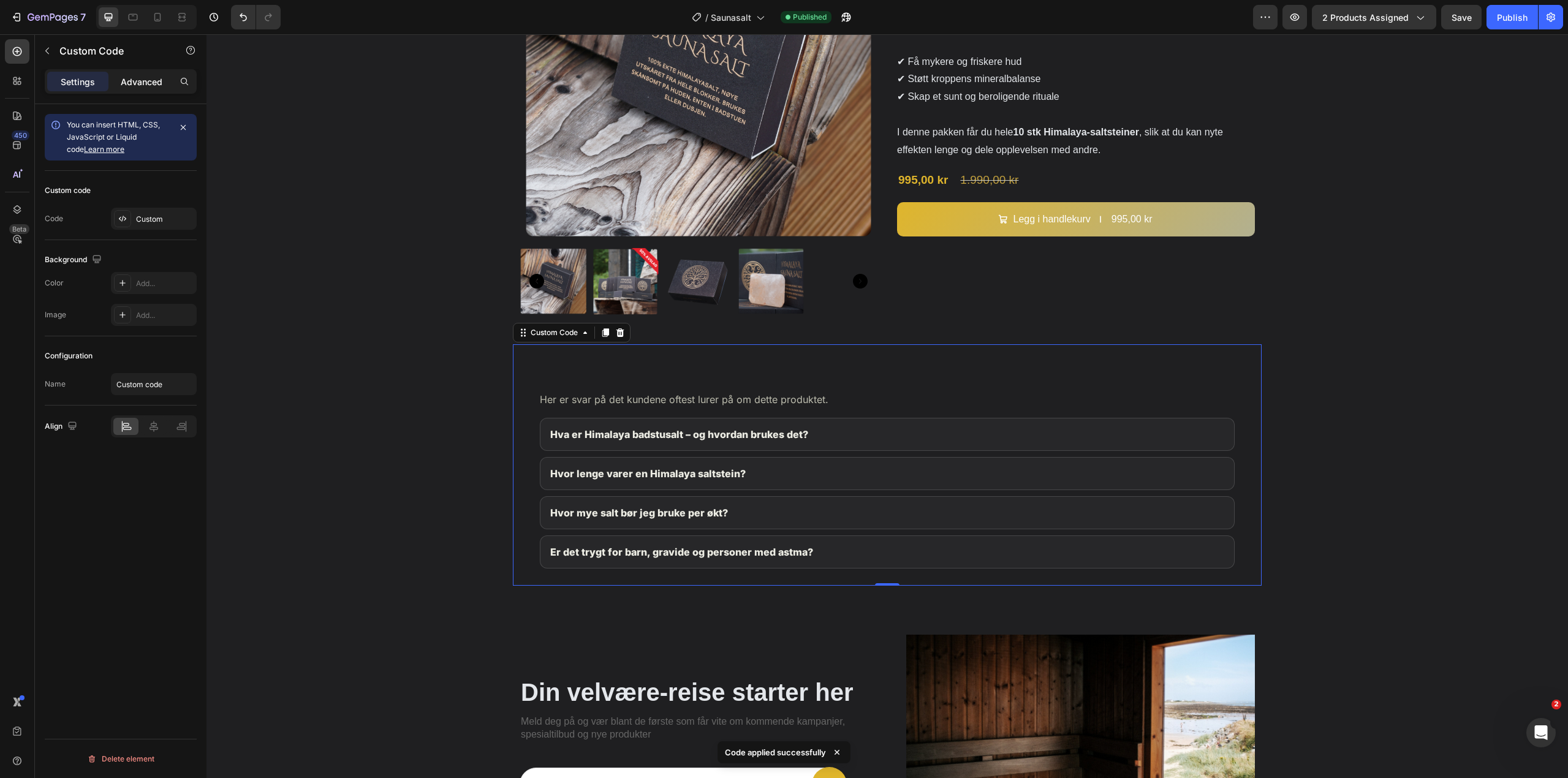
click at [142, 88] on div "Advanced" at bounding box center [142, 81] width 62 height 20
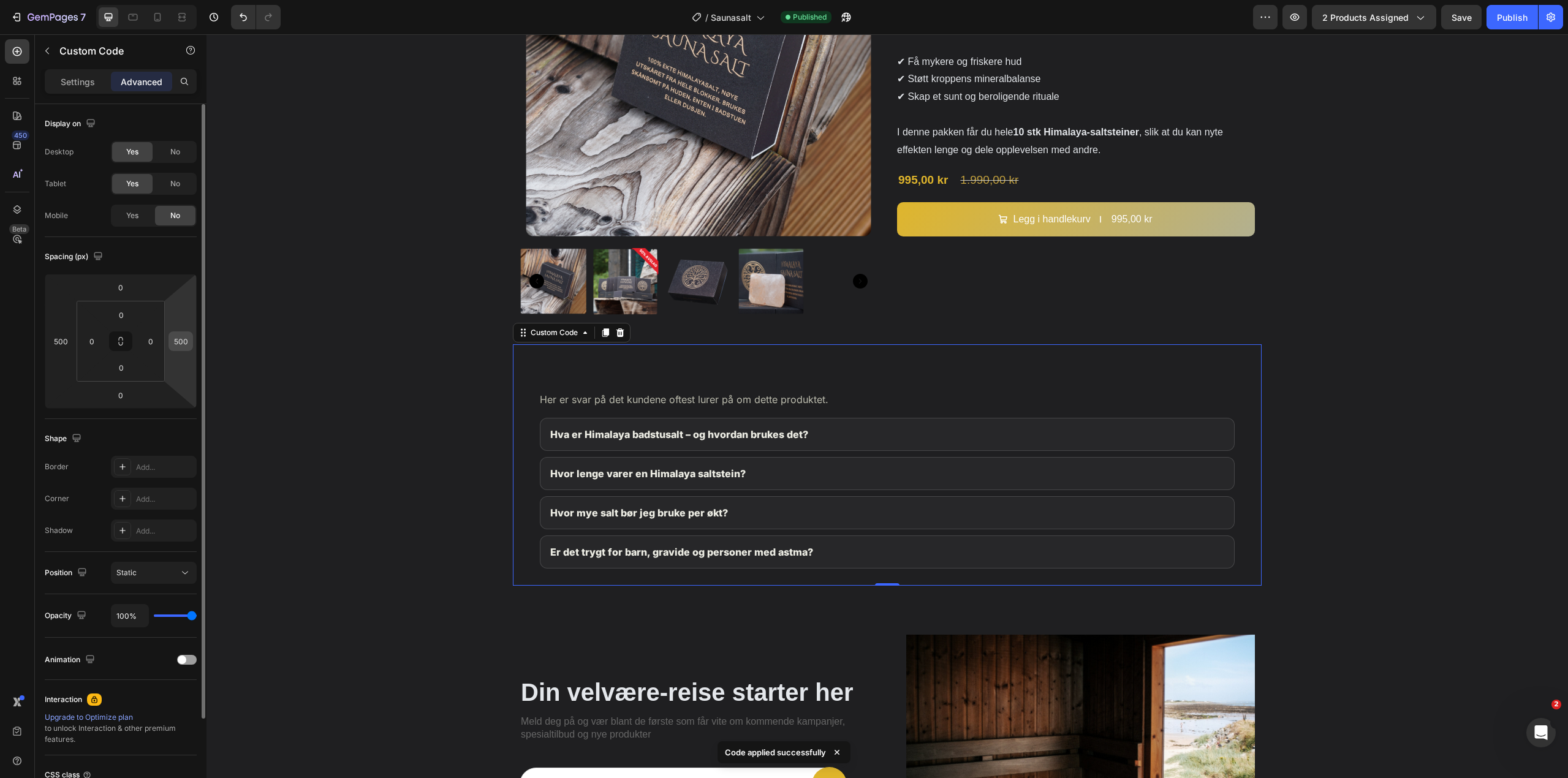
click at [185, 335] on input "500" at bounding box center [180, 341] width 18 height 18
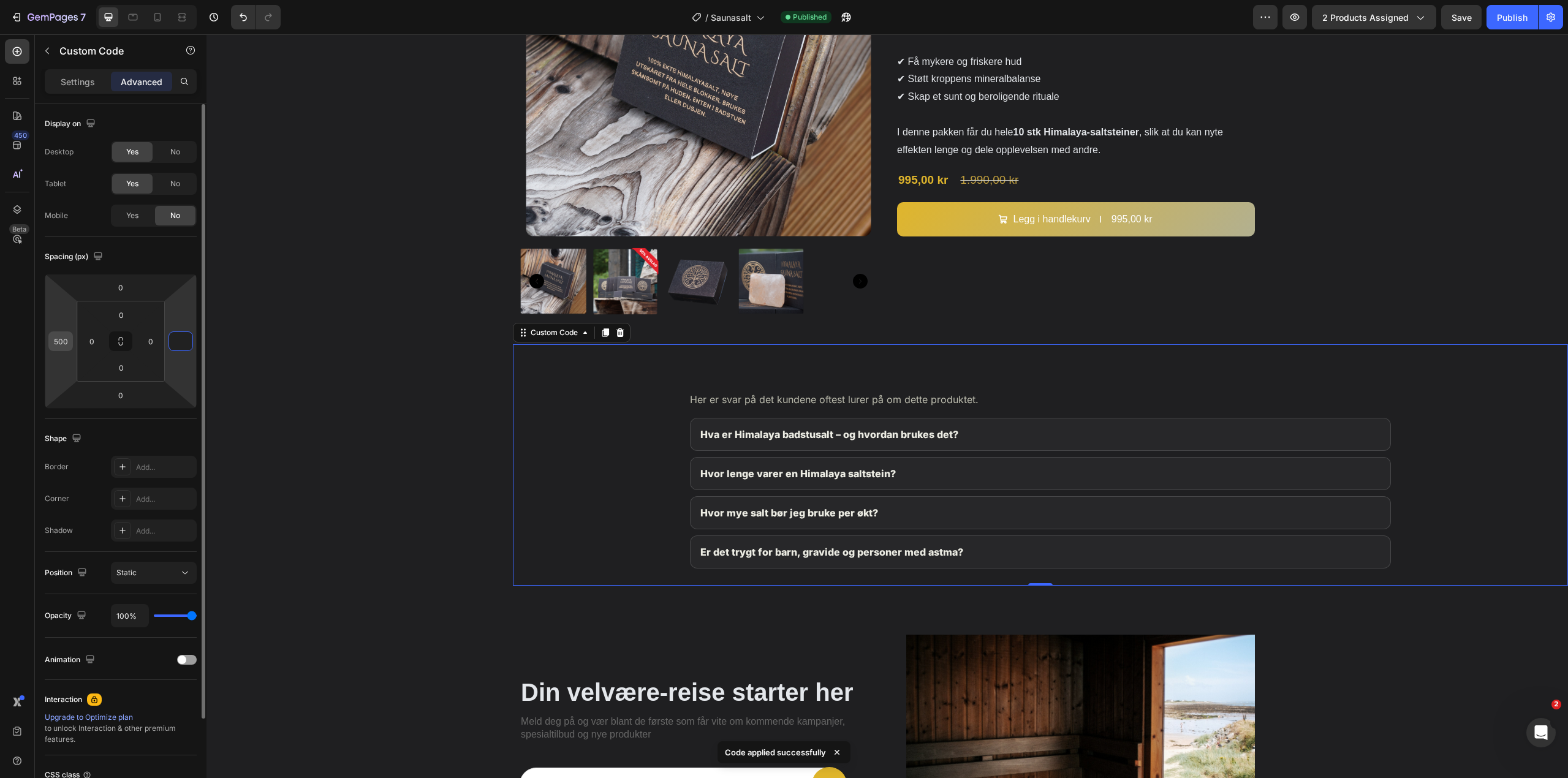
type input "0"
click at [68, 335] on input "500" at bounding box center [61, 341] width 18 height 18
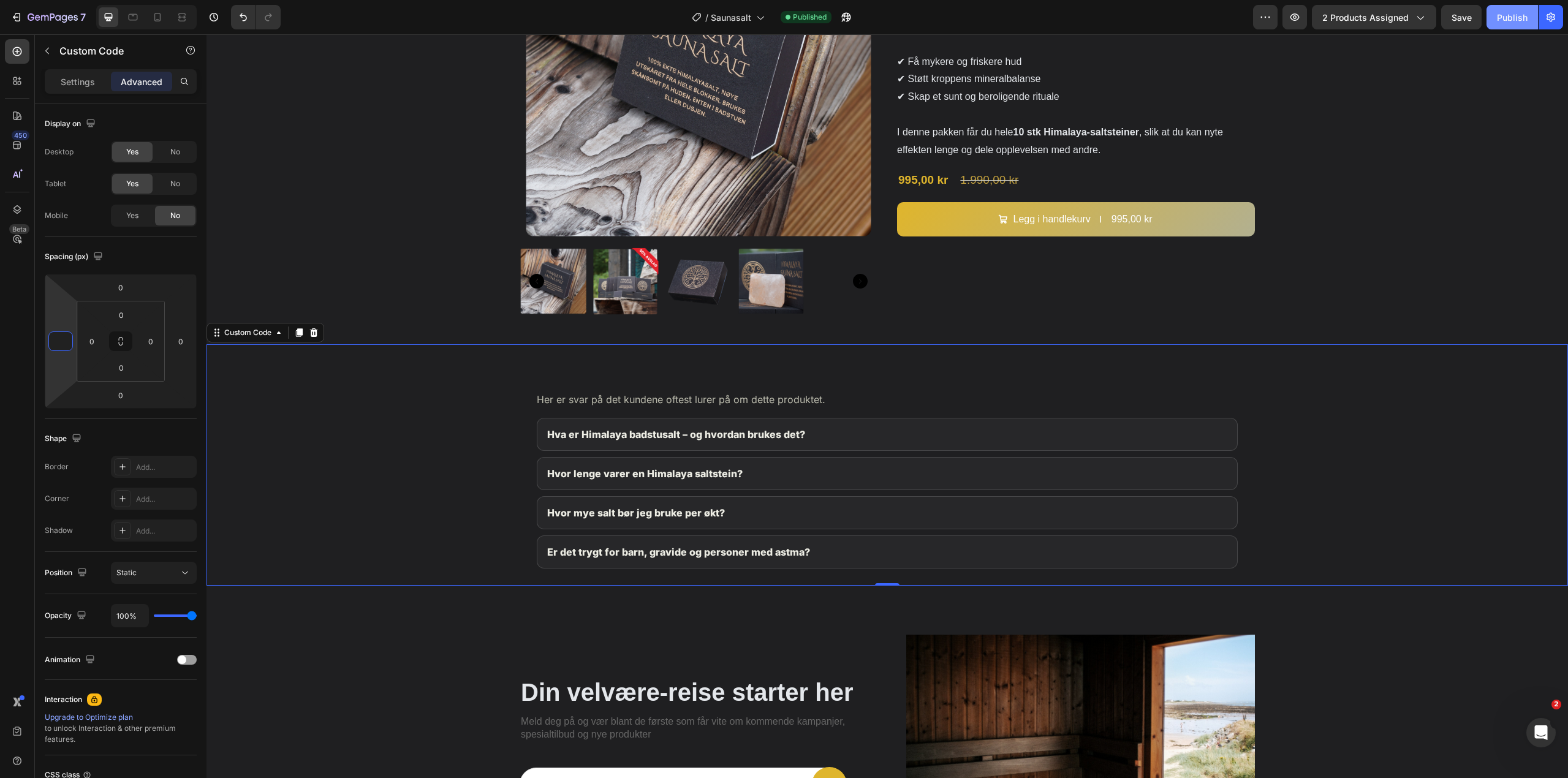
type input "0"
click at [1498, 18] on div "Publish" at bounding box center [1511, 18] width 30 height 13
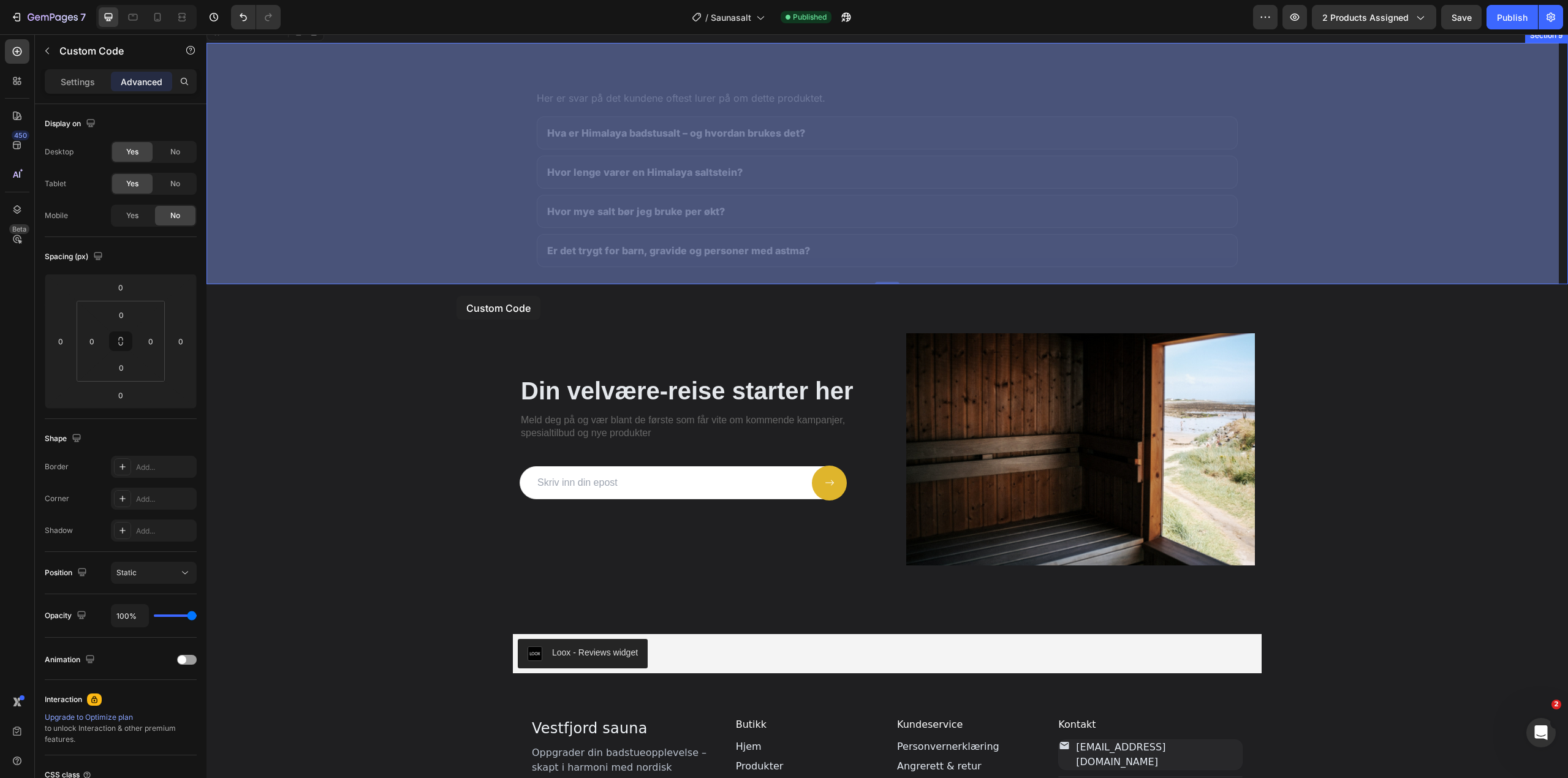
scroll to position [1960, 0]
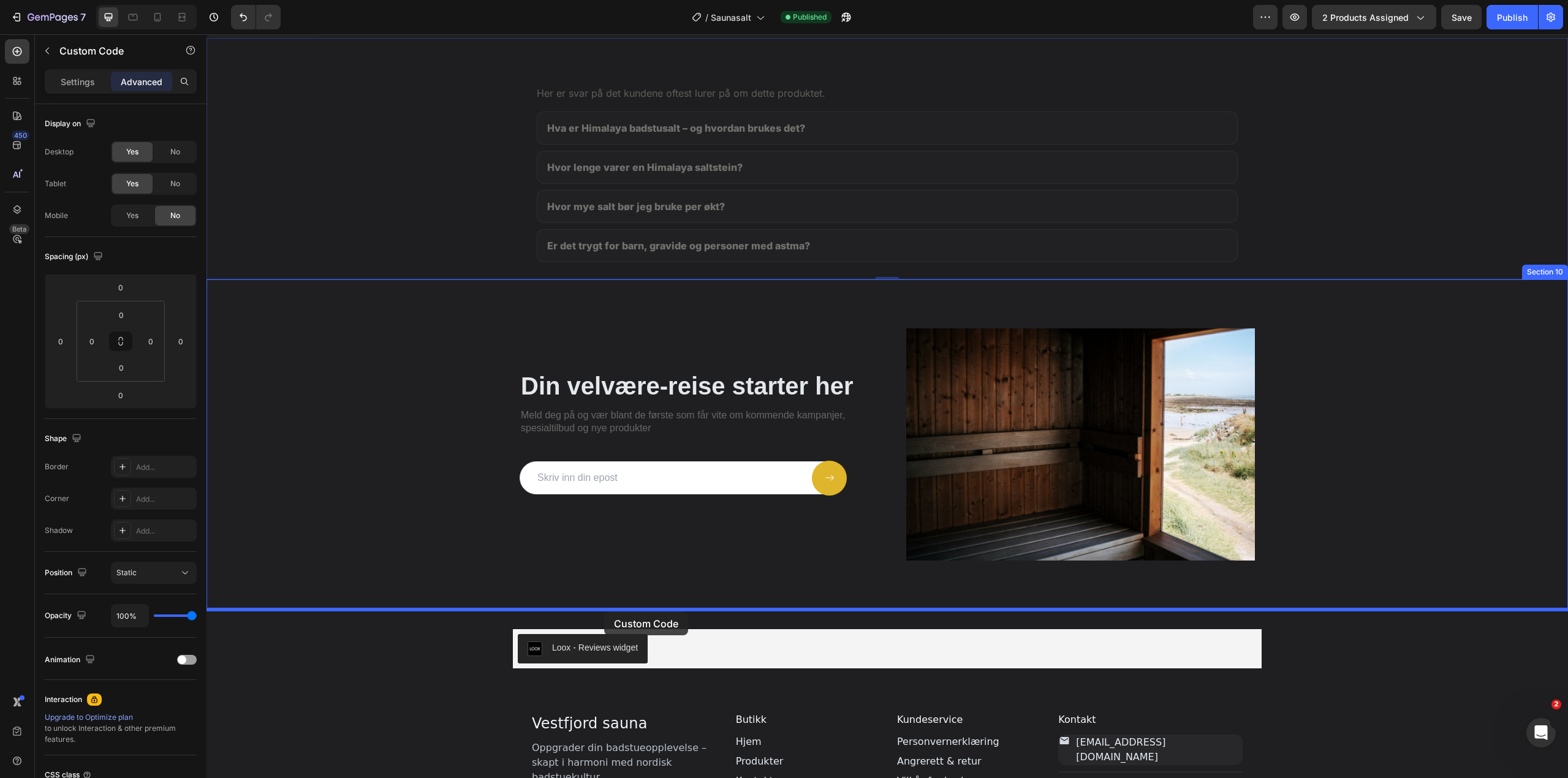
drag, startPoint x: 425, startPoint y: 175, endPoint x: 604, endPoint y: 611, distance: 471.3
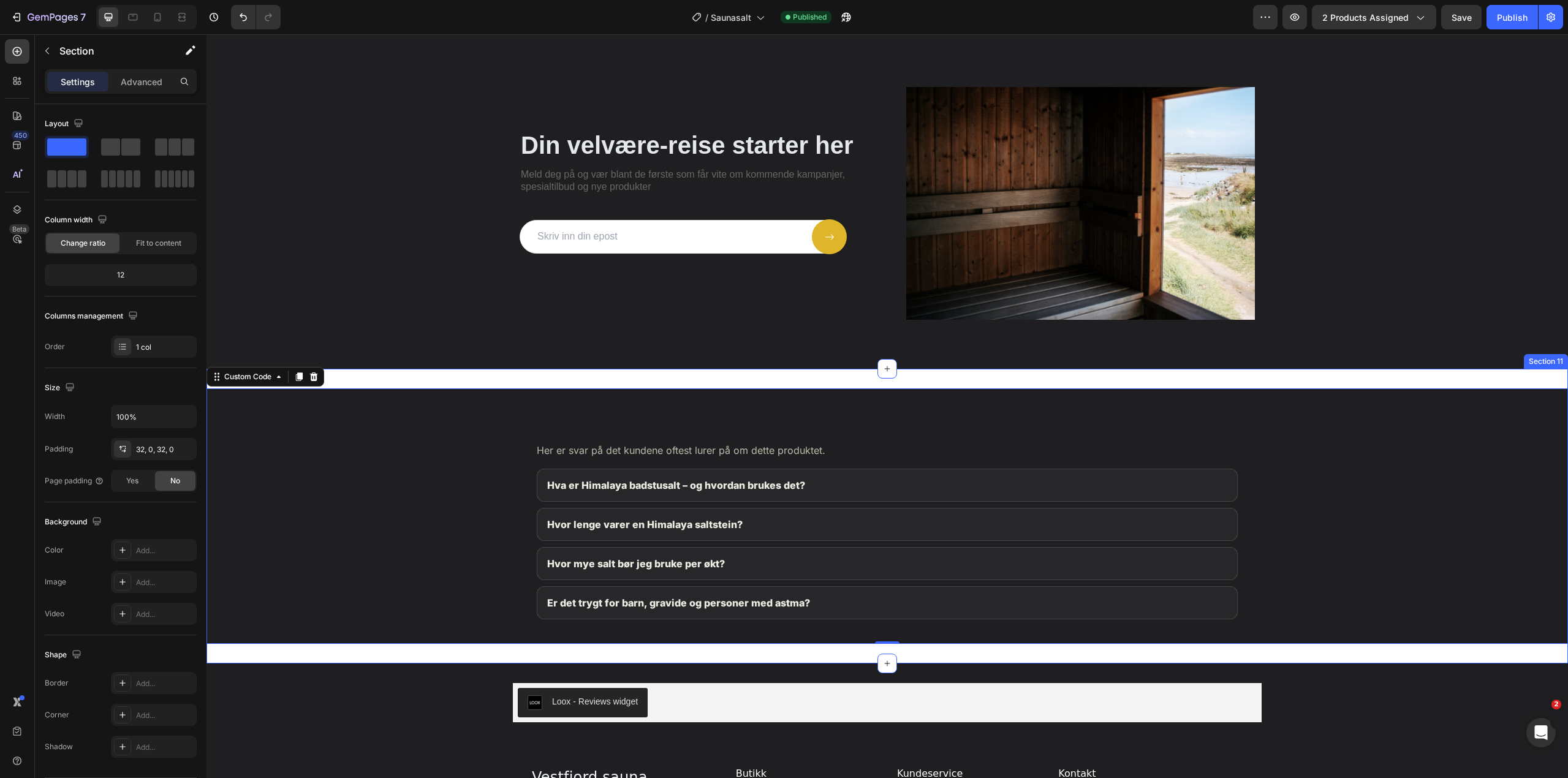
click at [550, 368] on div "Vanlige spørsmål om Himalaya Badstusalt Her er svar på det kundene oftest lurer…" at bounding box center [887, 516] width 1361 height 294
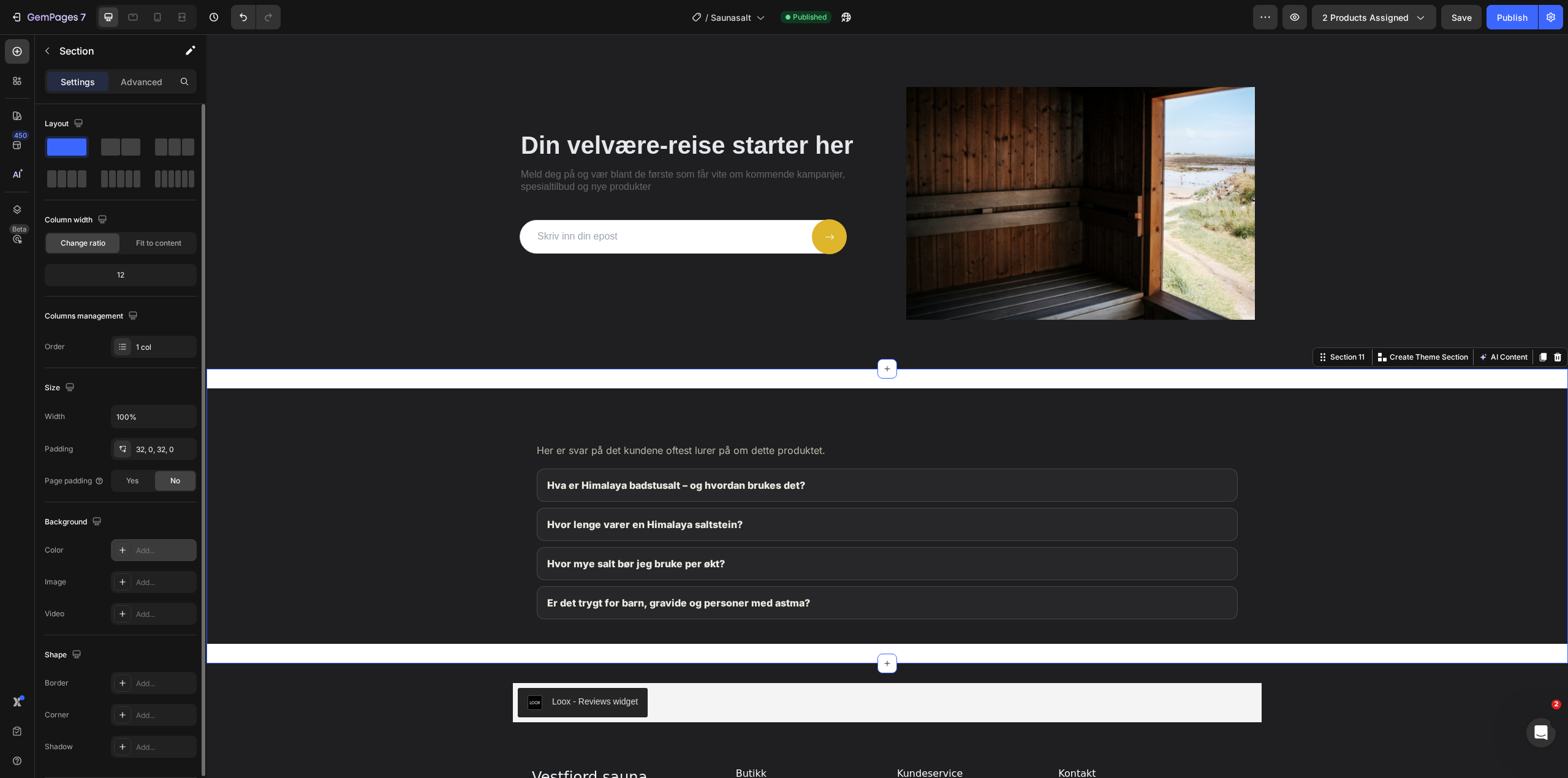
click at [148, 542] on div "Add..." at bounding box center [154, 550] width 86 height 22
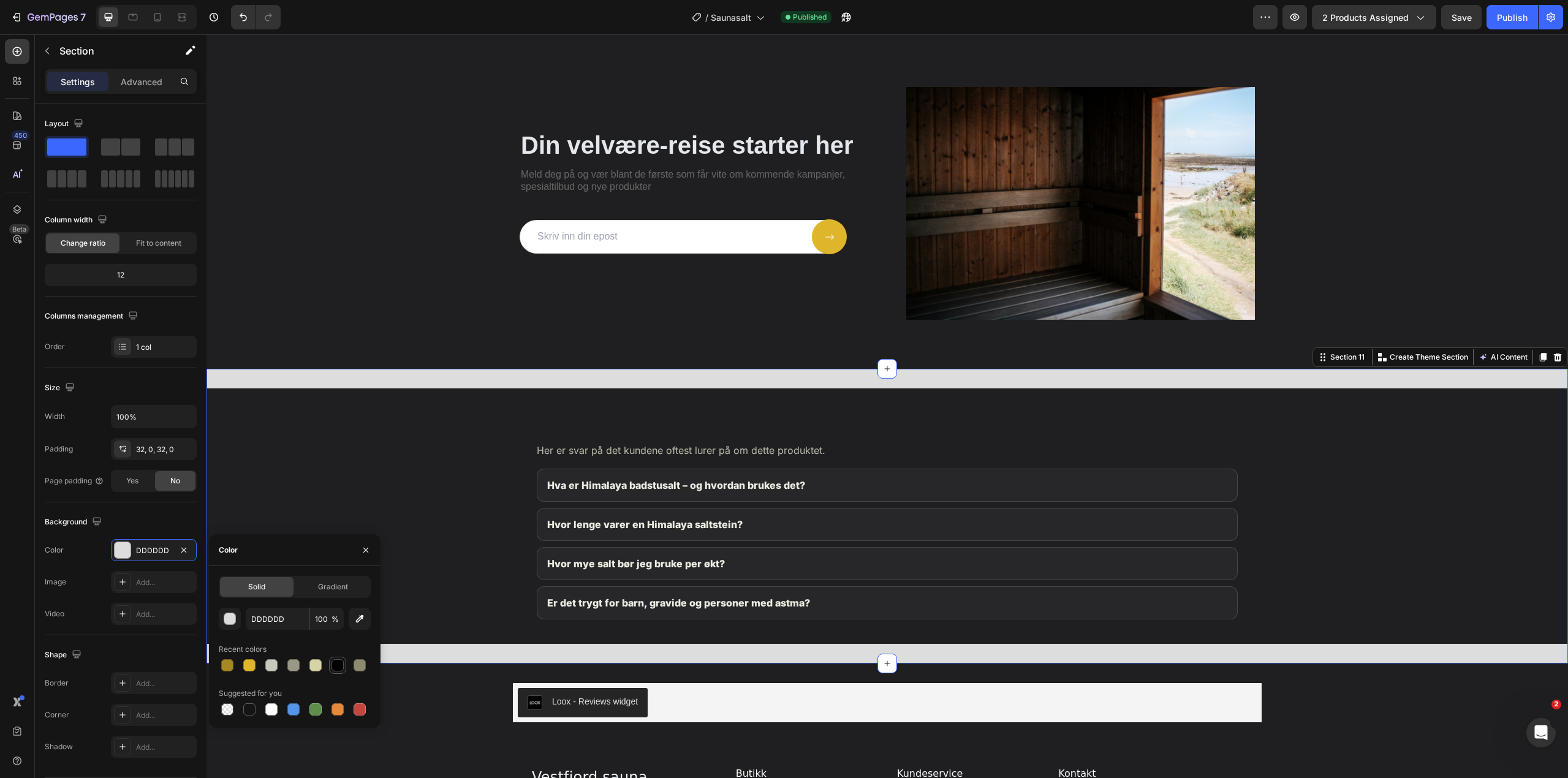
click at [337, 665] on div at bounding box center [337, 665] width 12 height 12
type input "000000"
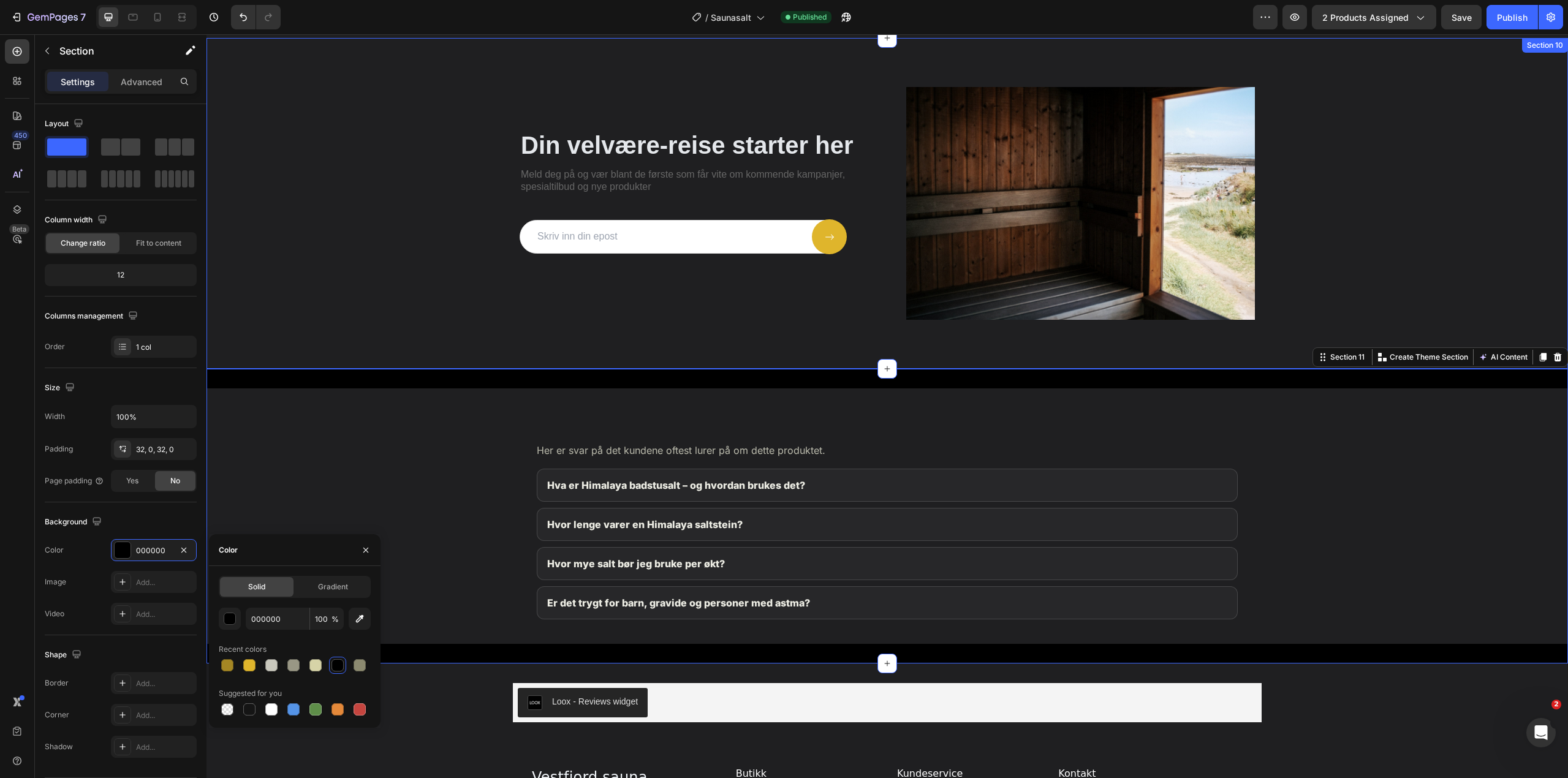
click at [415, 310] on div "Din velvære-reise starter her Heading Meld deg på og vær blant de første som få…" at bounding box center [887, 203] width 1337 height 232
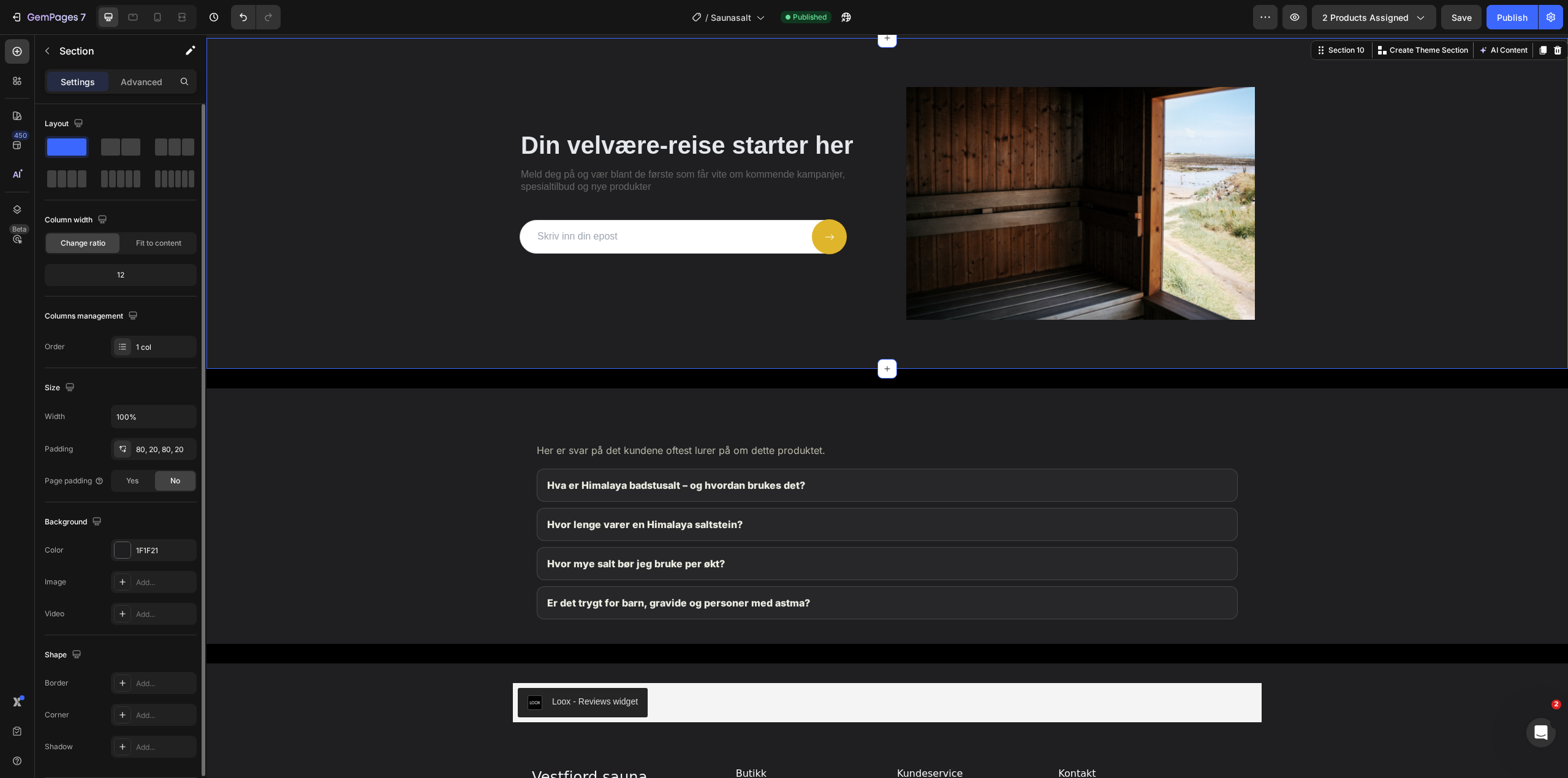
click at [148, 541] on div "1F1F21" at bounding box center [154, 550] width 86 height 22
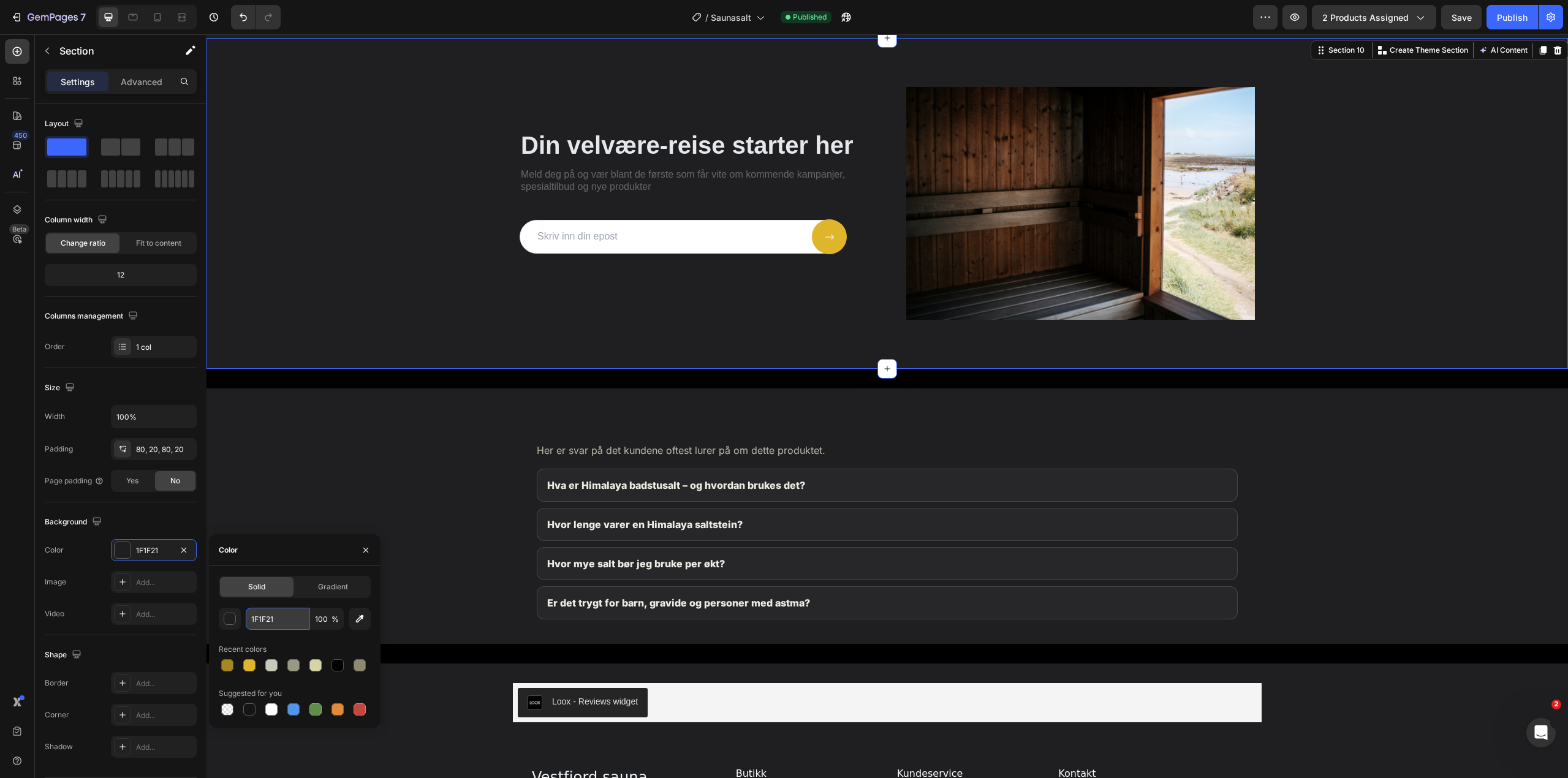
click at [271, 621] on input "1F1F21" at bounding box center [277, 618] width 64 height 22
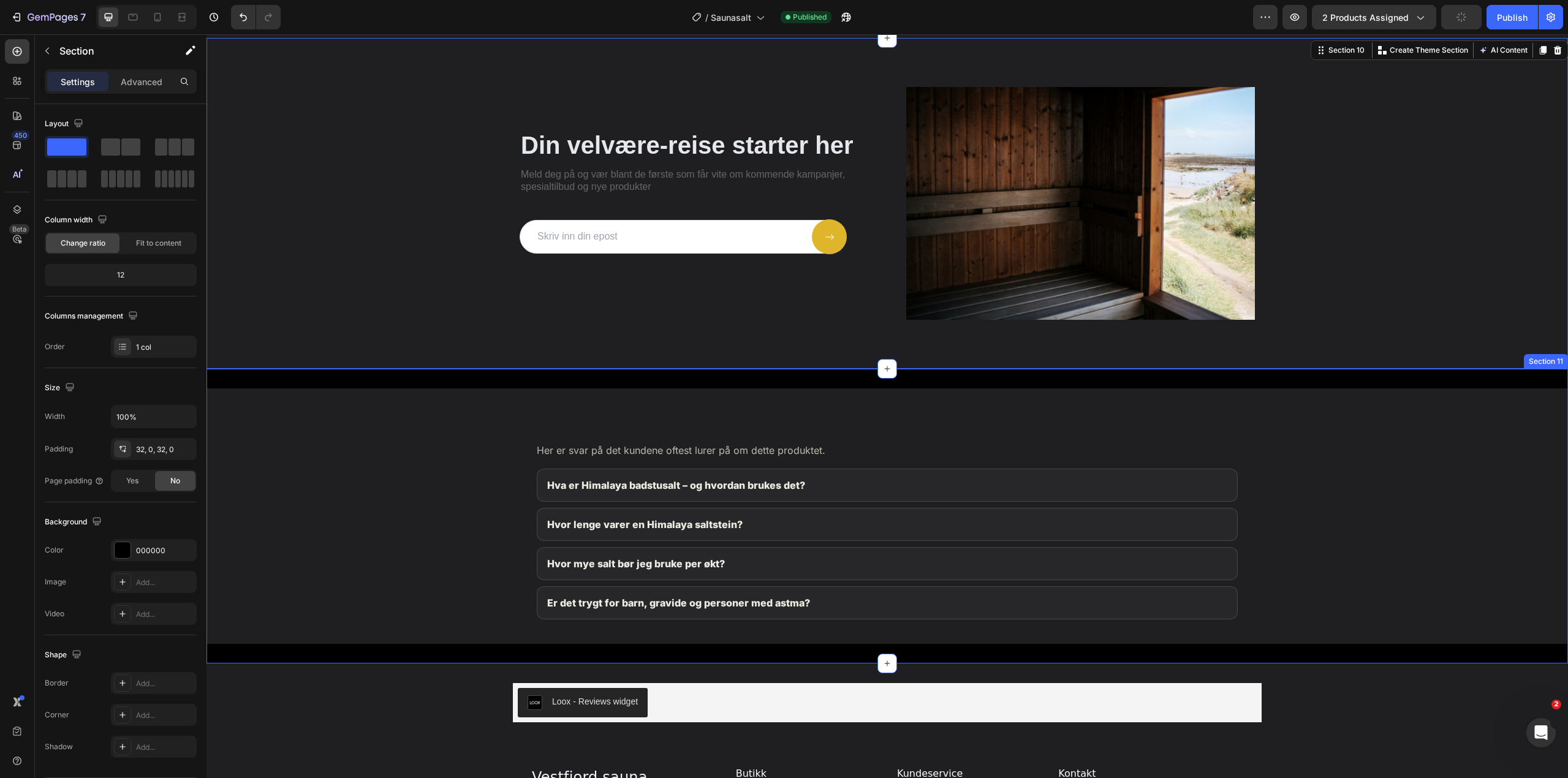
click at [385, 369] on div "Vanlige spørsmål om Himalaya Badstusalt Her er svar på det kundene oftest lurer…" at bounding box center [887, 516] width 1361 height 294
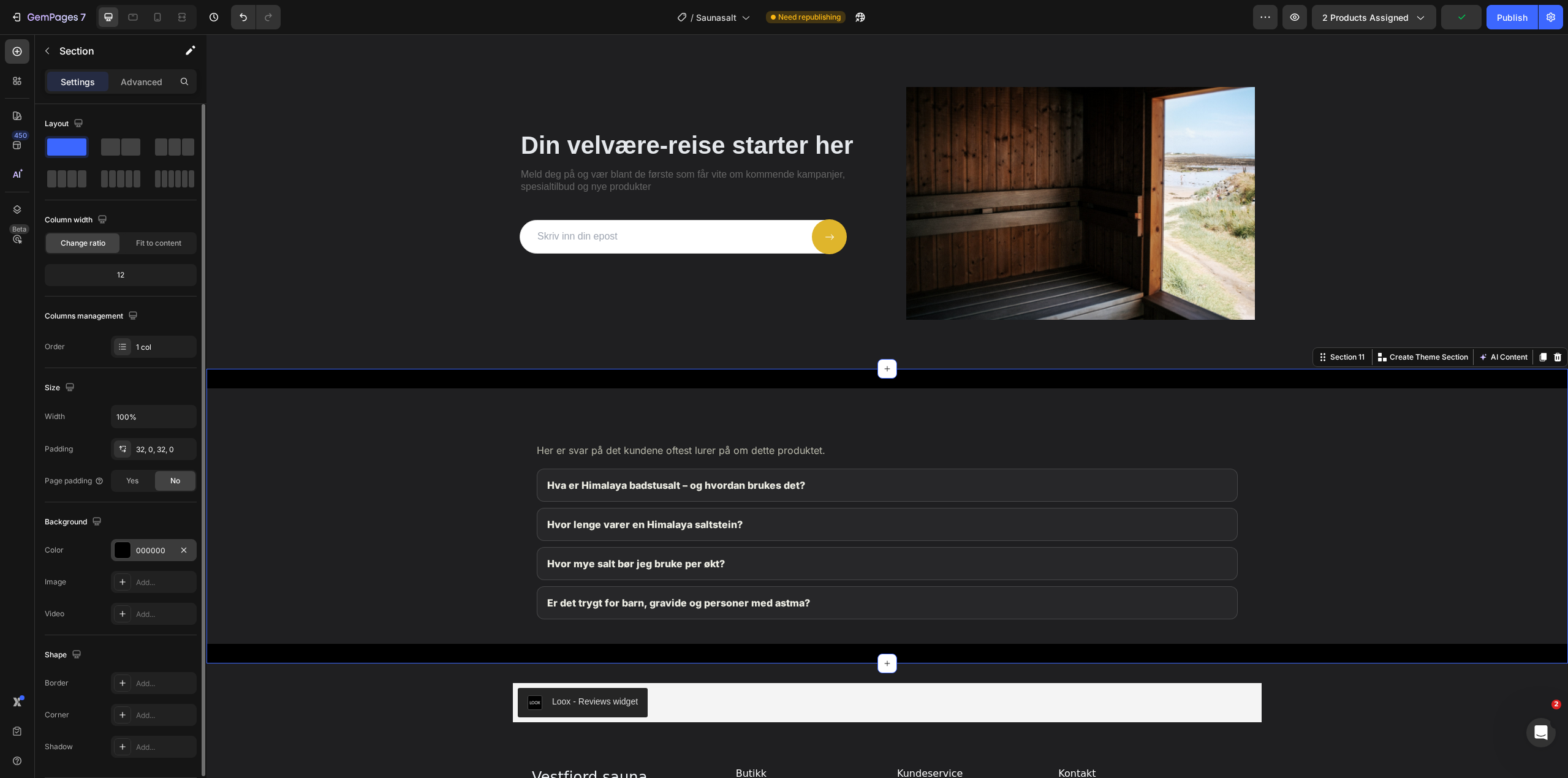
click at [133, 552] on div "000000" at bounding box center [154, 550] width 86 height 22
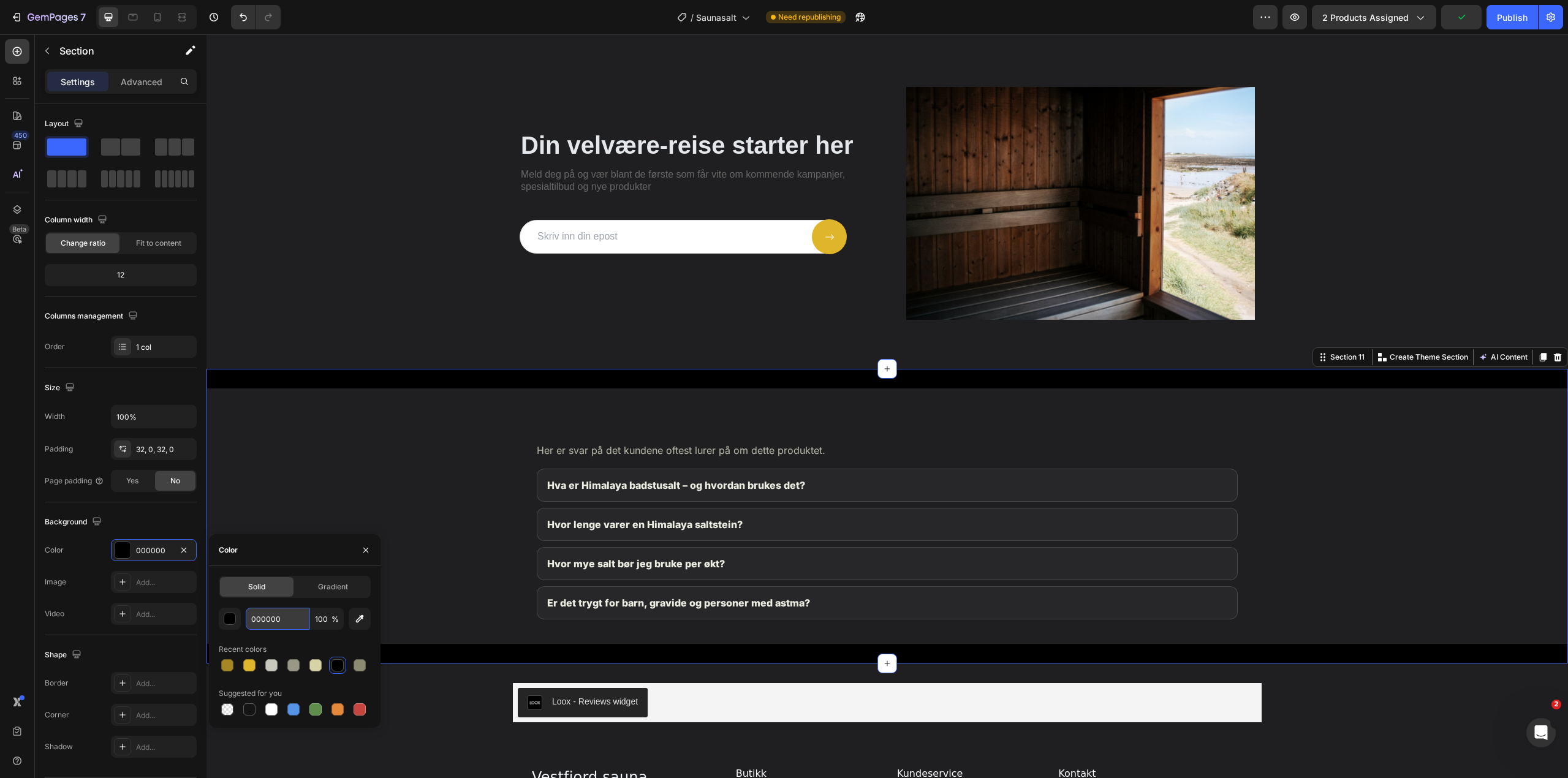
click at [281, 616] on input "000000" at bounding box center [277, 618] width 64 height 22
paste input "1F1F21"
type input "1F1F21"
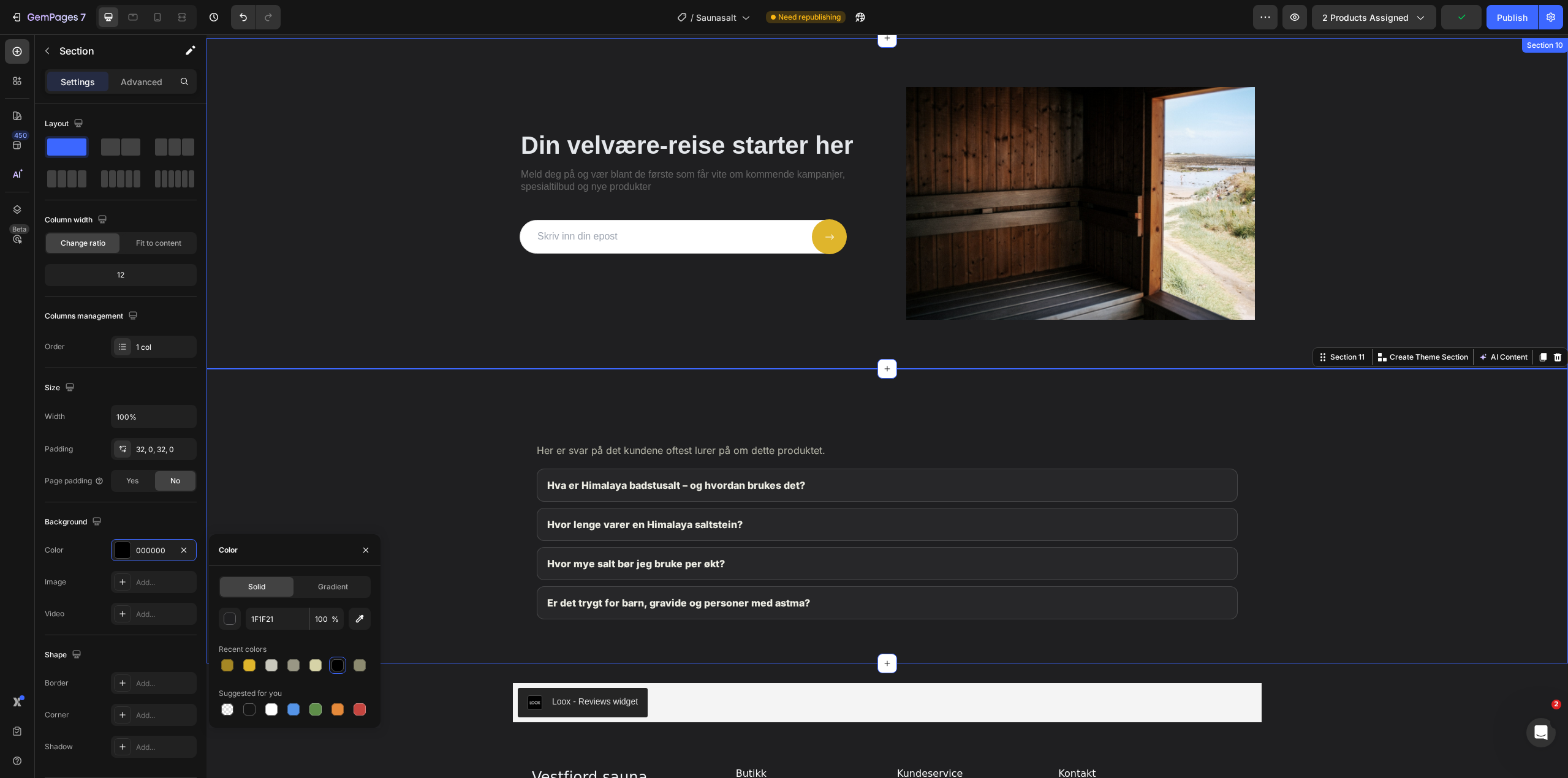
click at [330, 295] on div "Din velvære-reise starter her Heading Meld deg på og vær blant de første som få…" at bounding box center [887, 203] width 1337 height 232
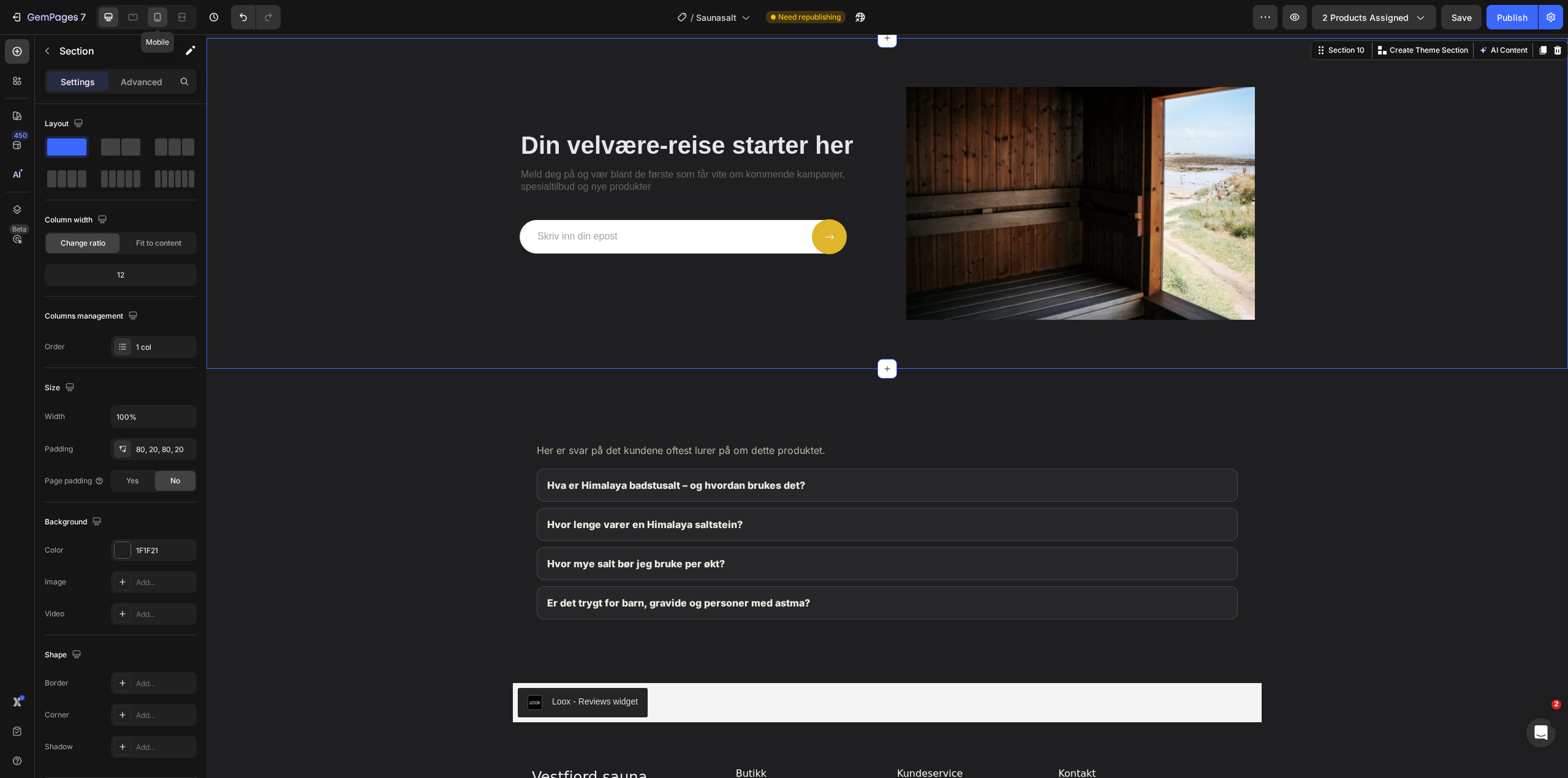
click at [153, 18] on icon at bounding box center [157, 17] width 12 height 12
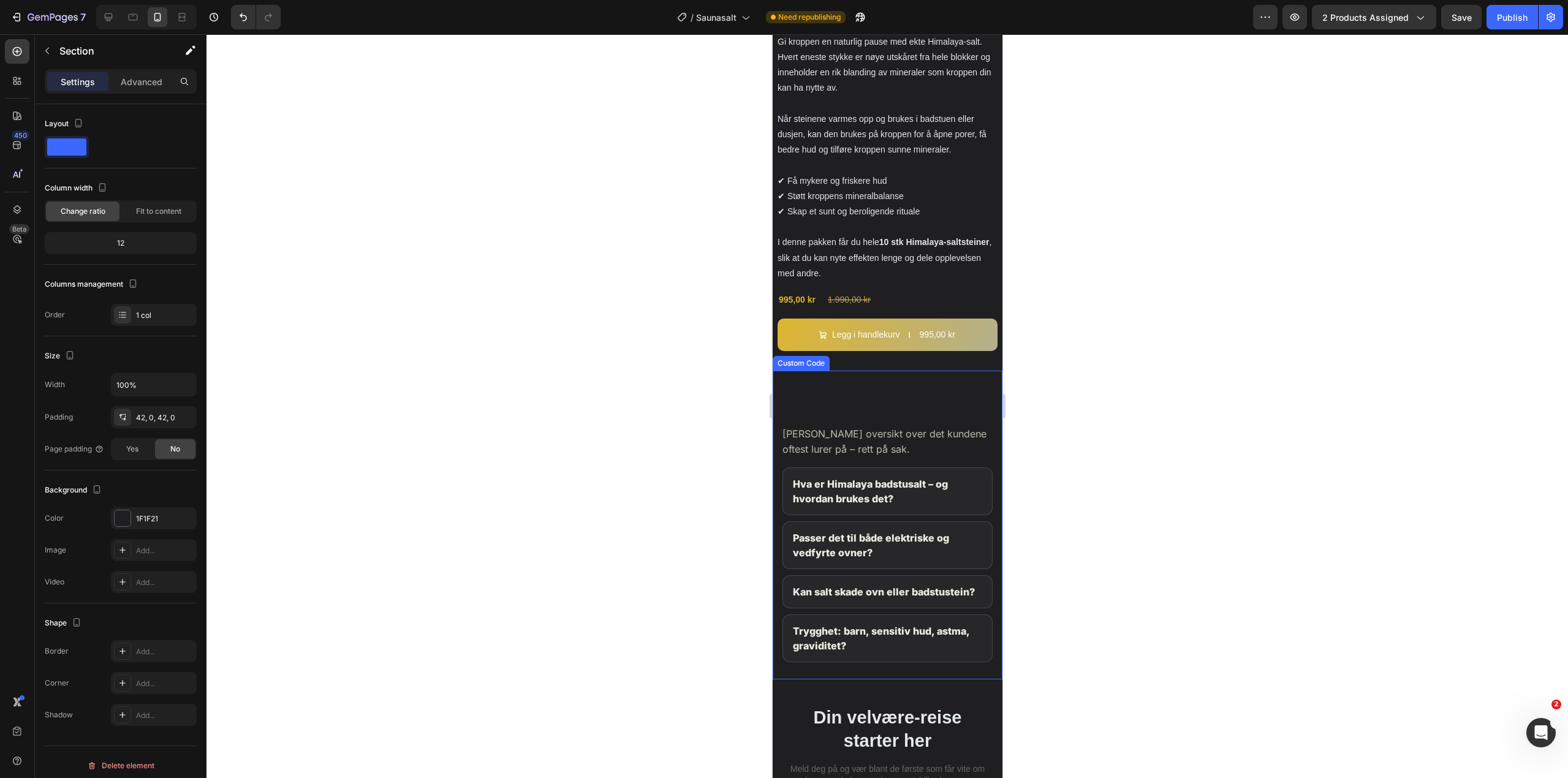
scroll to position [2275, 0]
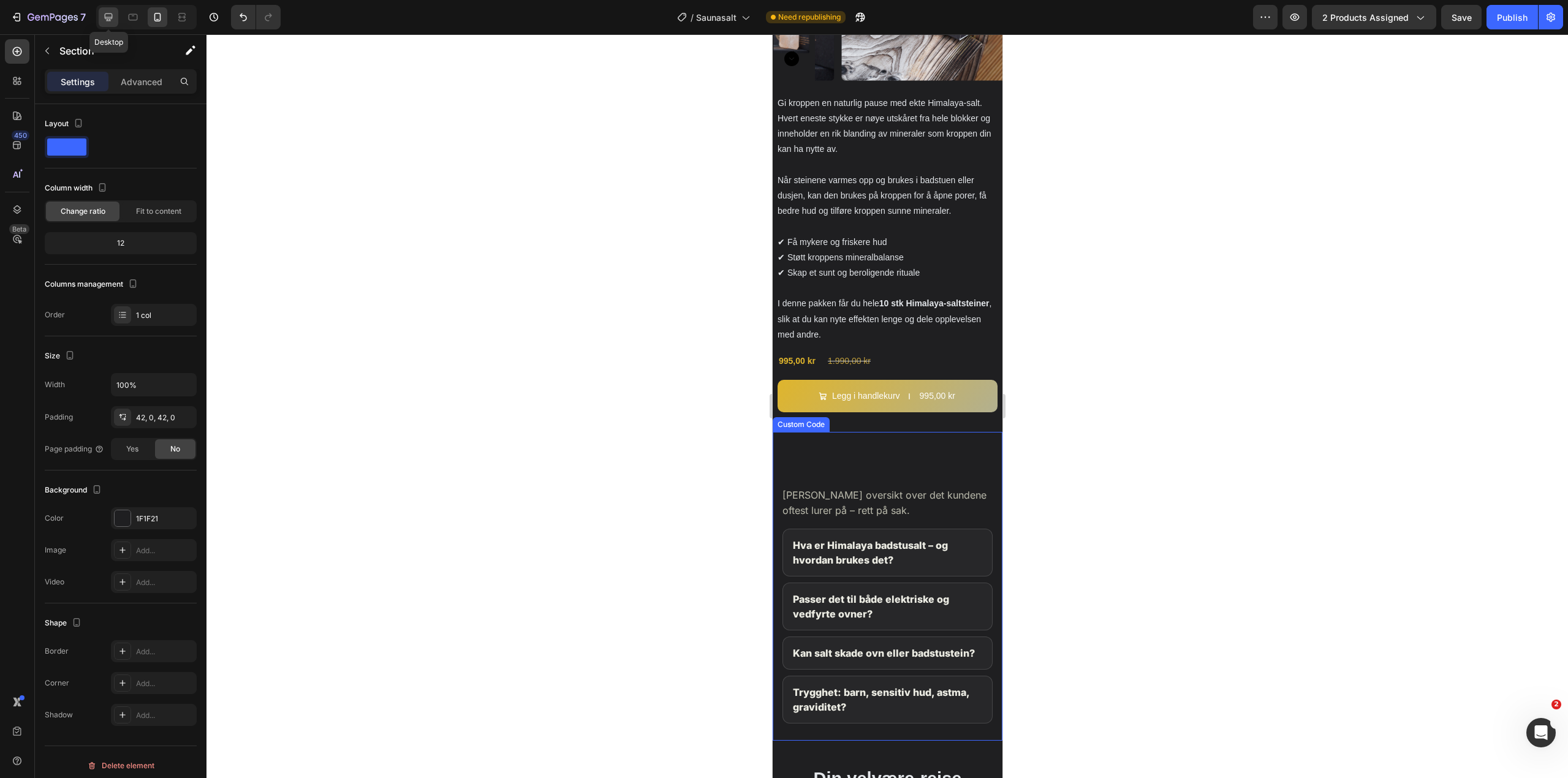
click at [110, 14] on icon at bounding box center [108, 17] width 8 height 8
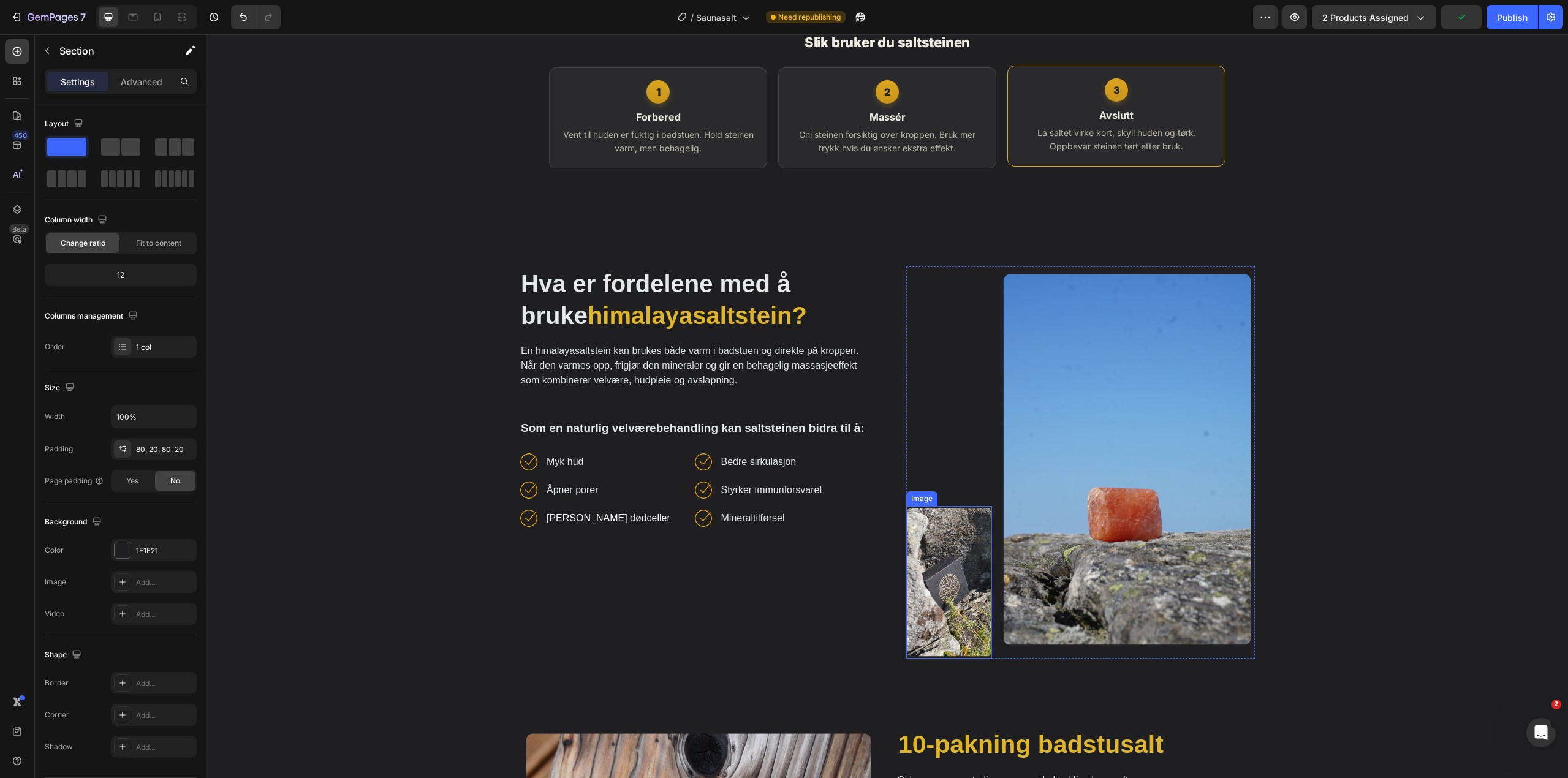
scroll to position [569, 0]
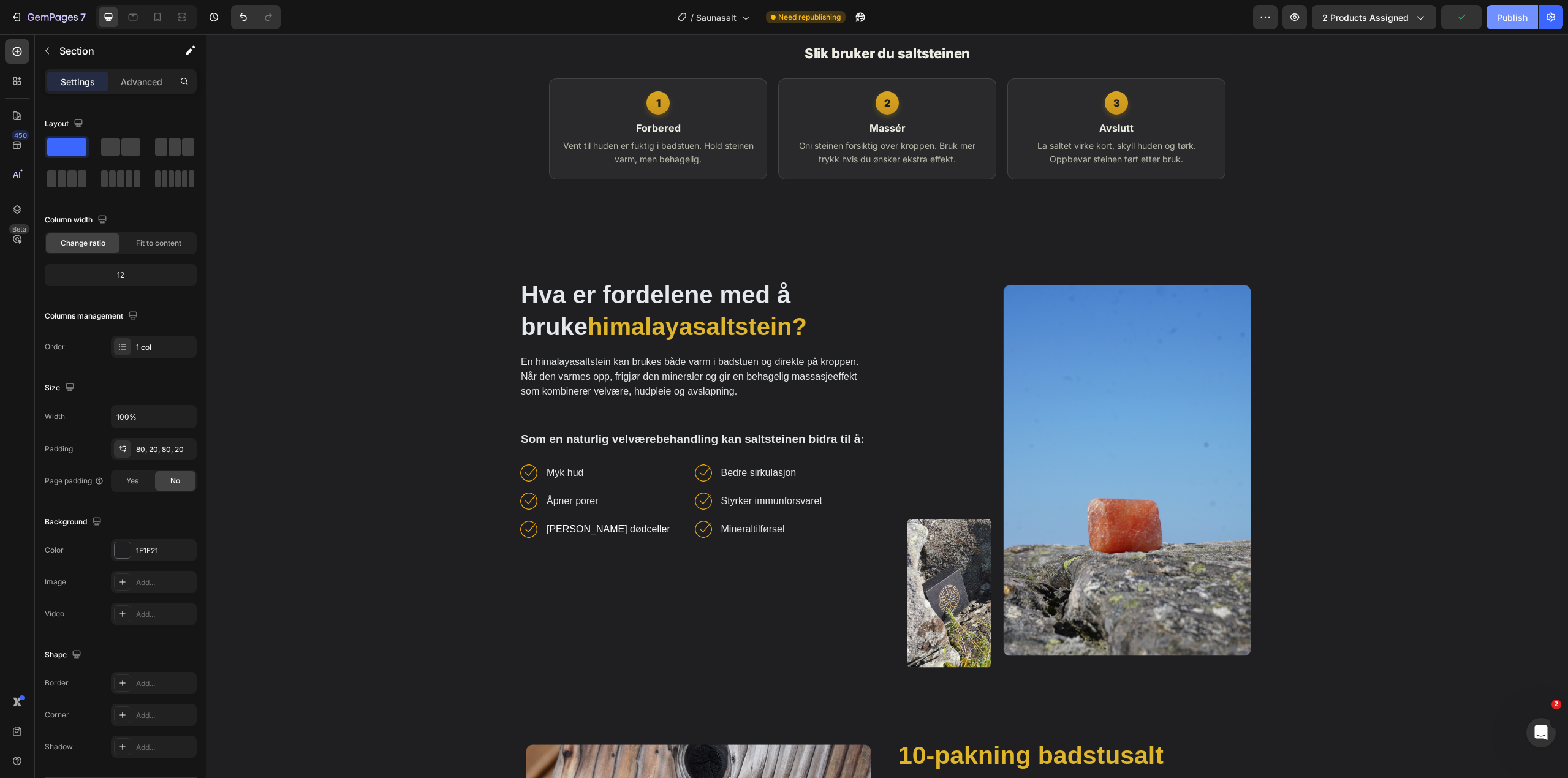
click at [1518, 19] on div "Publish" at bounding box center [1511, 18] width 30 height 13
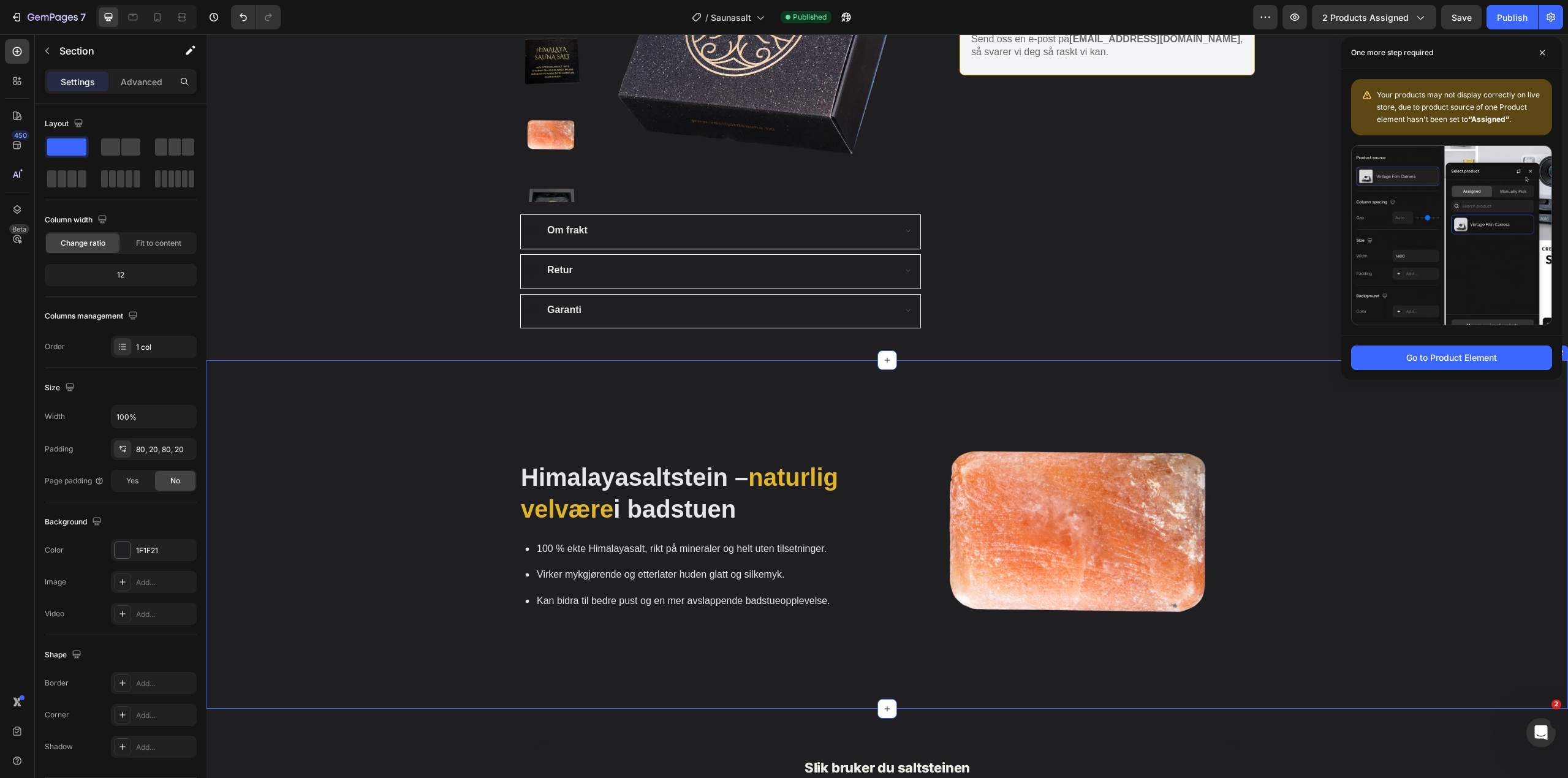
scroll to position [753, 0]
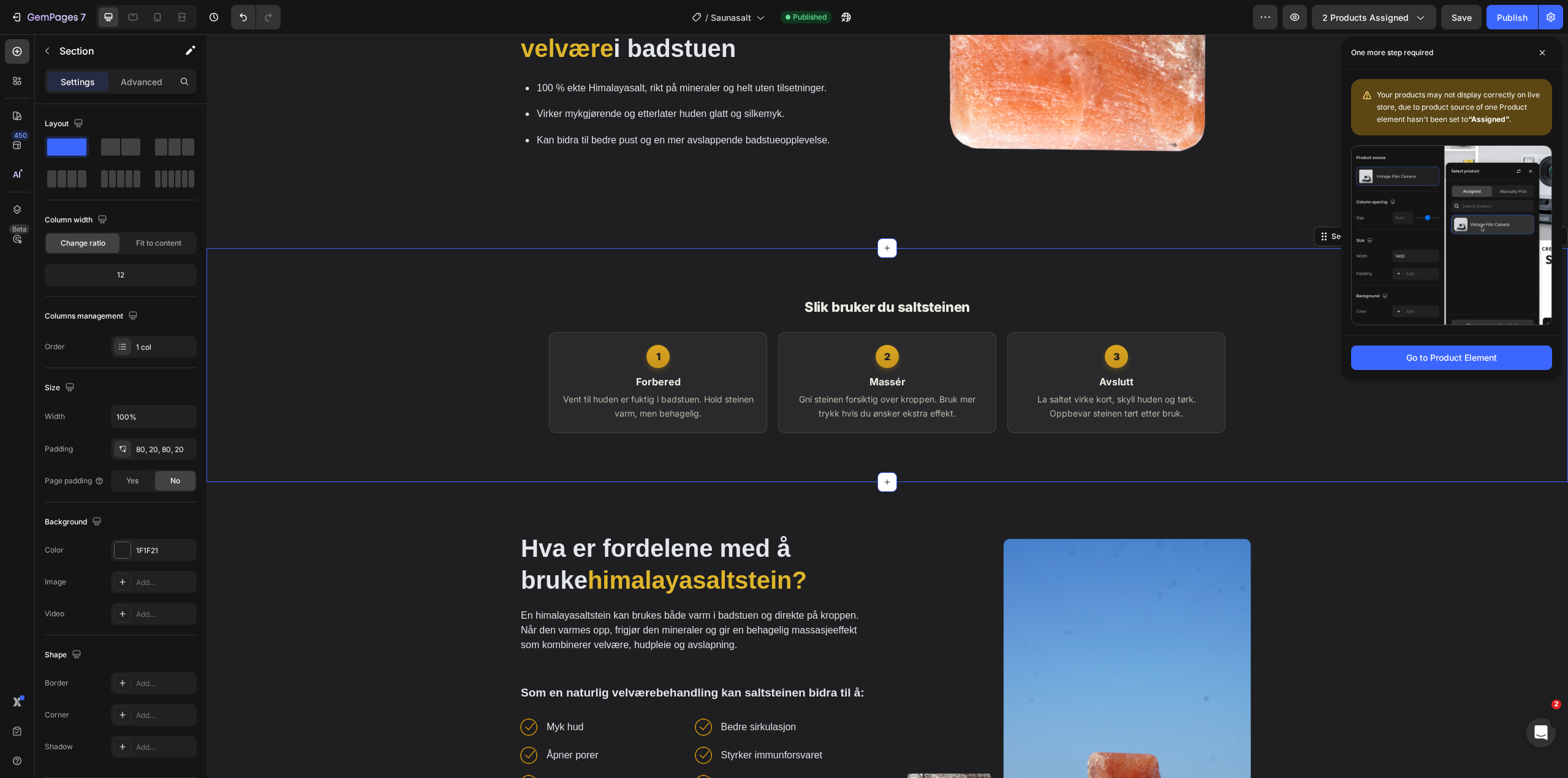
click at [422, 254] on div "Slik bruker du saltsteinen 1 Forbered Vent til huden er fuktig i badstuen. Hold…" at bounding box center [887, 365] width 1361 height 234
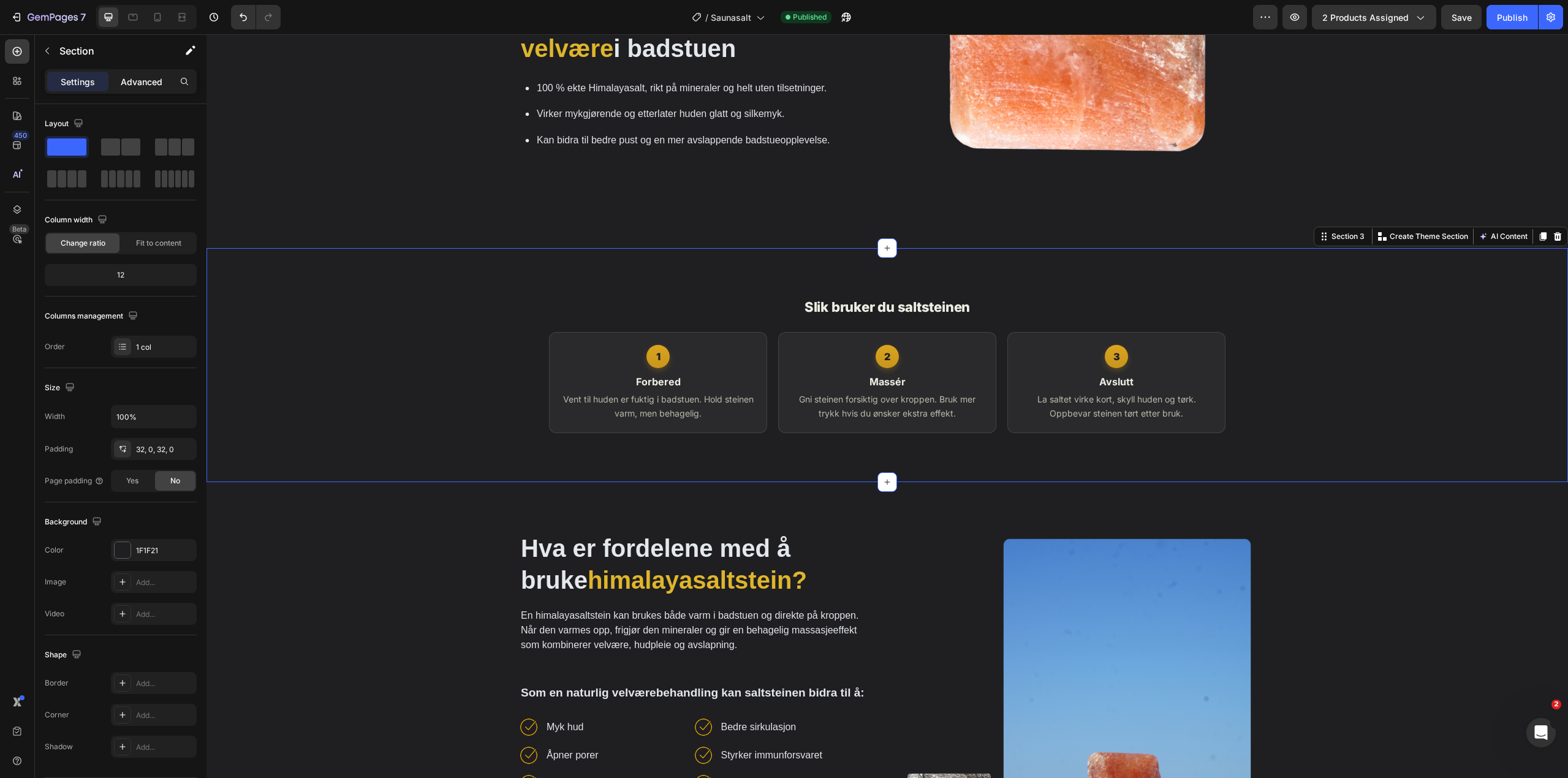
click at [132, 89] on div "Advanced" at bounding box center [142, 81] width 62 height 20
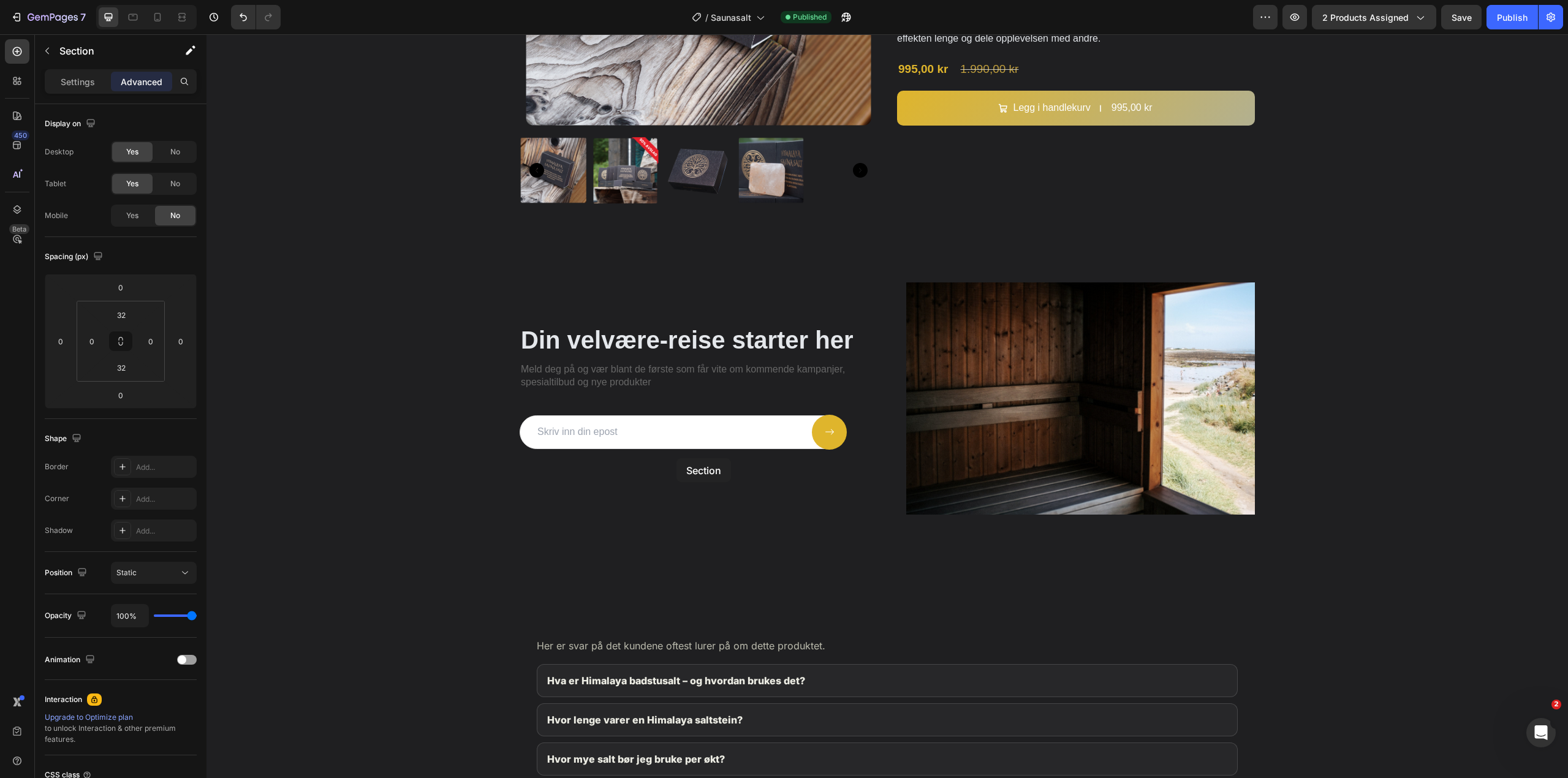
scroll to position [1978, 0]
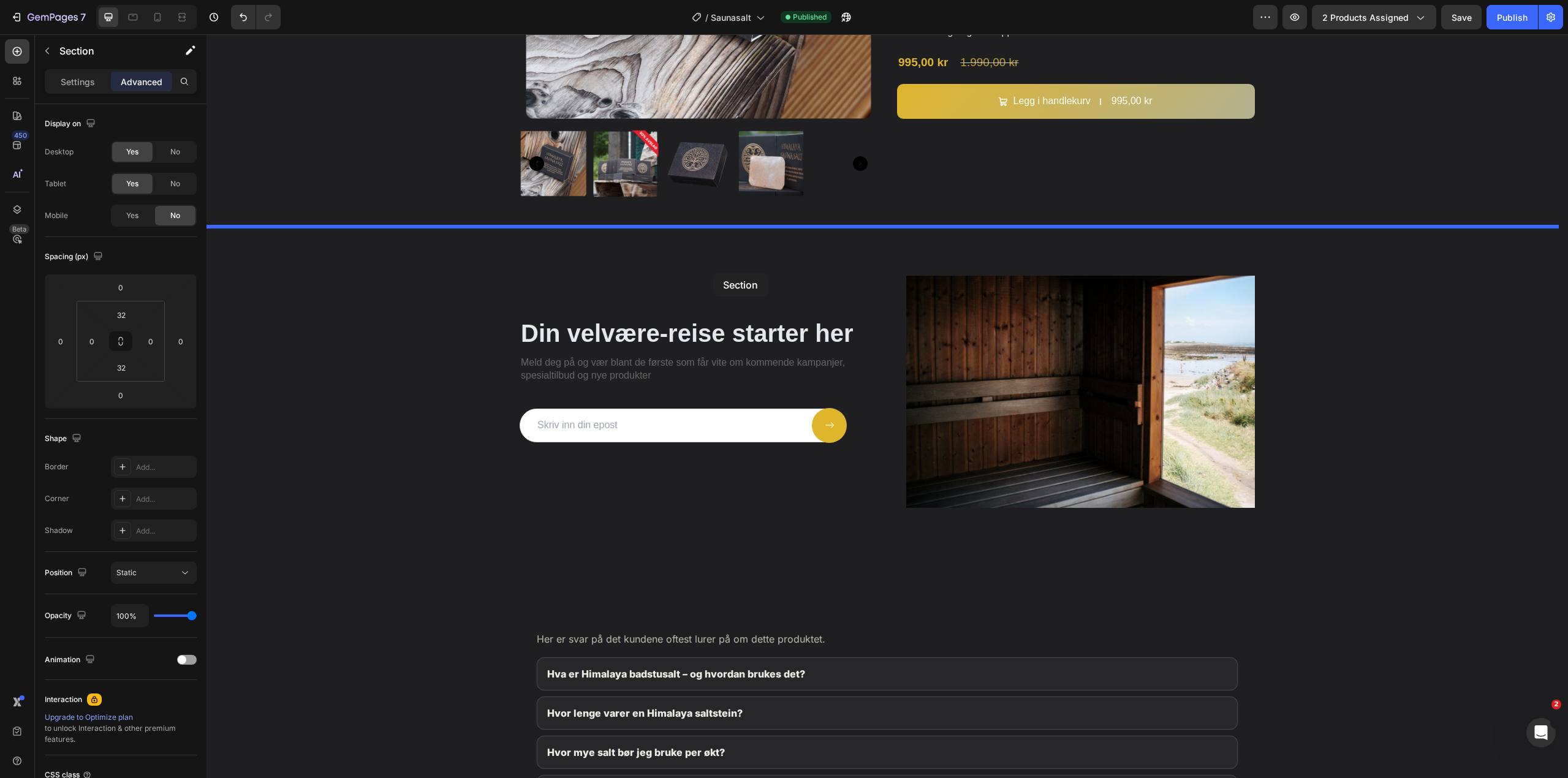
drag, startPoint x: 470, startPoint y: 256, endPoint x: 713, endPoint y: 272, distance: 243.5
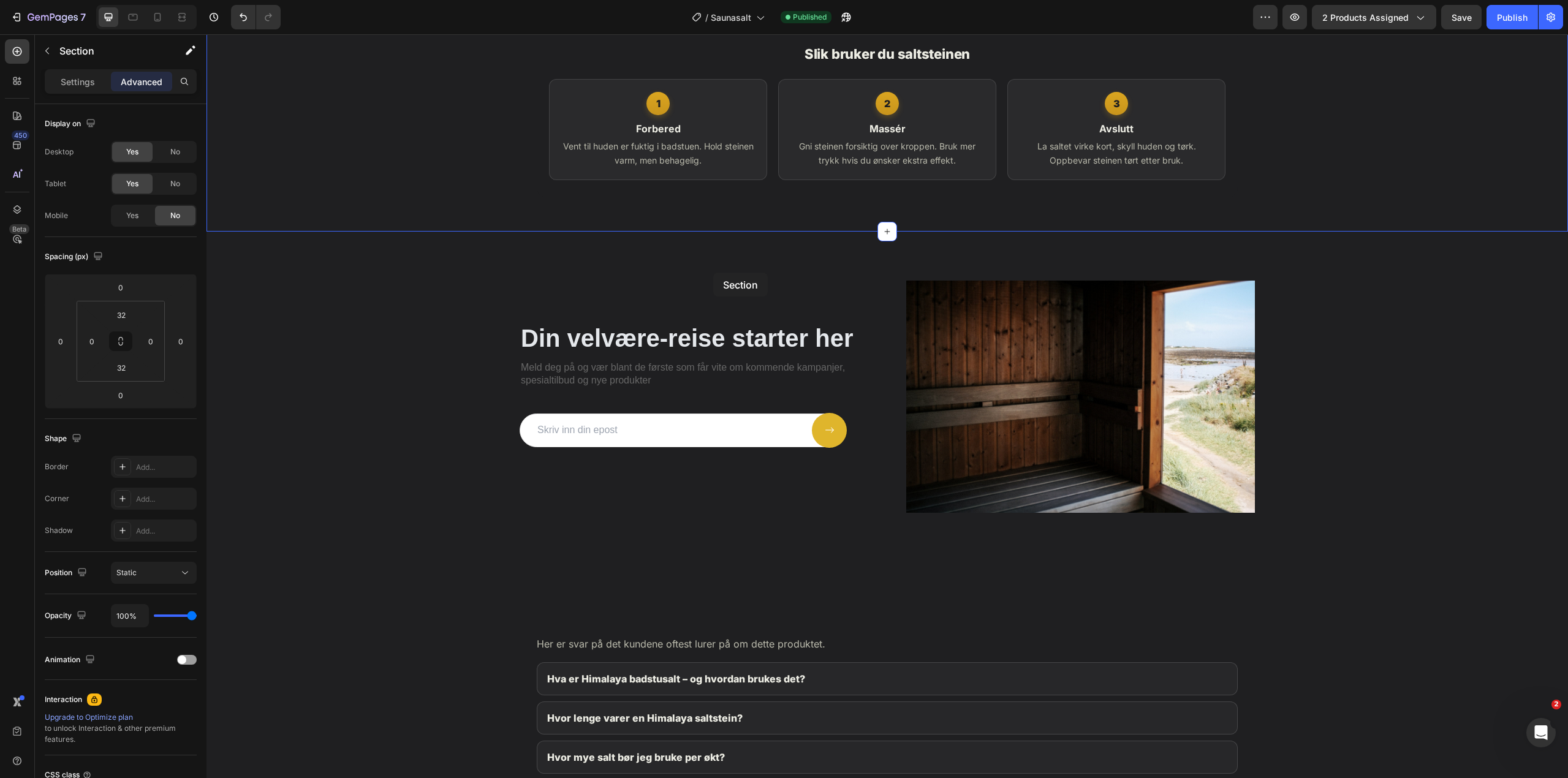
scroll to position [1744, 0]
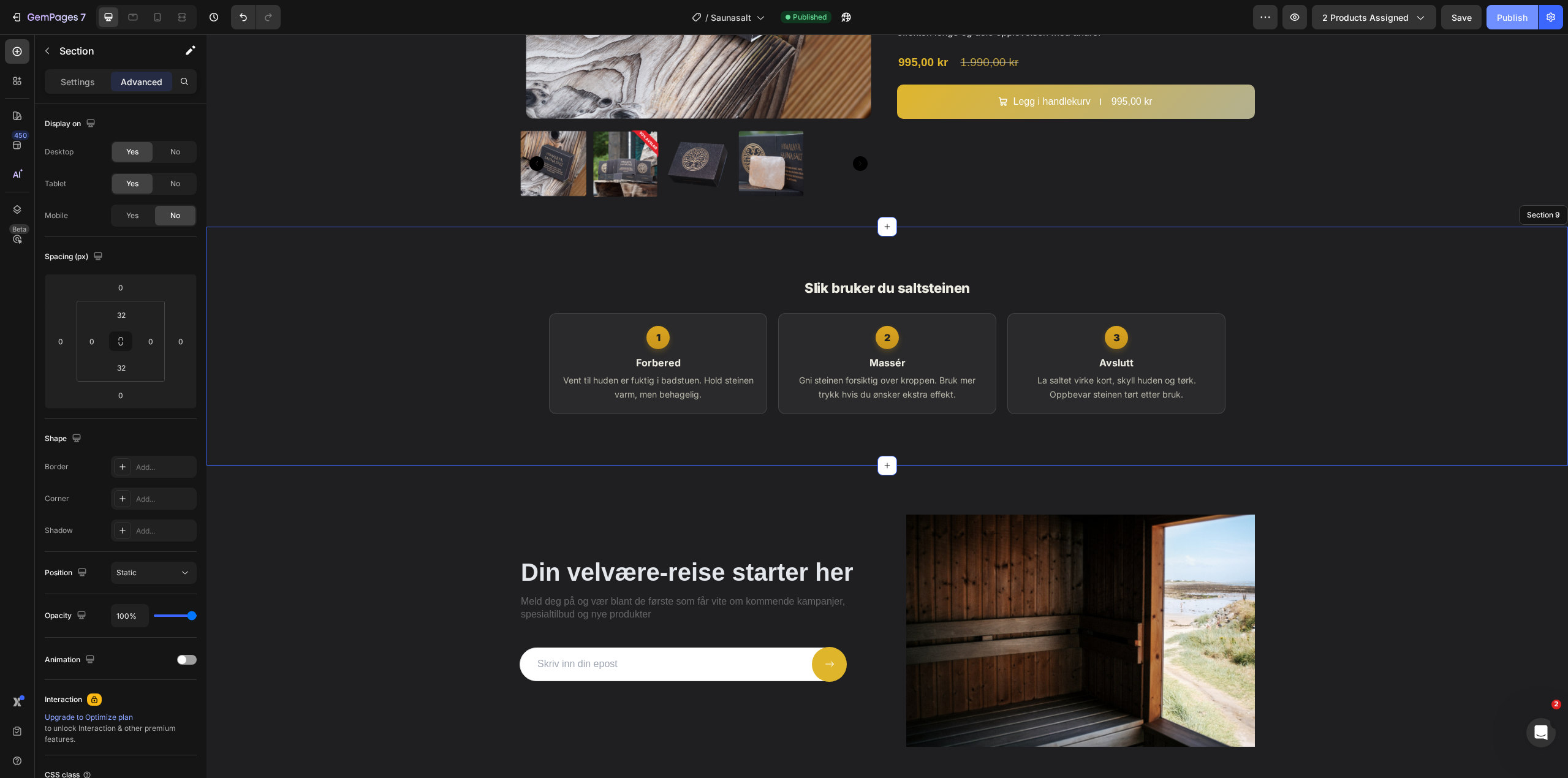
click at [1497, 15] on div "Publish" at bounding box center [1511, 18] width 30 height 13
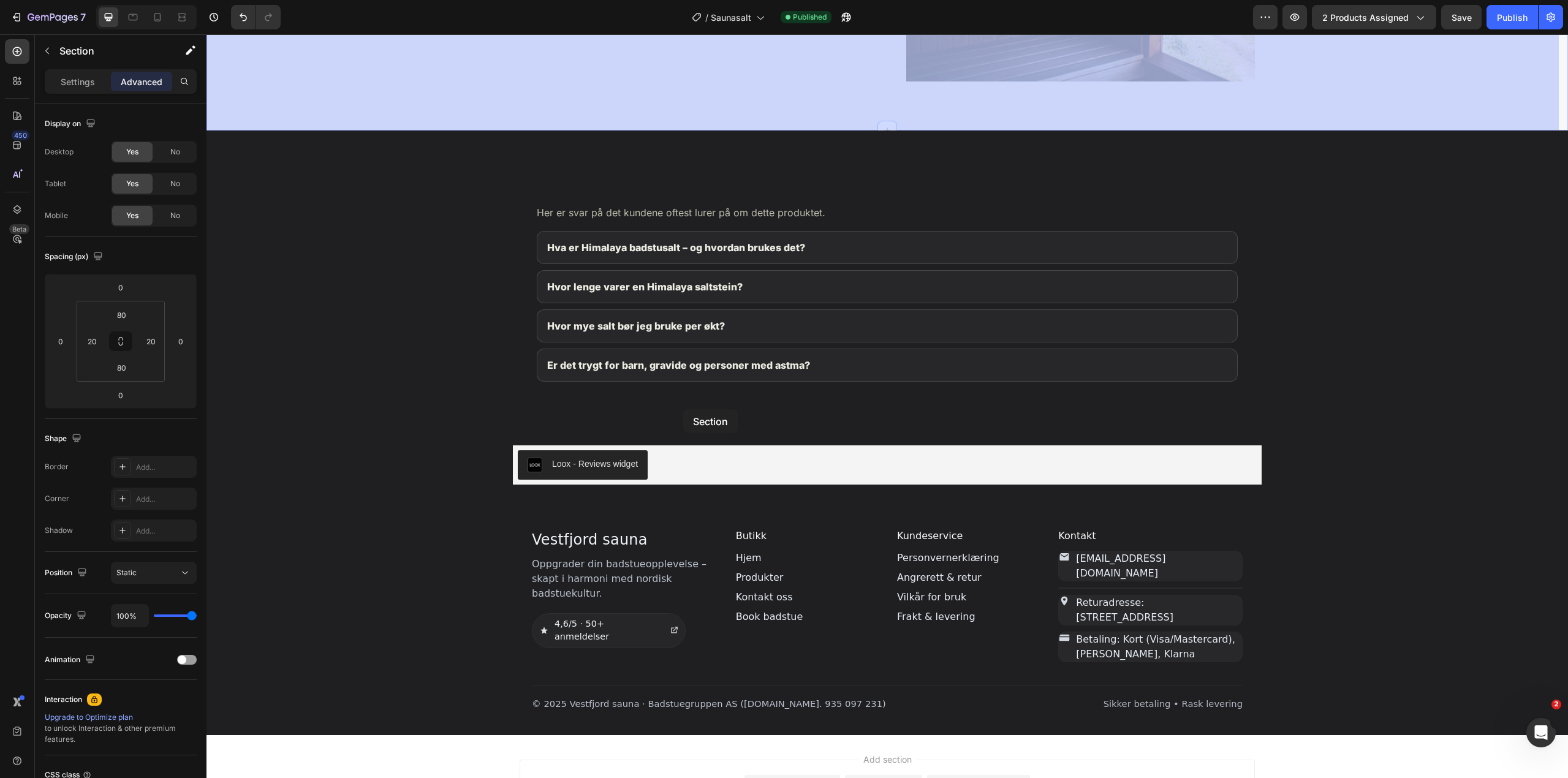
scroll to position [2437, 0]
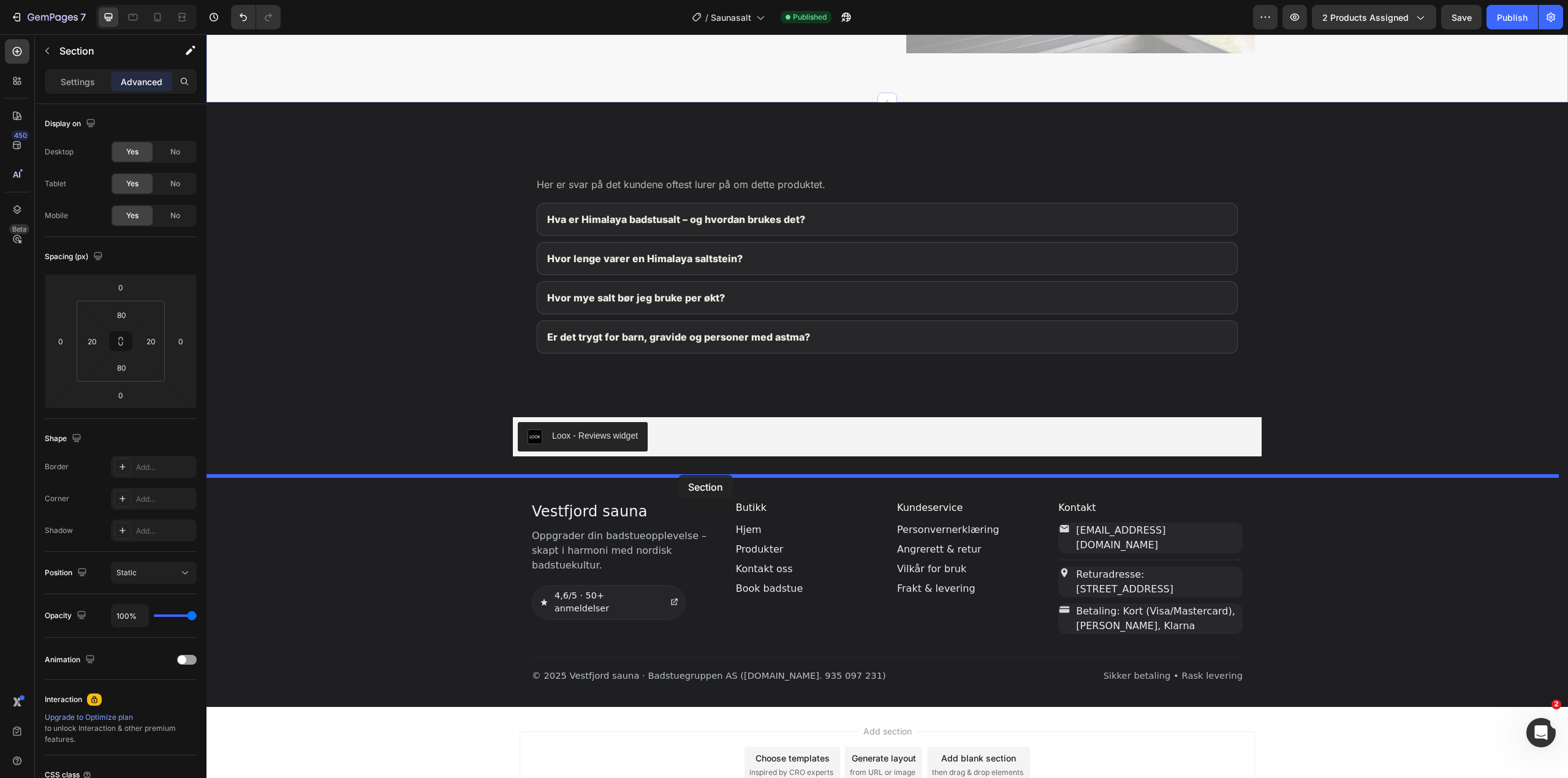
drag, startPoint x: 608, startPoint y: 223, endPoint x: 678, endPoint y: 475, distance: 261.5
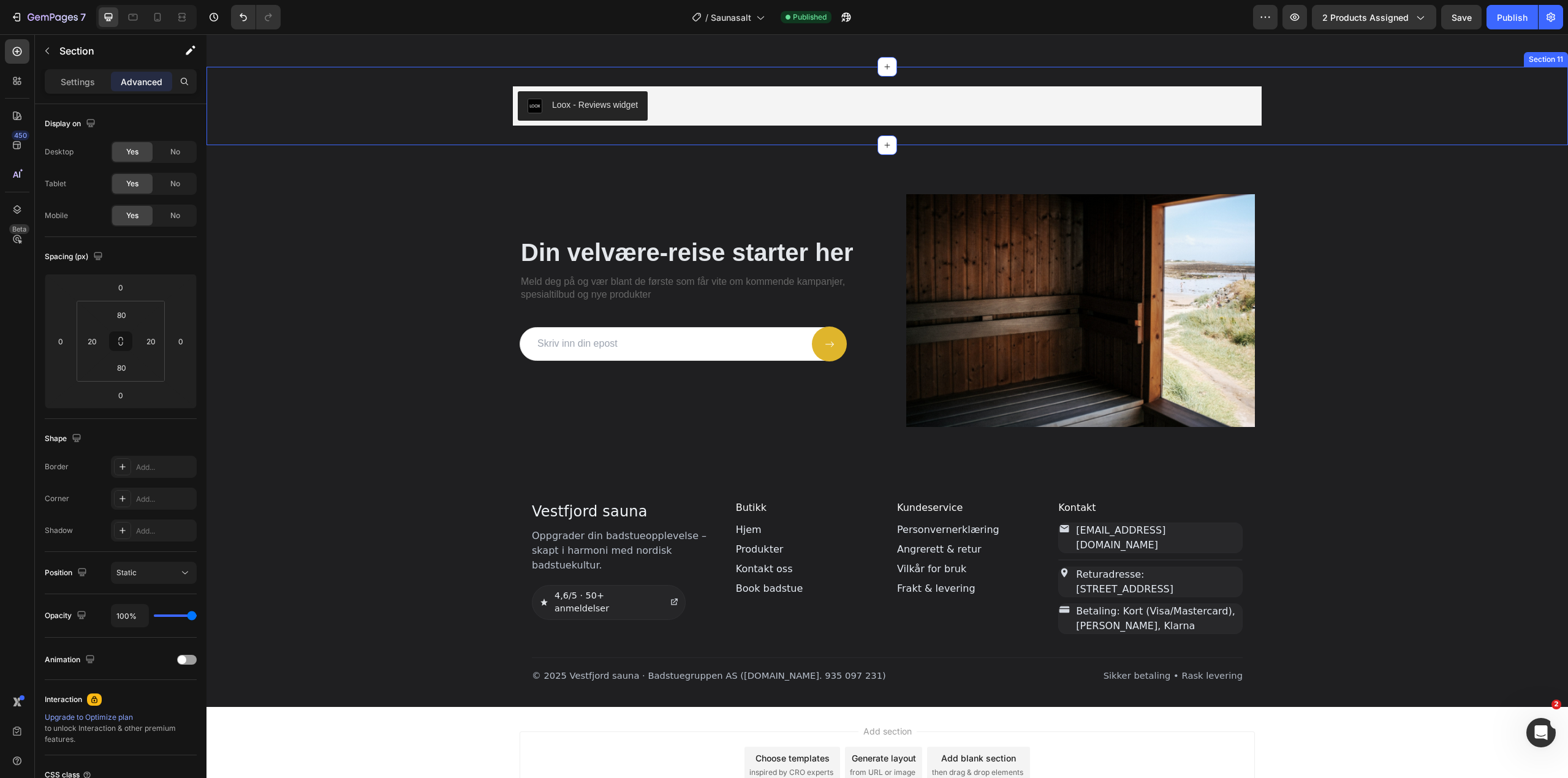
scroll to position [2107, 0]
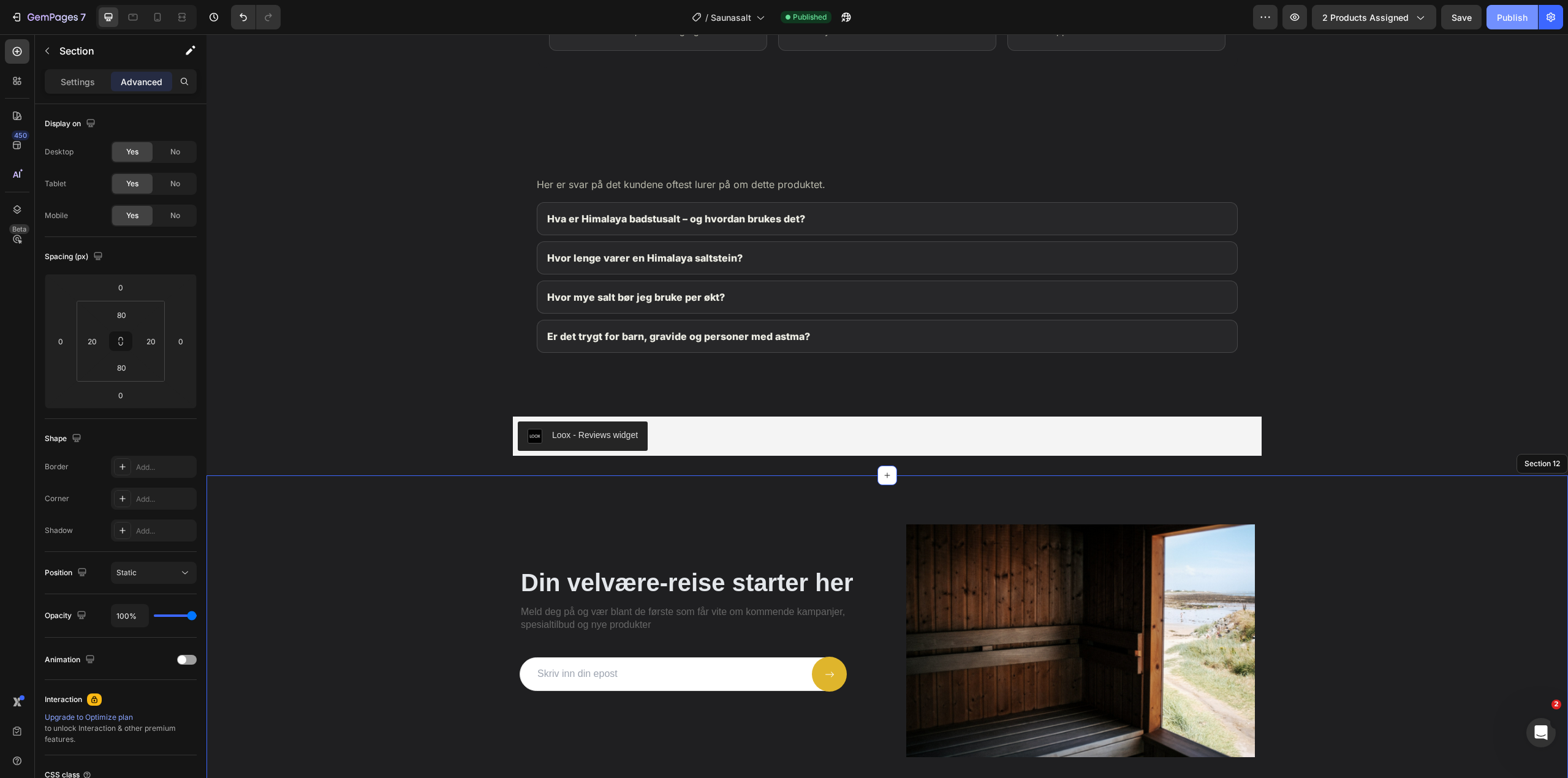
click at [1511, 23] on div "Publish" at bounding box center [1511, 18] width 30 height 13
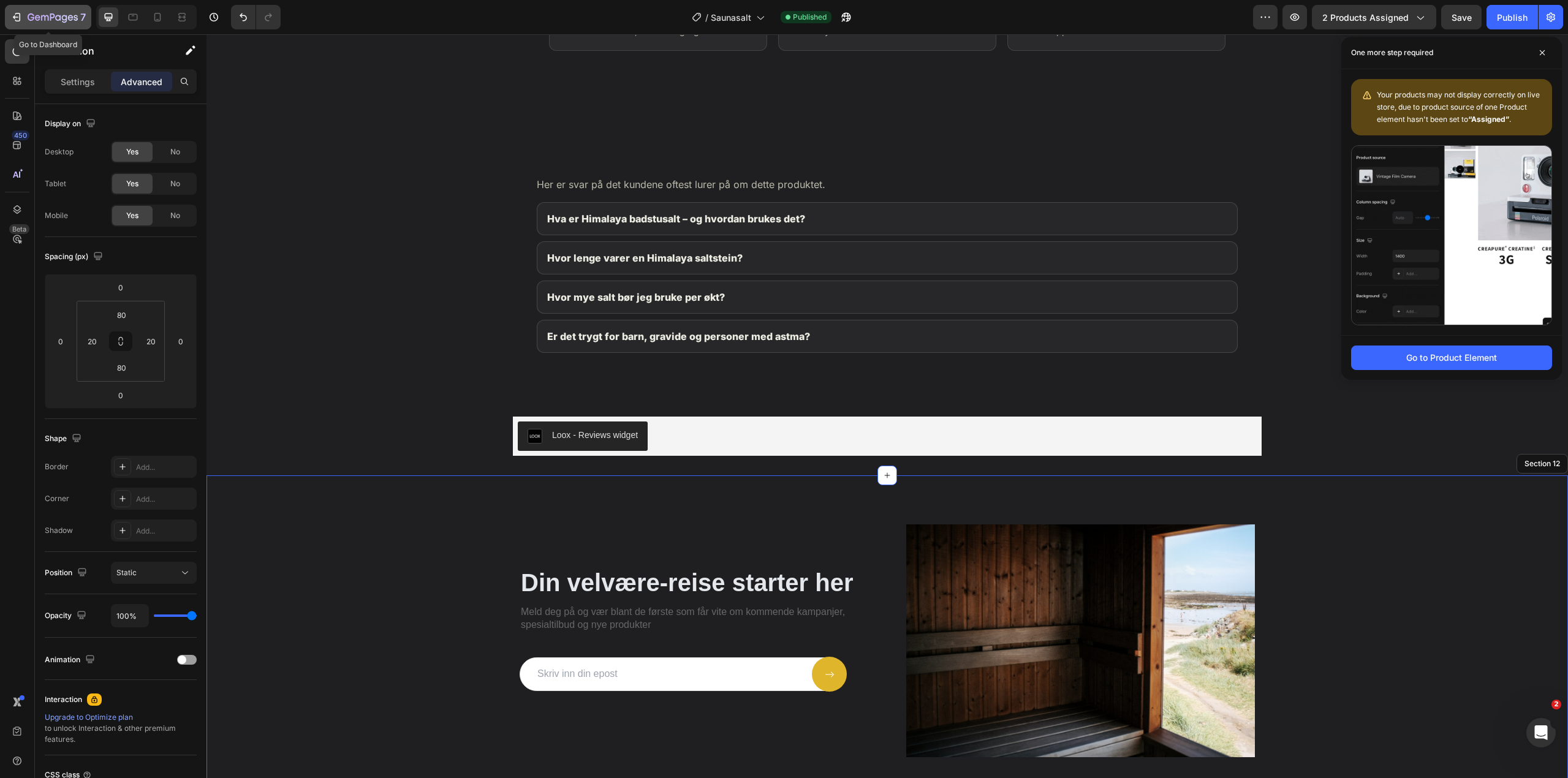
click at [69, 16] on icon "button" at bounding box center [71, 18] width 6 height 6
